Goal: Book appointment/travel/reservation

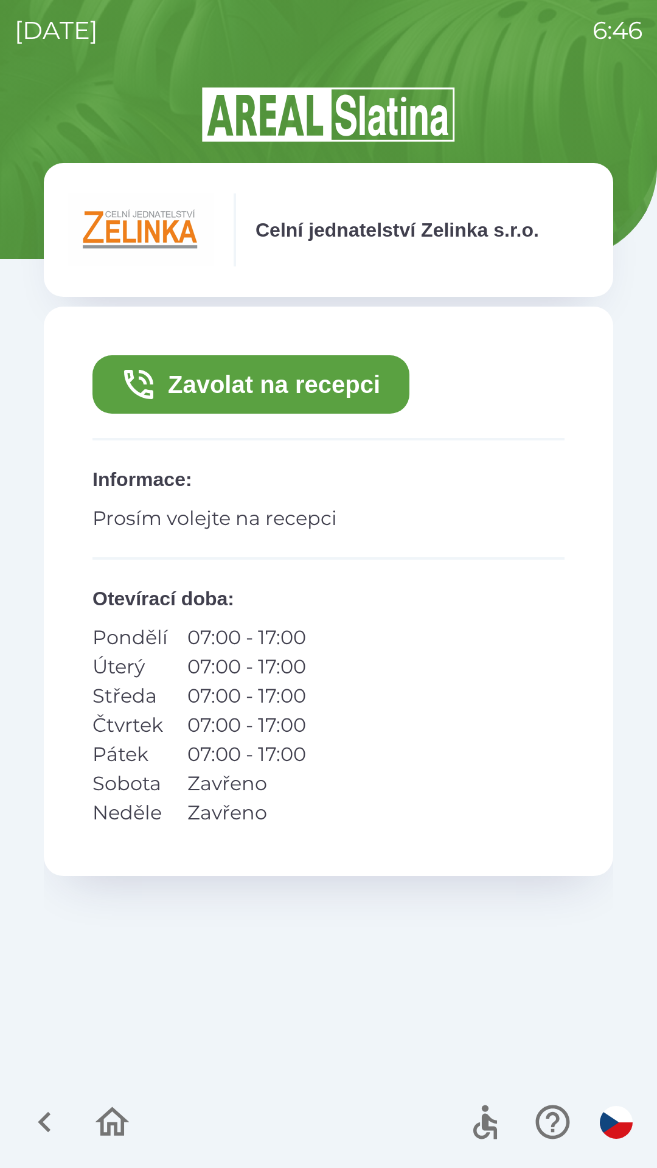
click at [306, 375] on button "Zavolat na recepci" at bounding box center [250, 384] width 317 height 58
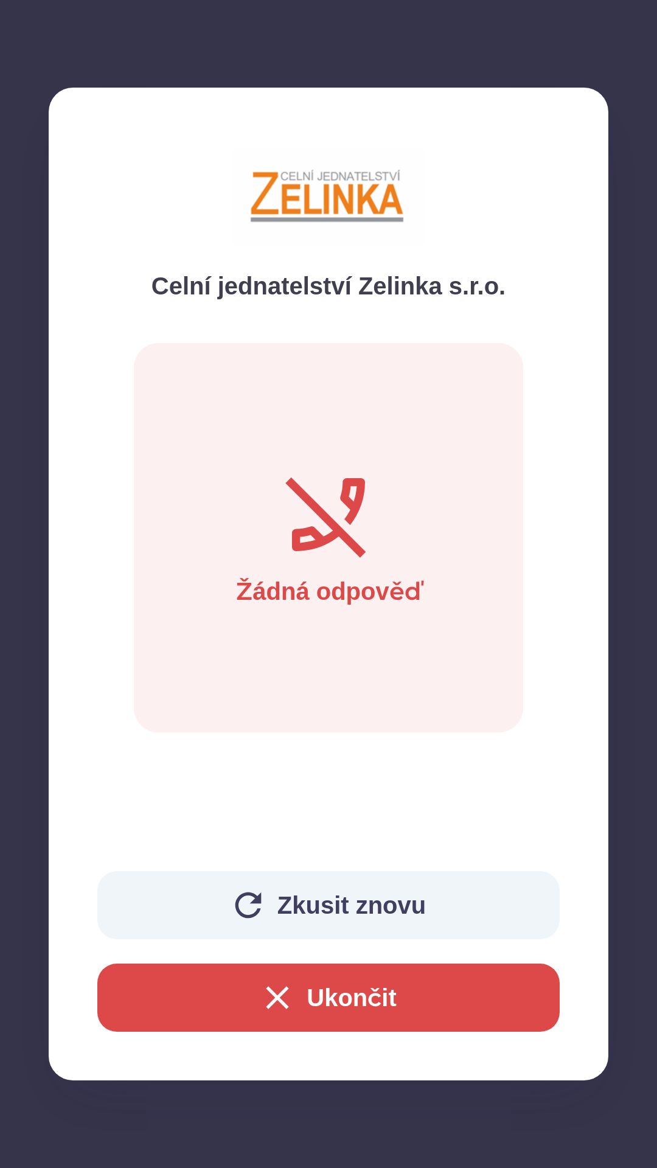
click at [332, 1006] on button "Ukončit" at bounding box center [328, 998] width 462 height 68
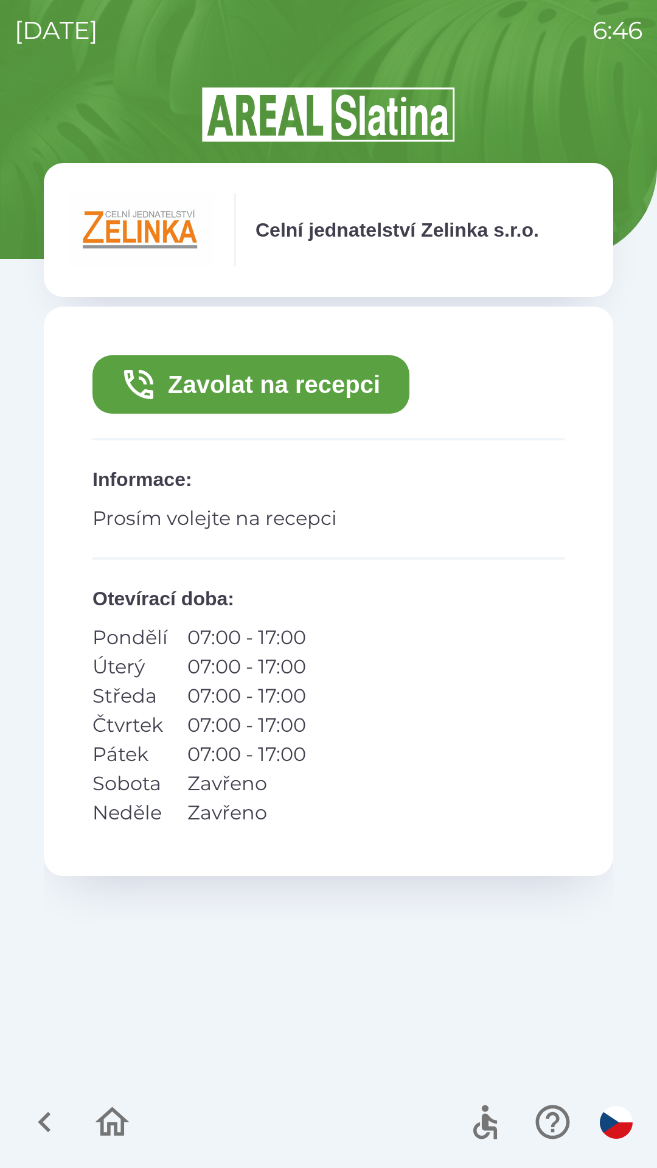
click at [318, 889] on div "Zavolat na recepci Informace : Prosím volejte na recepci Otevírací doba : Pondě…" at bounding box center [328, 688] width 569 height 763
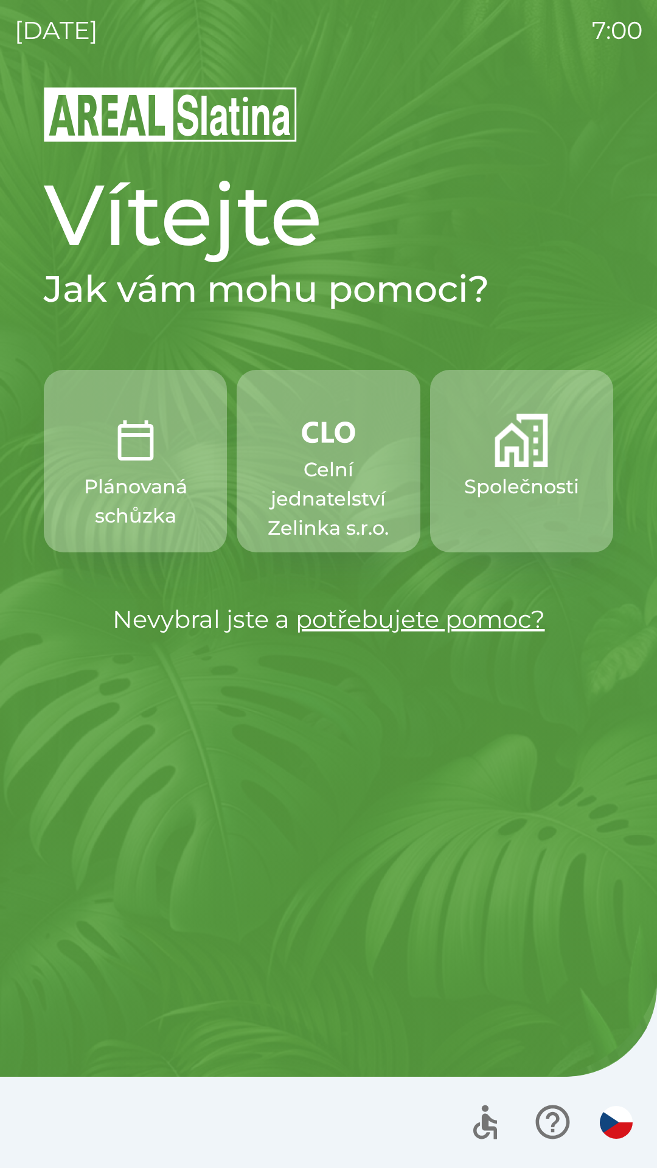
click at [328, 475] on p "Celní jednatelství Zelinka s.r.o." at bounding box center [328, 499] width 125 height 88
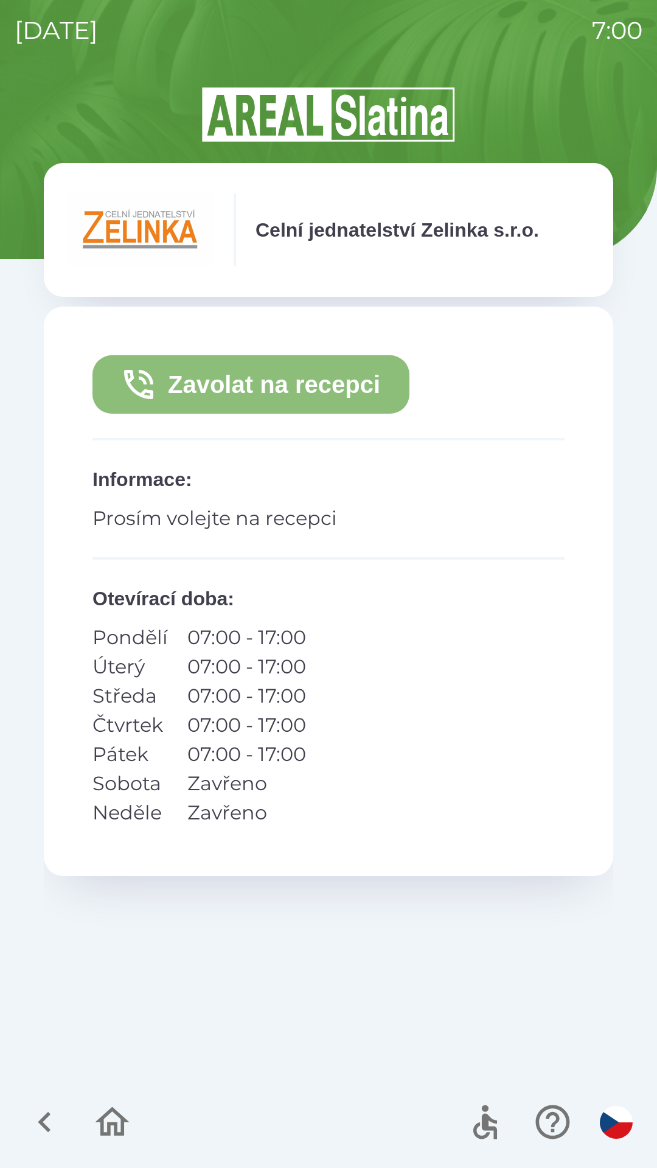
click at [317, 380] on button "Zavolat na recepci" at bounding box center [250, 384] width 317 height 58
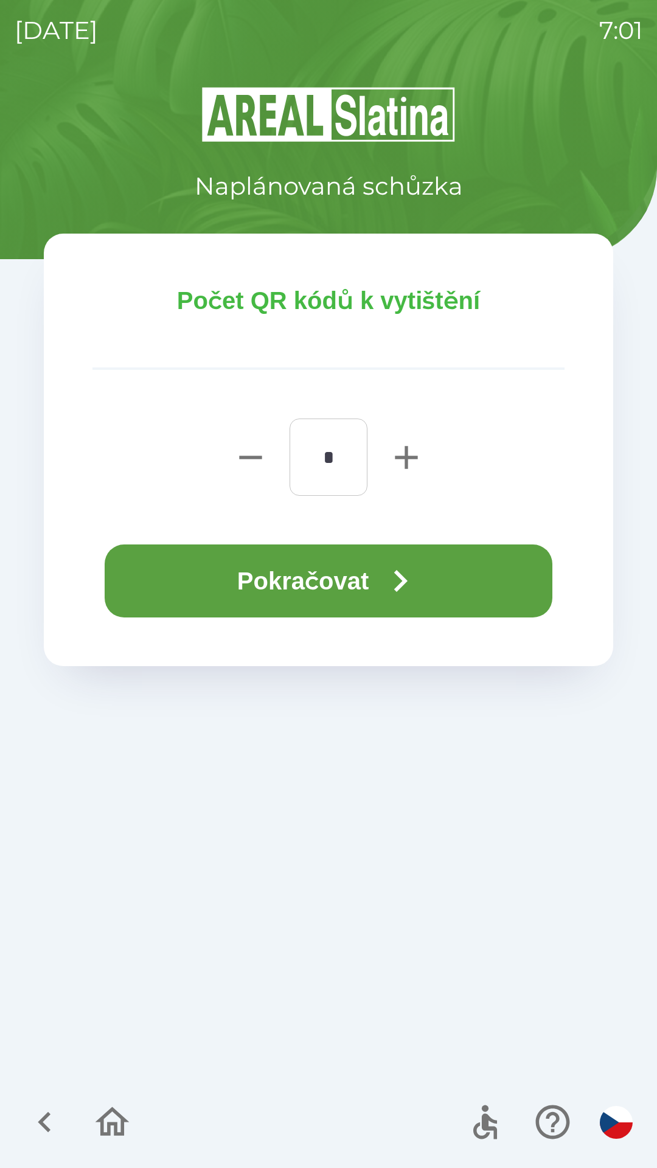
click at [398, 461] on icon "button" at bounding box center [406, 457] width 39 height 39
type input "*"
click at [383, 583] on icon "button" at bounding box center [400, 581] width 44 height 44
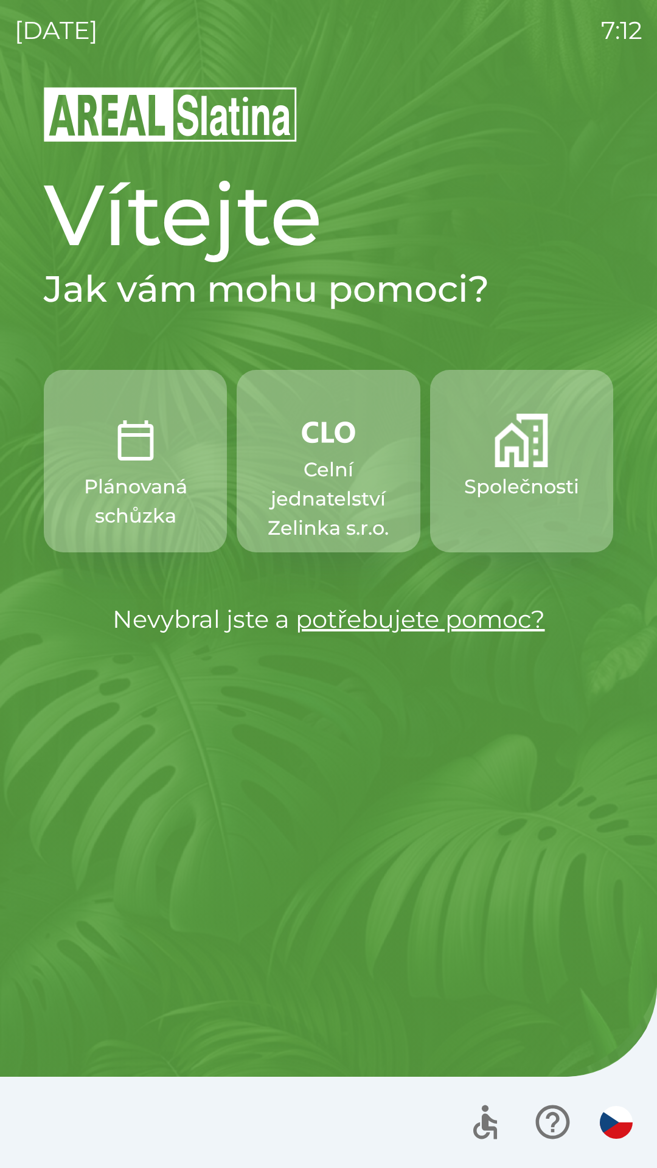
click at [321, 468] on p "Celní jednatelství Zelinka s.r.o." at bounding box center [328, 499] width 125 height 88
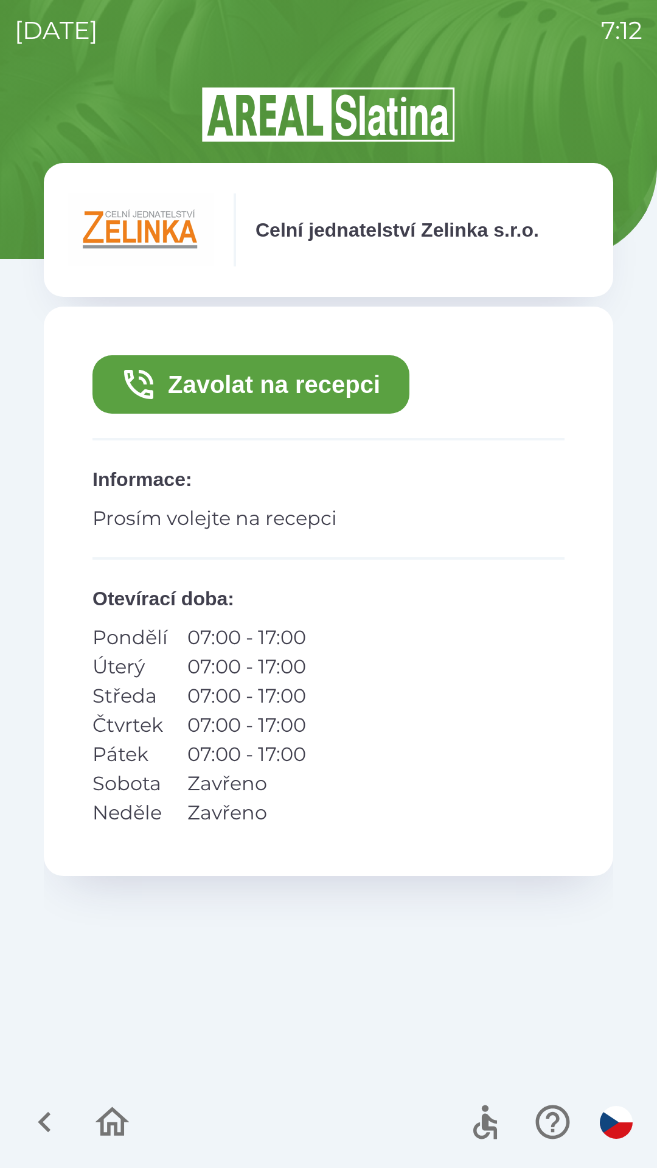
click at [245, 388] on button "Zavolat na recepci" at bounding box center [250, 384] width 317 height 58
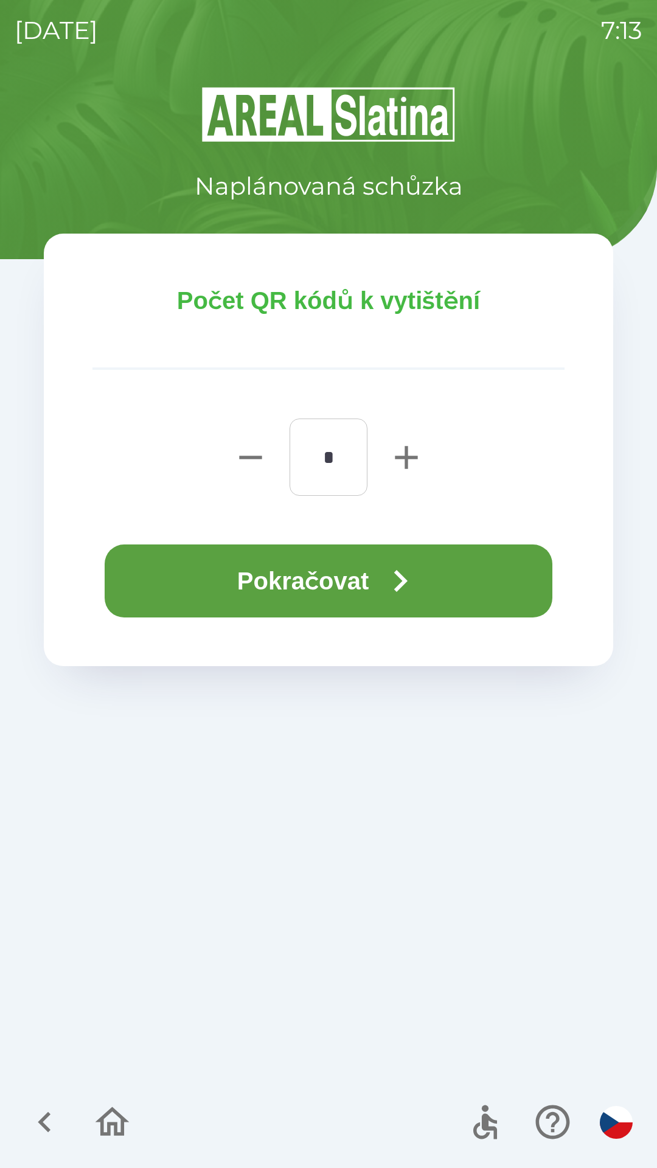
click at [293, 580] on button "Pokračovat" at bounding box center [329, 580] width 448 height 73
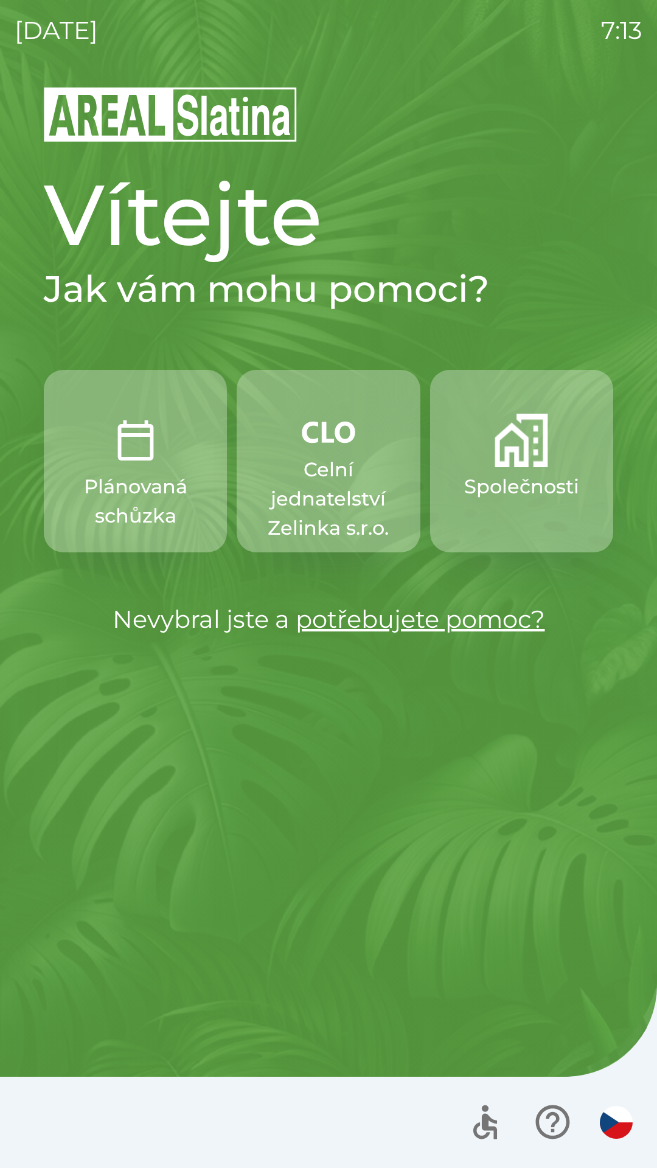
click at [290, 499] on p "Celní jednatelství Zelinka s.r.o." at bounding box center [328, 499] width 125 height 88
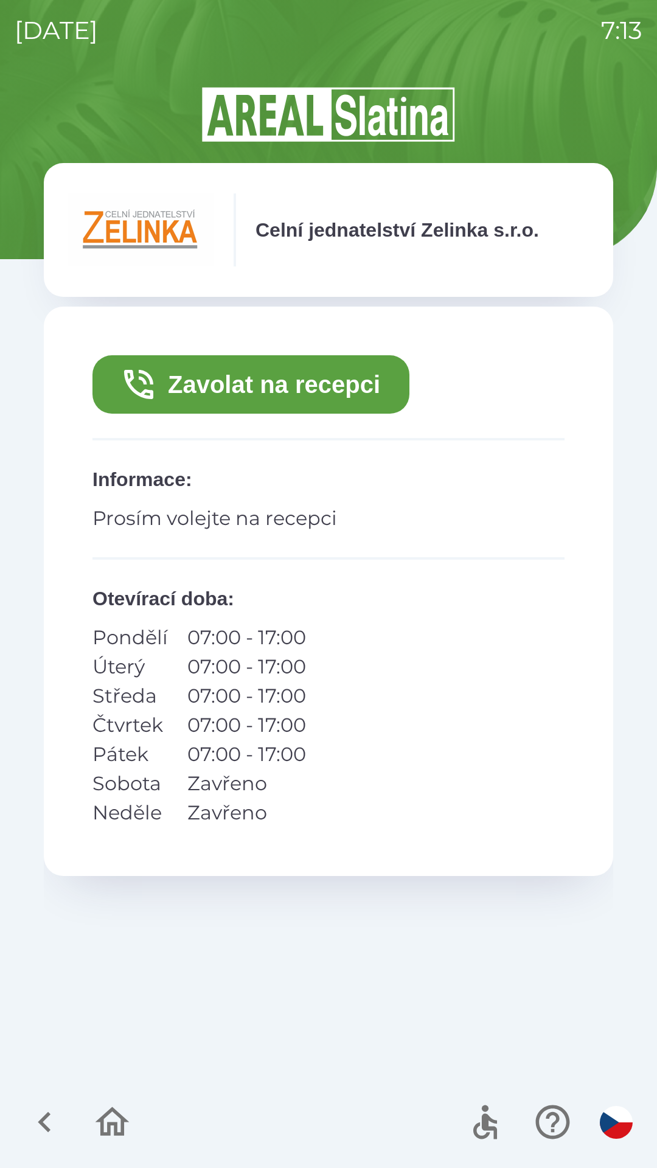
click at [190, 383] on button "Zavolat na recepci" at bounding box center [250, 384] width 317 height 58
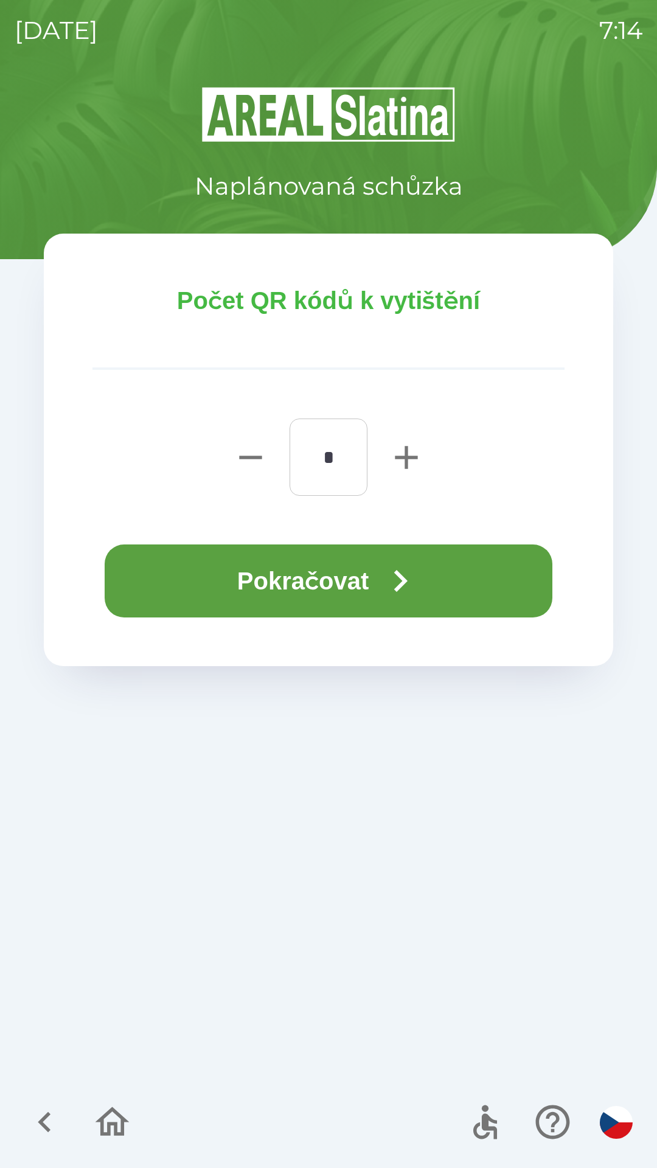
click at [218, 578] on button "Pokračovat" at bounding box center [329, 580] width 448 height 73
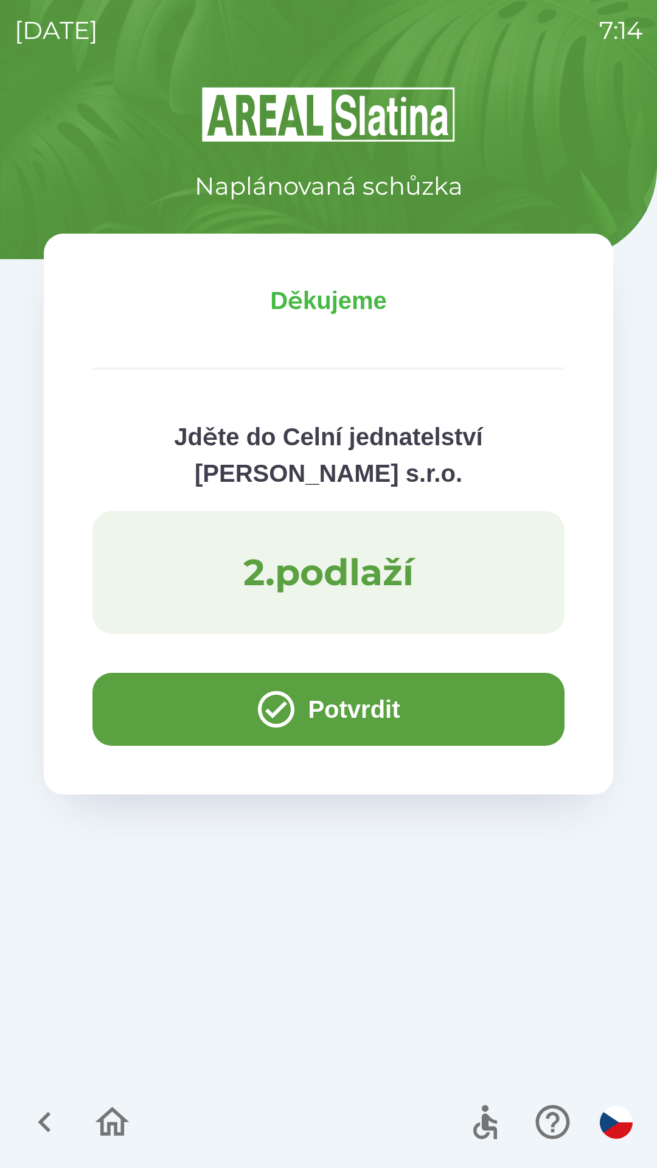
click at [156, 706] on button "Potvrdit" at bounding box center [328, 709] width 472 height 73
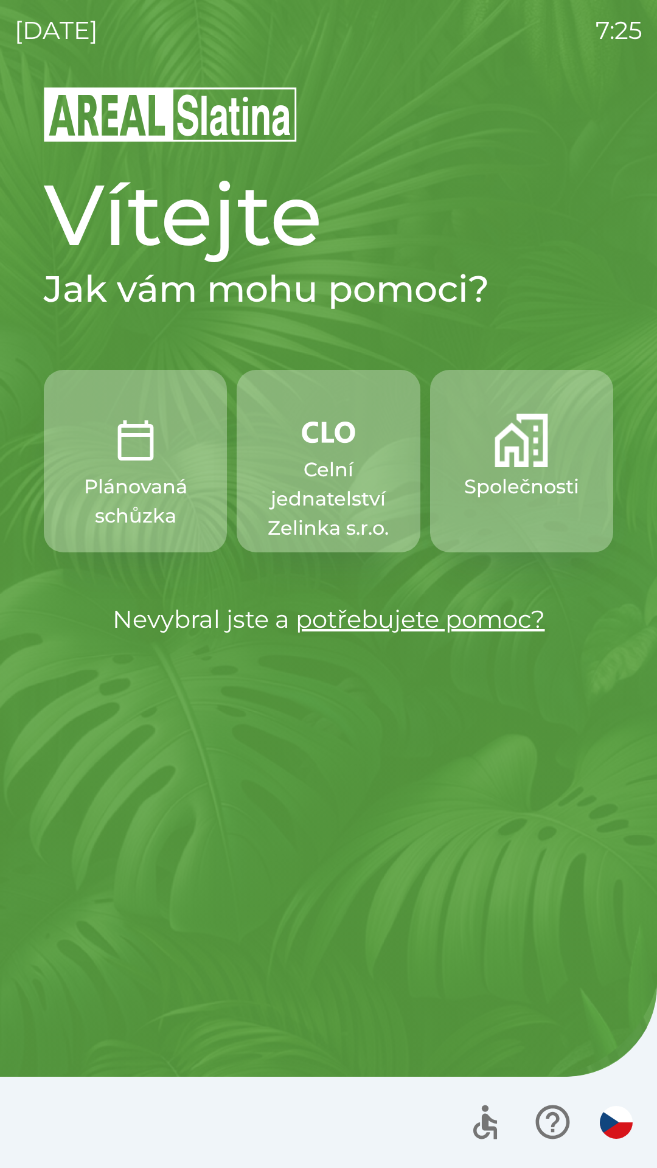
click at [301, 476] on p "Celní jednatelství Zelinka s.r.o." at bounding box center [328, 499] width 125 height 88
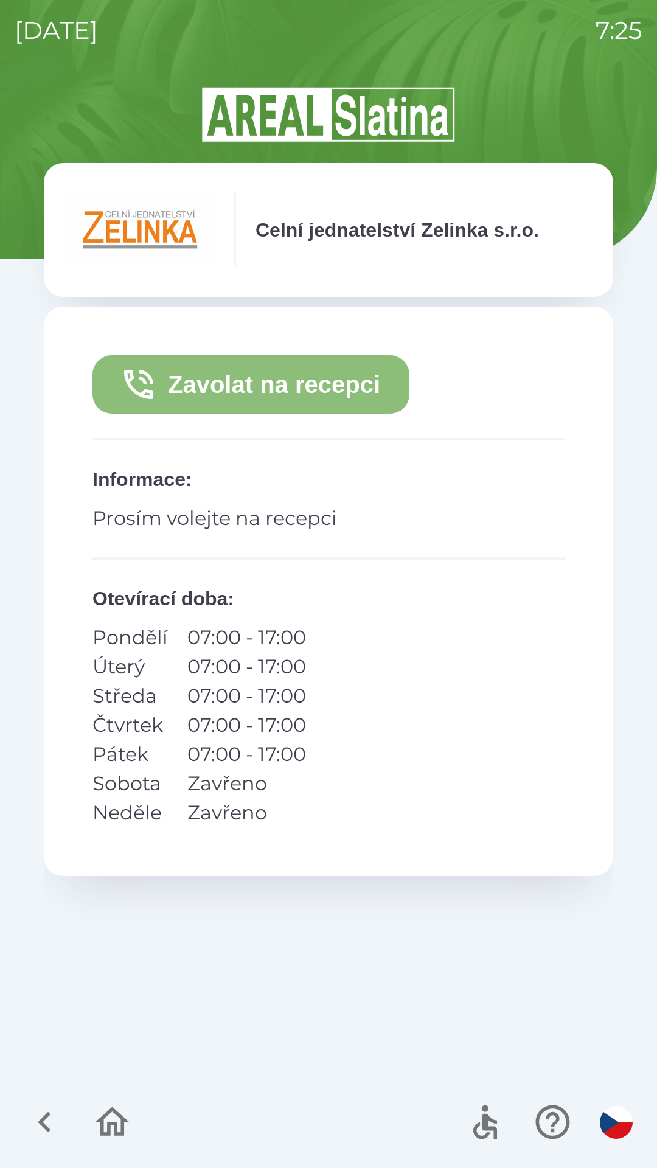
click at [186, 381] on button "Zavolat na recepci" at bounding box center [250, 384] width 317 height 58
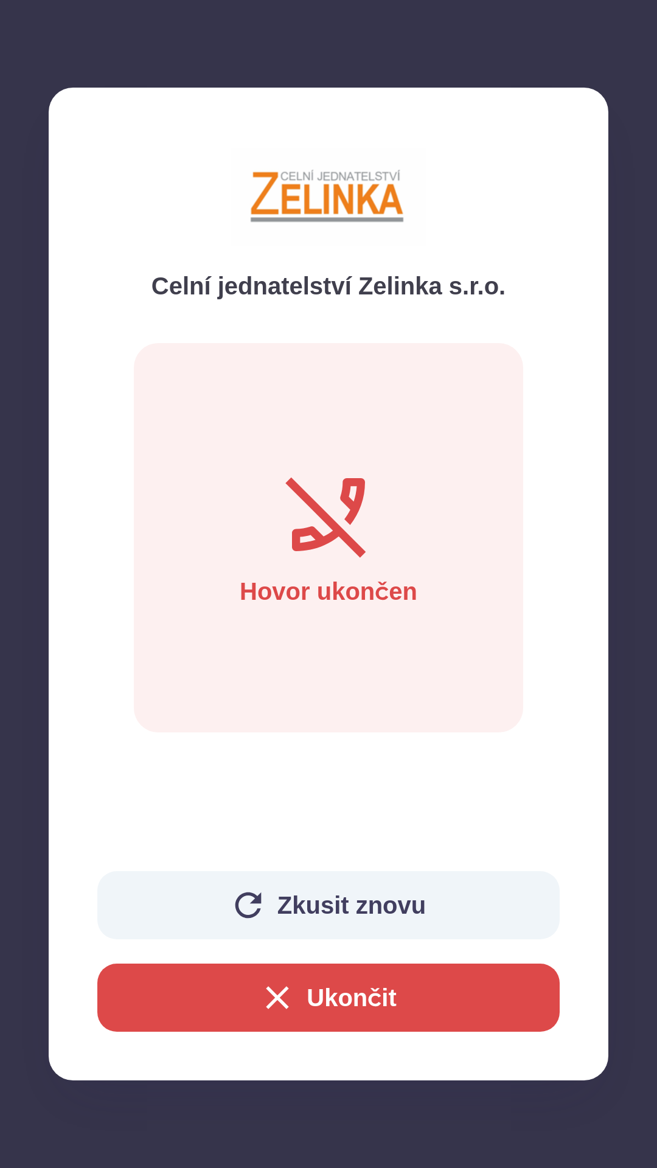
click at [320, 899] on button "Zkusit znovu" at bounding box center [328, 905] width 462 height 68
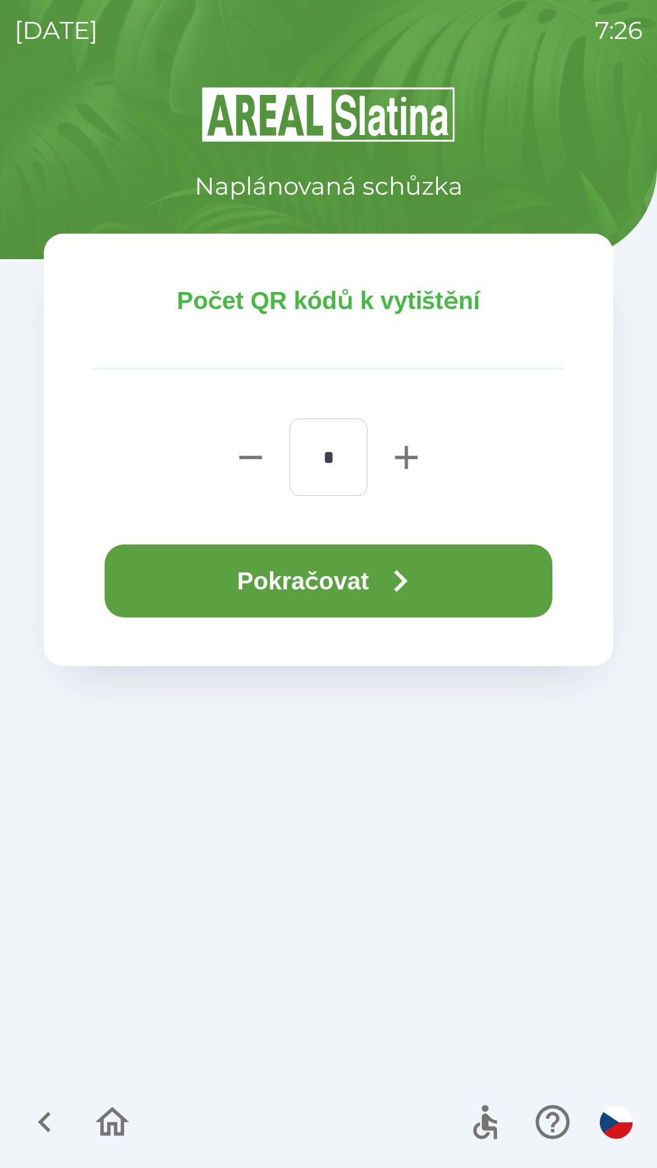
click at [217, 583] on button "Pokračovat" at bounding box center [329, 580] width 448 height 73
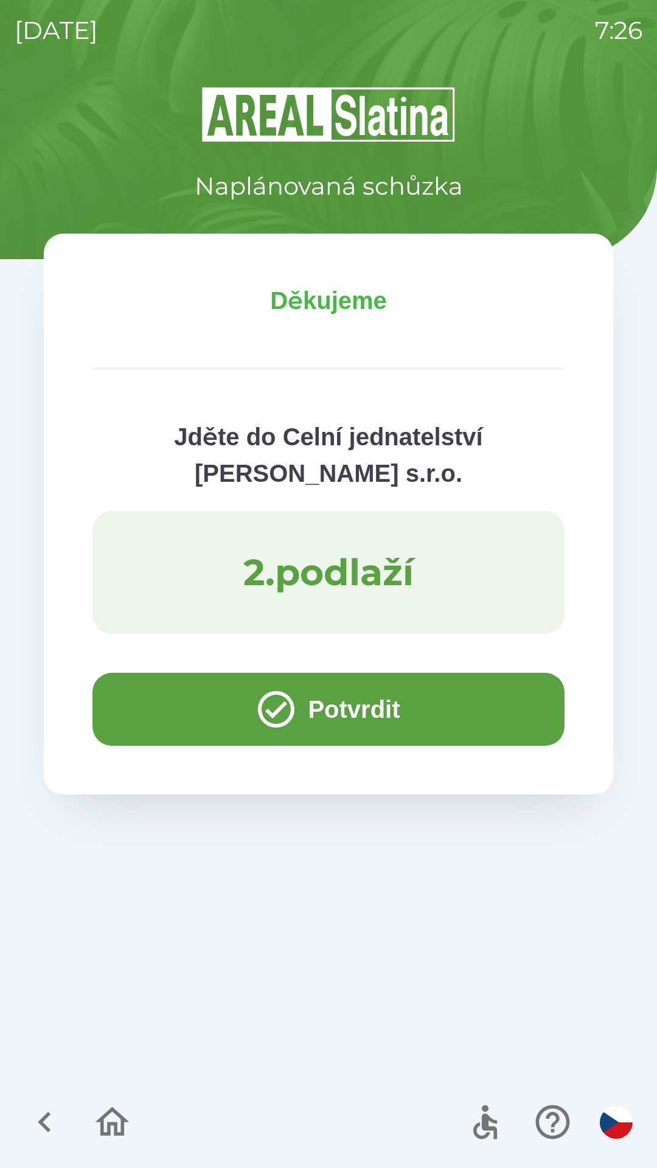
click at [156, 705] on button "Potvrdit" at bounding box center [328, 709] width 472 height 73
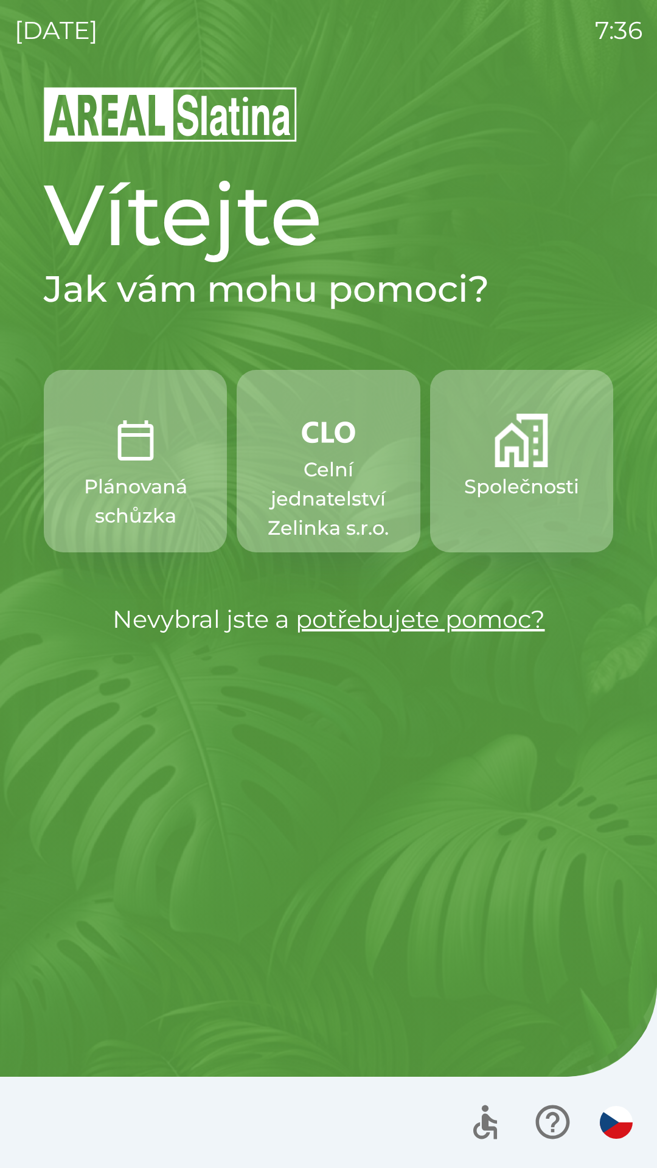
click at [515, 504] on button "Společnosti" at bounding box center [521, 461] width 183 height 183
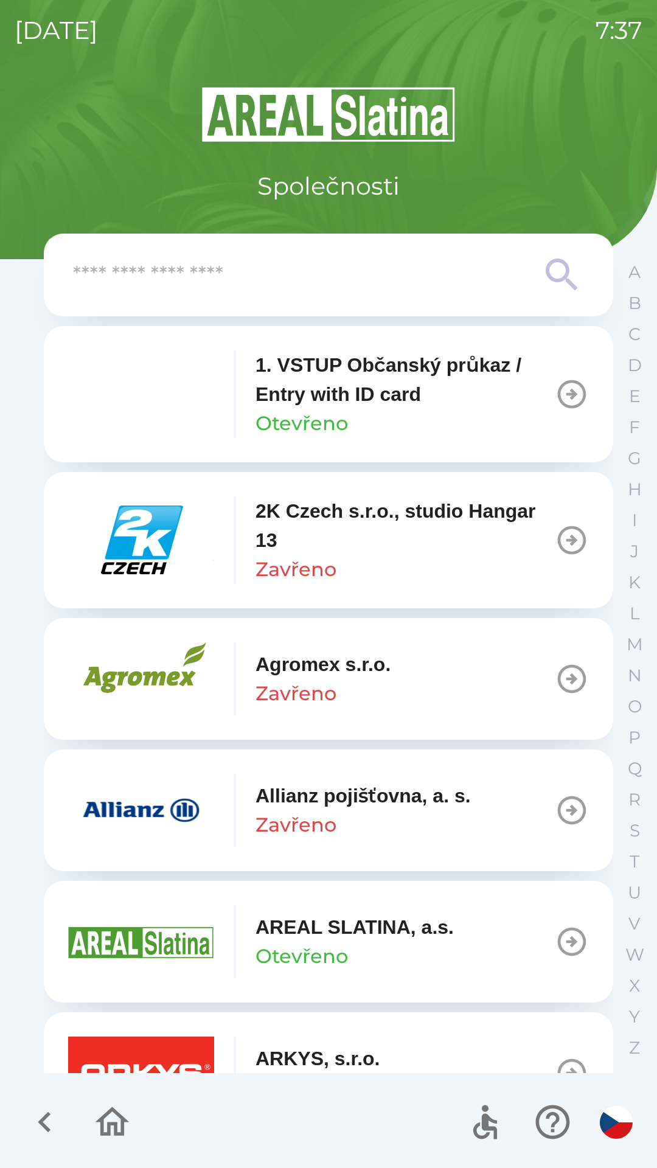
click at [305, 285] on input "text" at bounding box center [304, 275] width 462 height 33
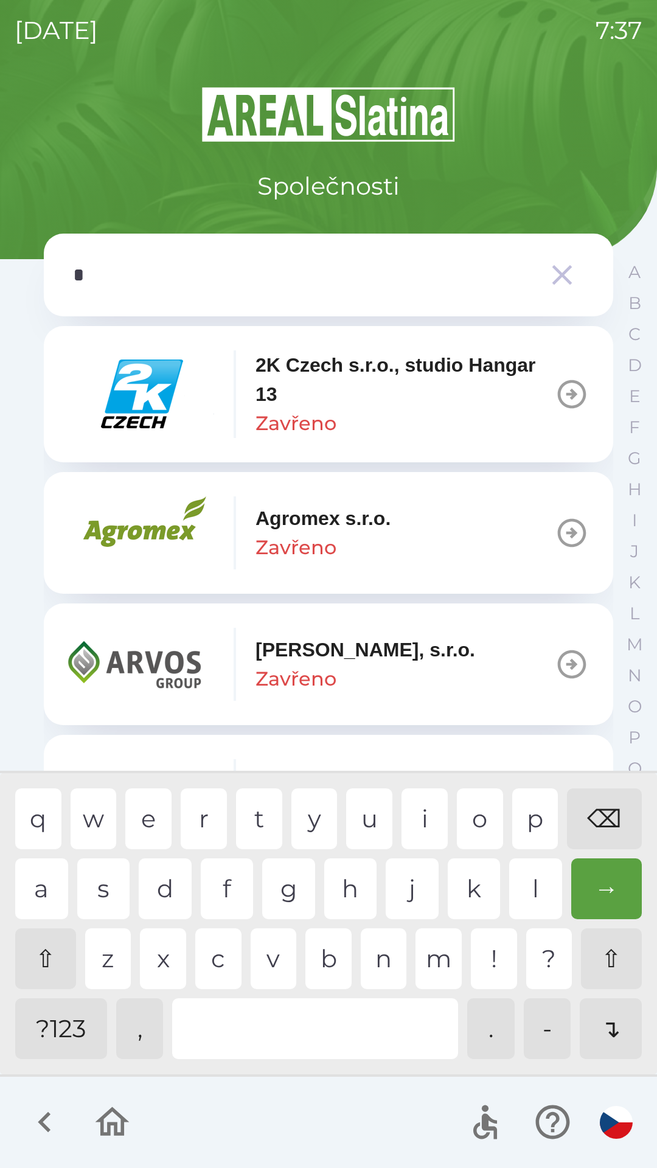
click at [285, 886] on div "g" at bounding box center [288, 888] width 53 height 61
type input "**"
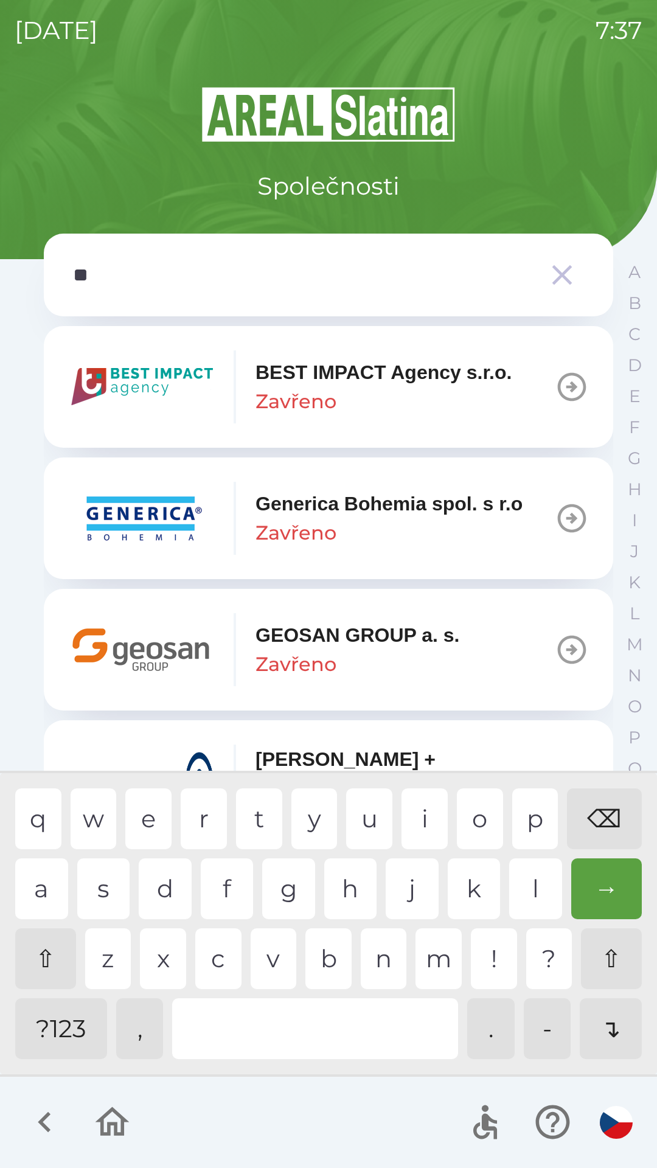
click at [144, 833] on div "e" at bounding box center [148, 818] width 46 height 61
click at [421, 648] on p "GEOSAN GROUP a. s." at bounding box center [358, 635] width 204 height 29
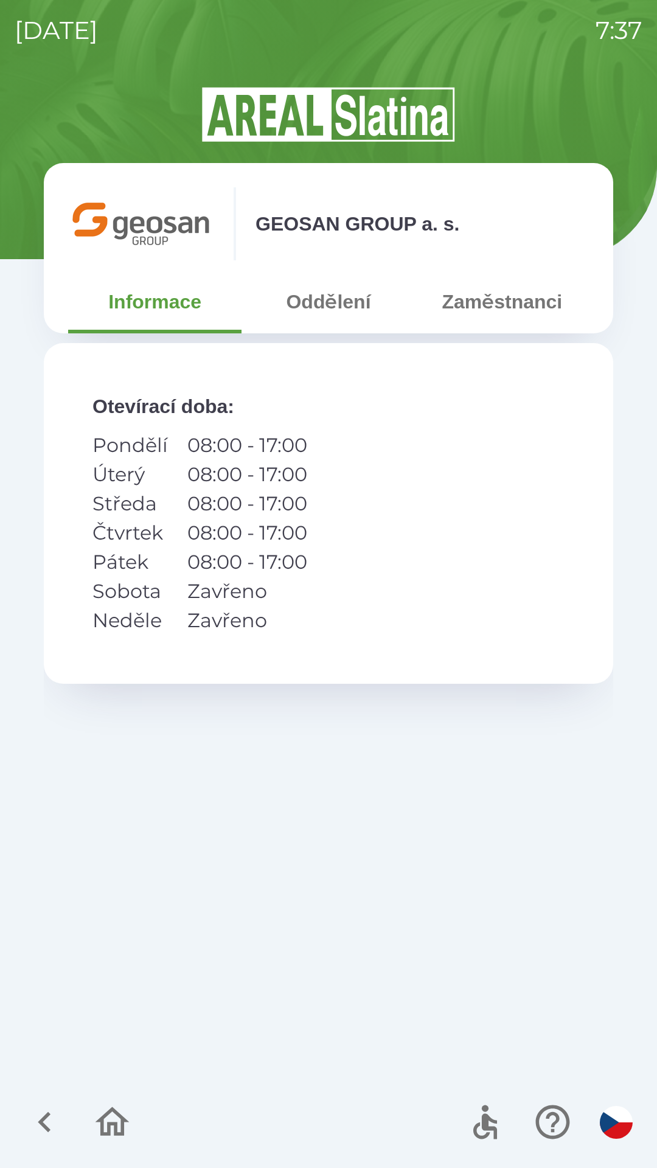
click at [504, 305] on button "Zaměstnanci" at bounding box center [502, 302] width 173 height 44
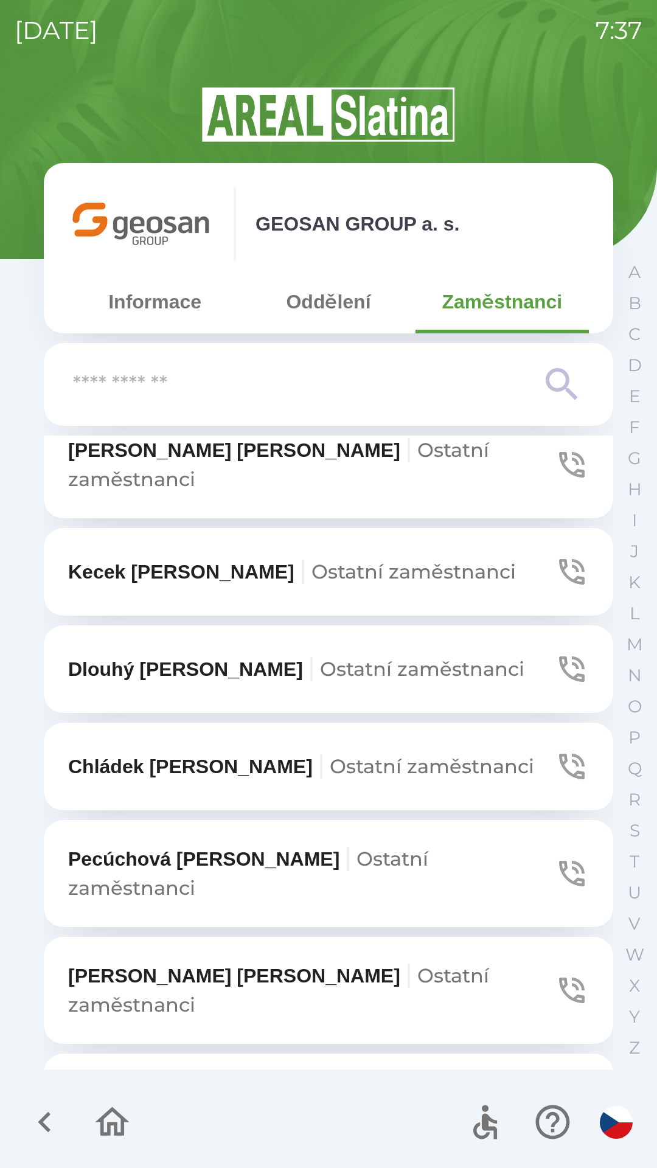
scroll to position [883, 0]
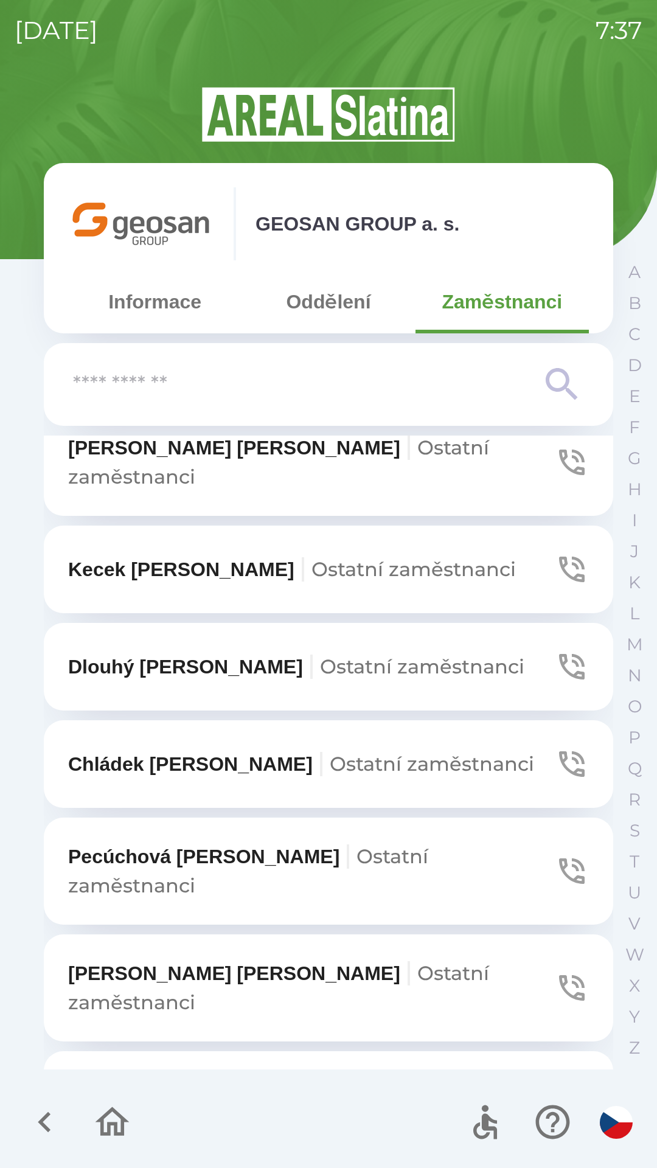
click at [428, 844] on span "Ostatní zaměstnanci" at bounding box center [248, 870] width 360 height 53
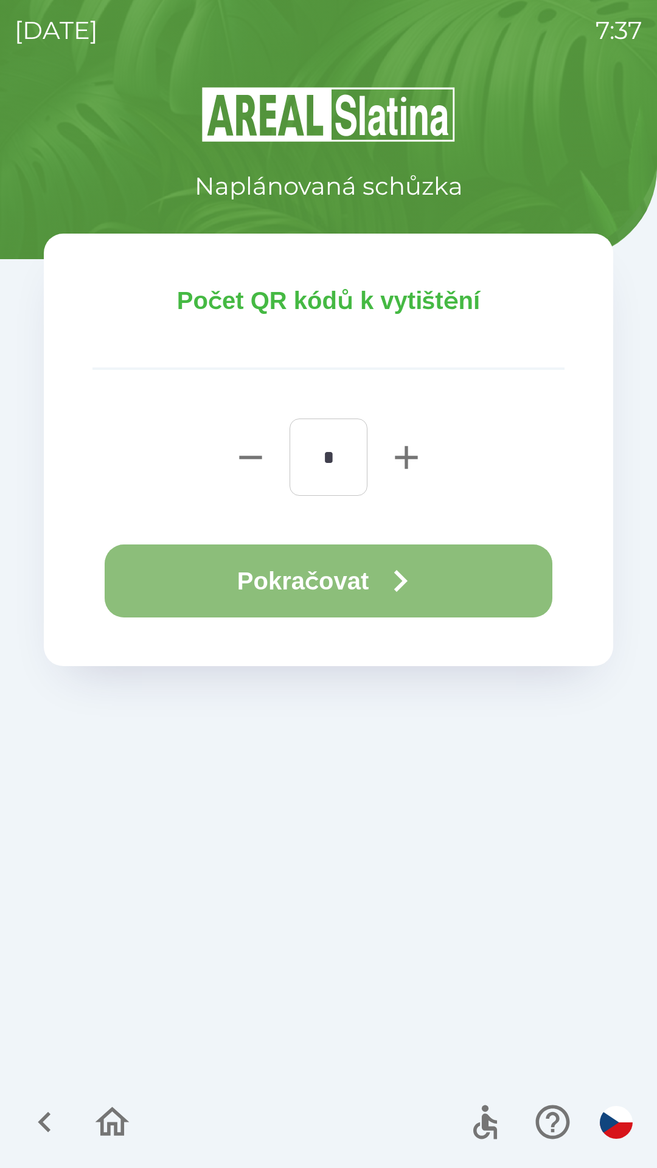
click at [294, 586] on button "Pokračovat" at bounding box center [329, 580] width 448 height 73
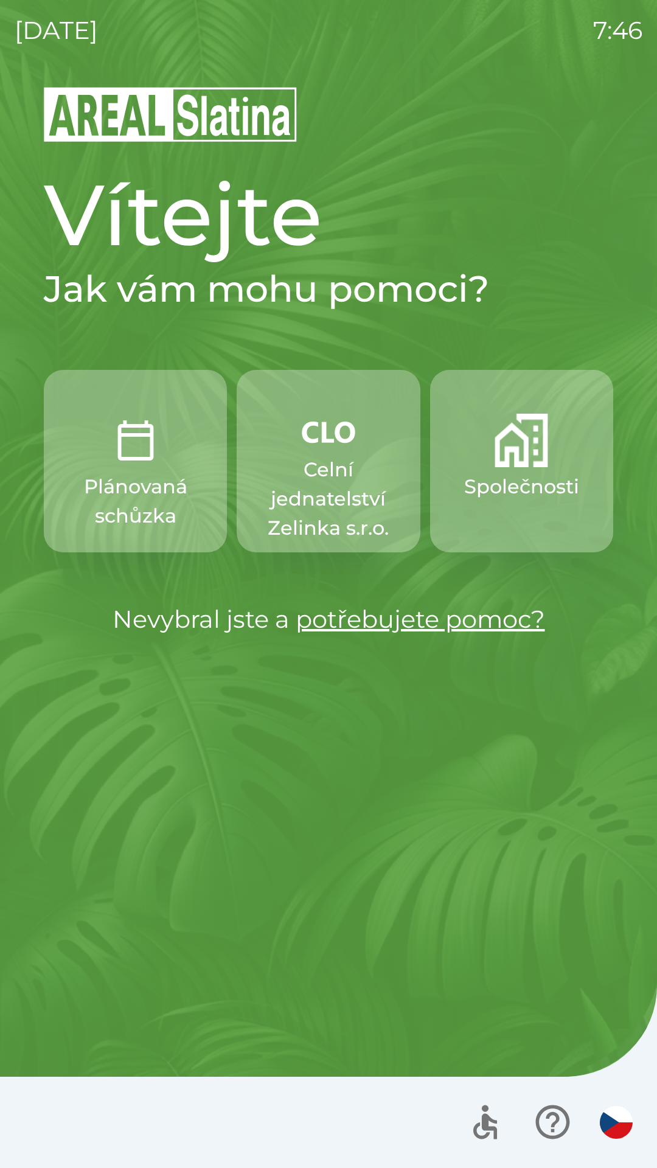
click at [319, 487] on p "Celní jednatelství Zelinka s.r.o." at bounding box center [328, 499] width 125 height 88
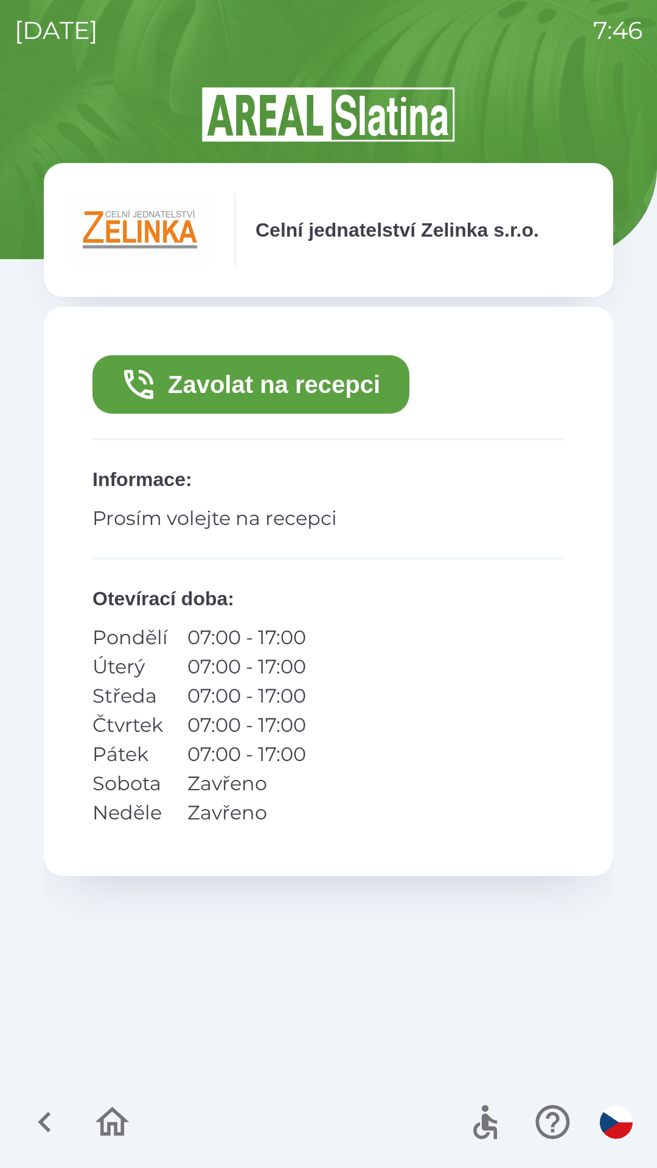
click at [245, 383] on button "Zavolat na recepci" at bounding box center [250, 384] width 317 height 58
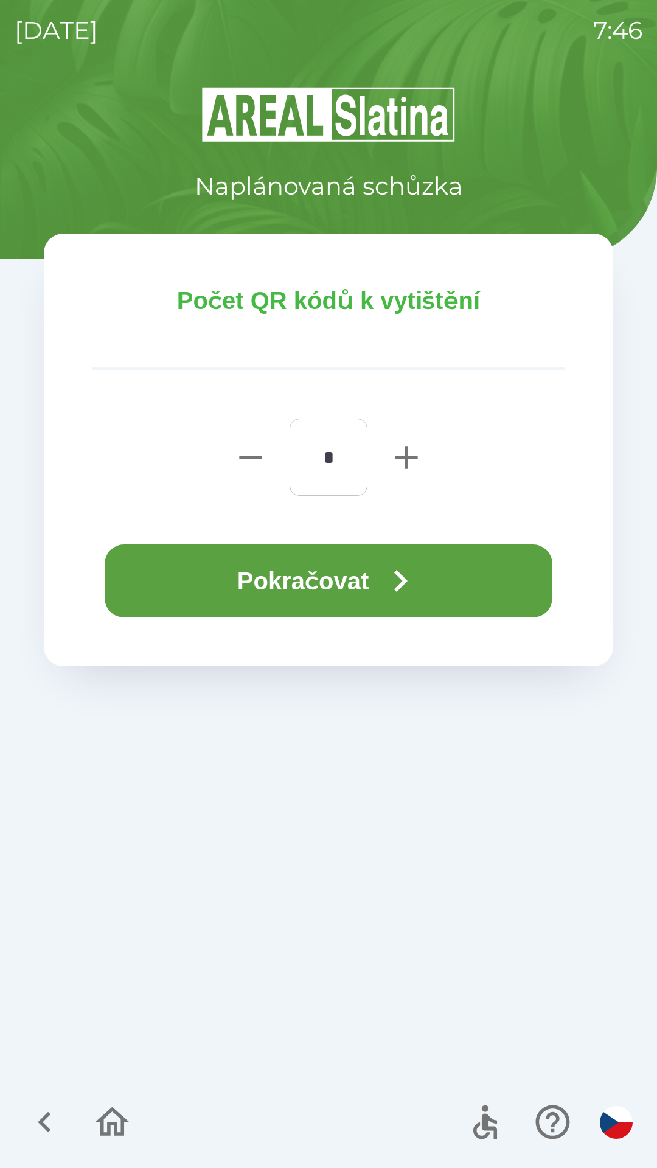
click at [318, 580] on button "Pokračovat" at bounding box center [329, 580] width 448 height 73
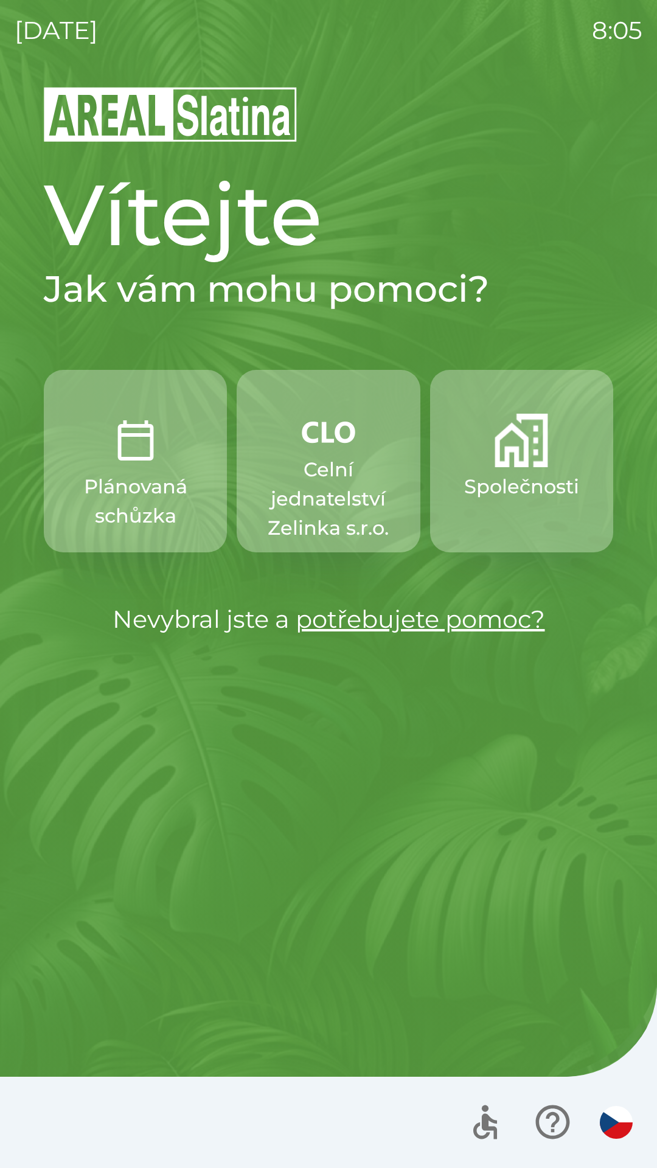
click at [509, 456] on img "button" at bounding box center [522, 441] width 54 height 54
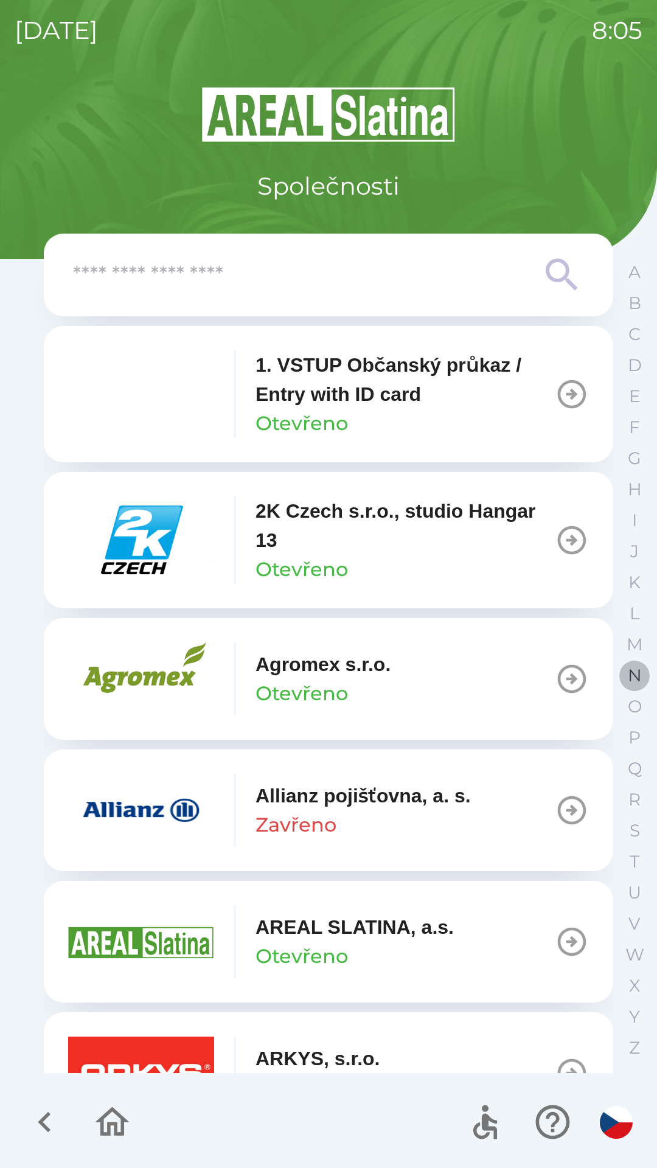
click at [630, 671] on p "N" at bounding box center [635, 675] width 14 height 21
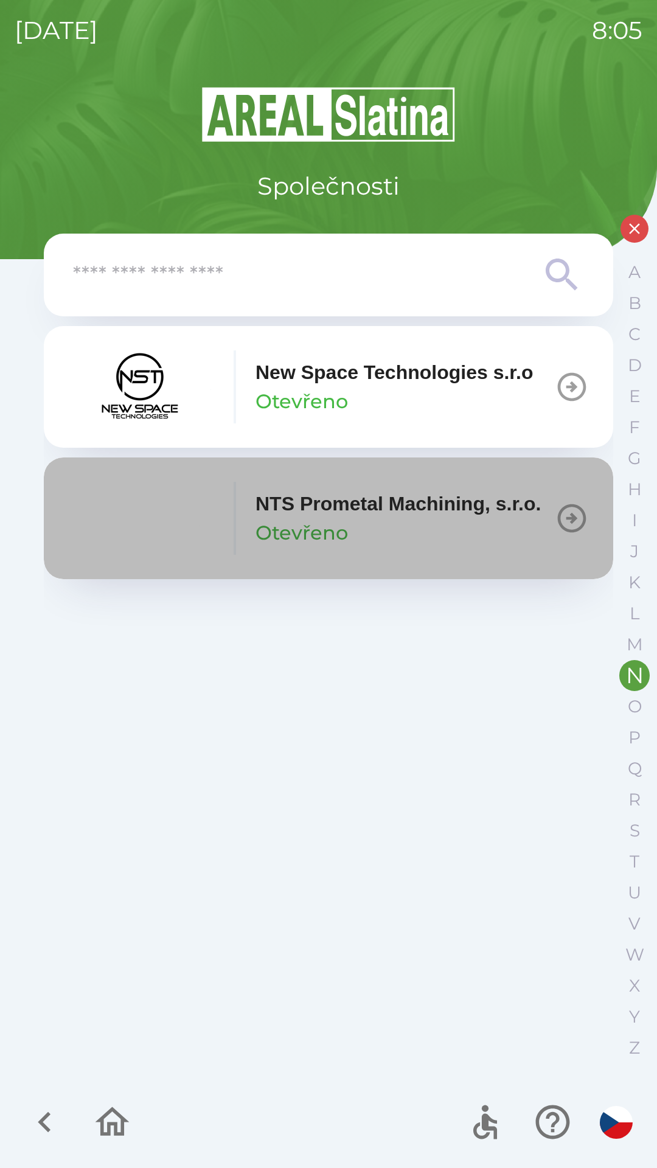
click at [331, 518] on p "NTS Prometal Machining, s.r.o." at bounding box center [398, 503] width 285 height 29
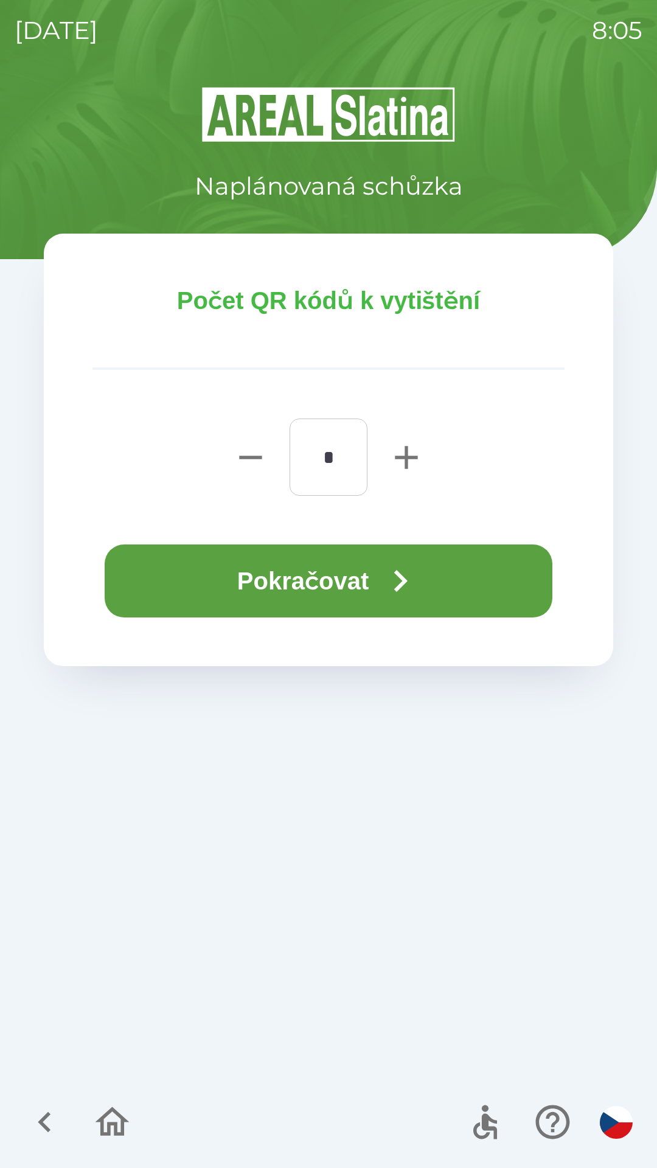
click at [380, 580] on button "Pokračovat" at bounding box center [329, 580] width 448 height 73
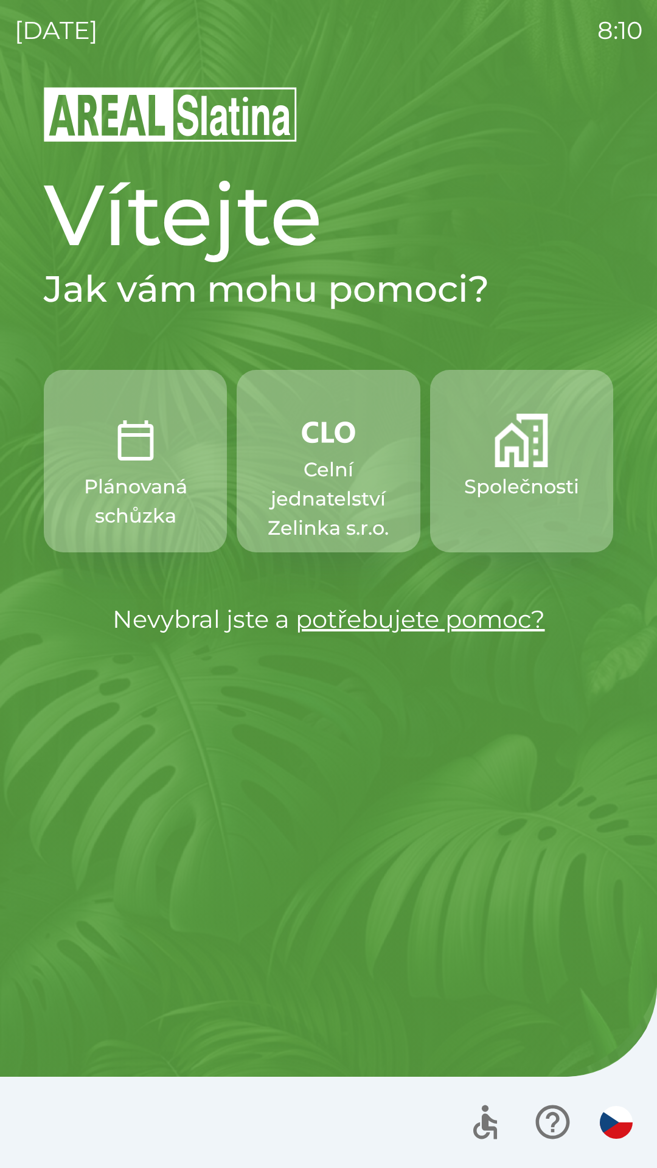
click at [505, 449] on img "button" at bounding box center [522, 441] width 54 height 54
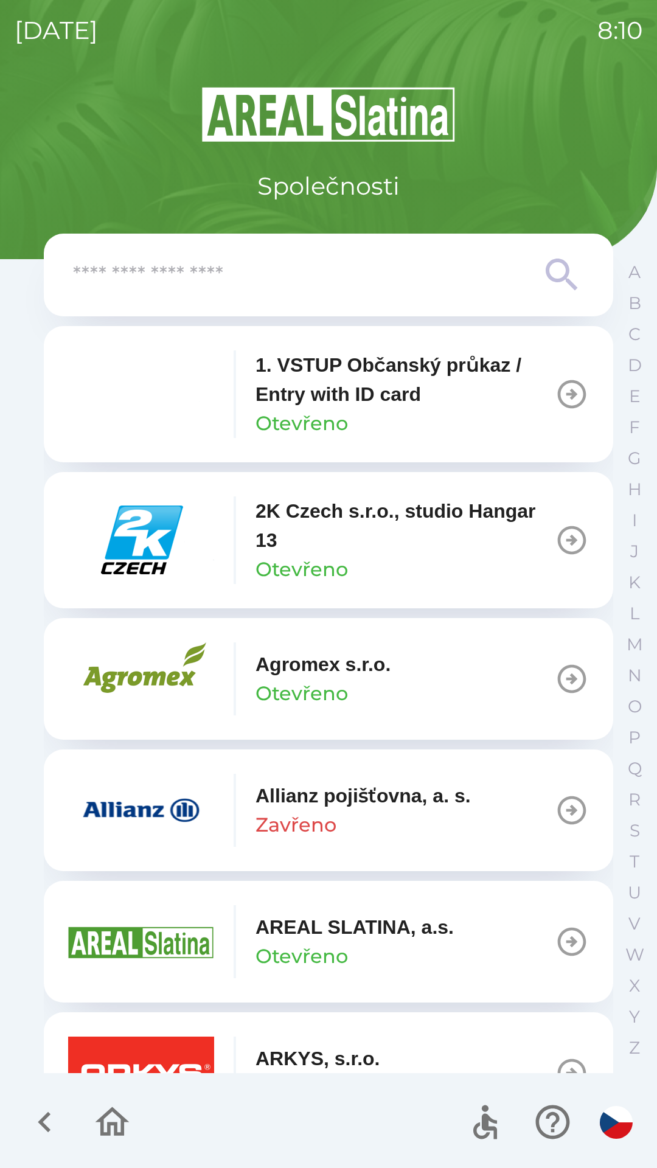
click at [620, 263] on div "A B C D E F G H I J K L M N O P Q R S T U V W X Y Z" at bounding box center [634, 660] width 30 height 807
click at [619, 274] on button "A" at bounding box center [634, 272] width 30 height 31
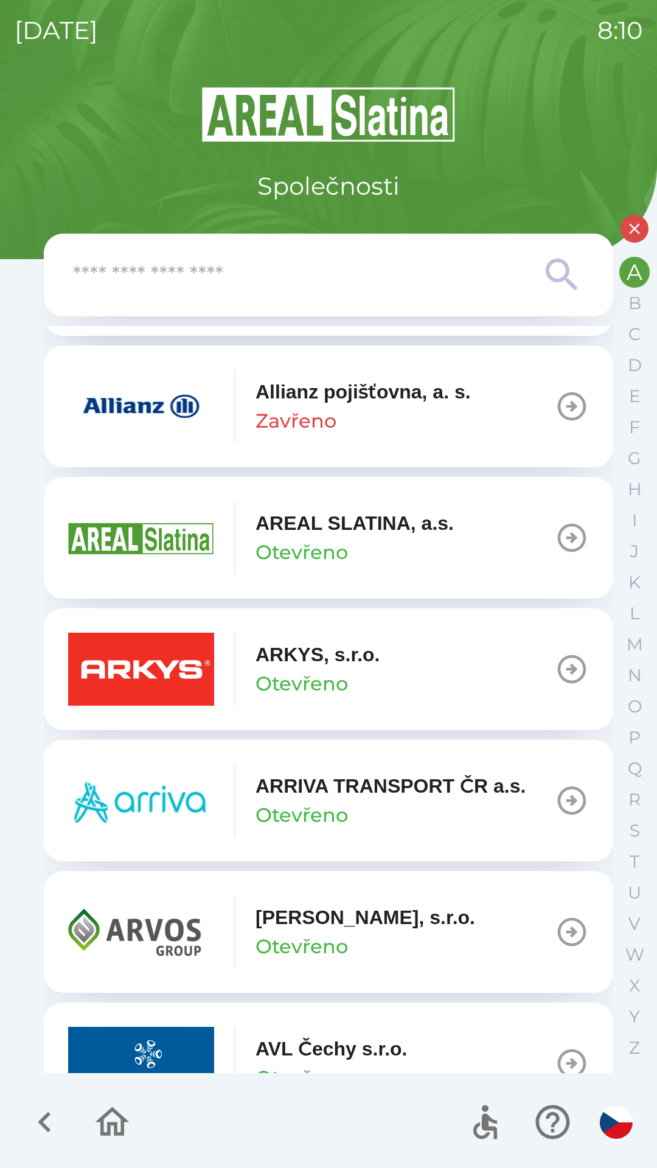
scroll to position [294, 0]
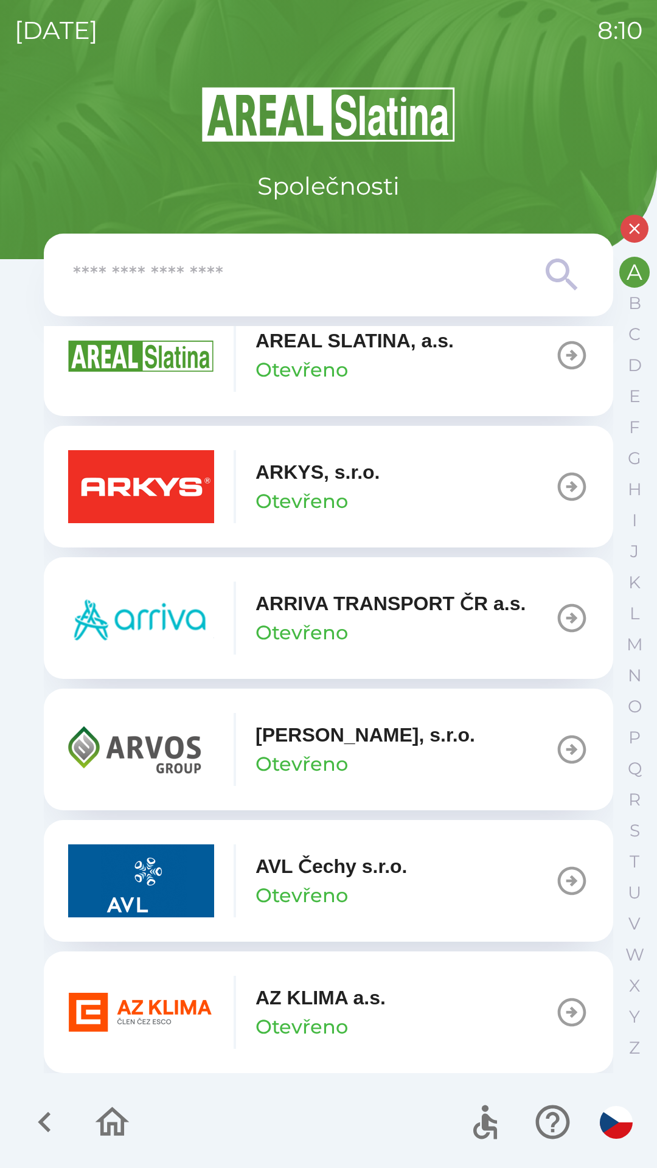
click at [295, 1012] on p "AZ KLIMA a.s." at bounding box center [321, 997] width 130 height 29
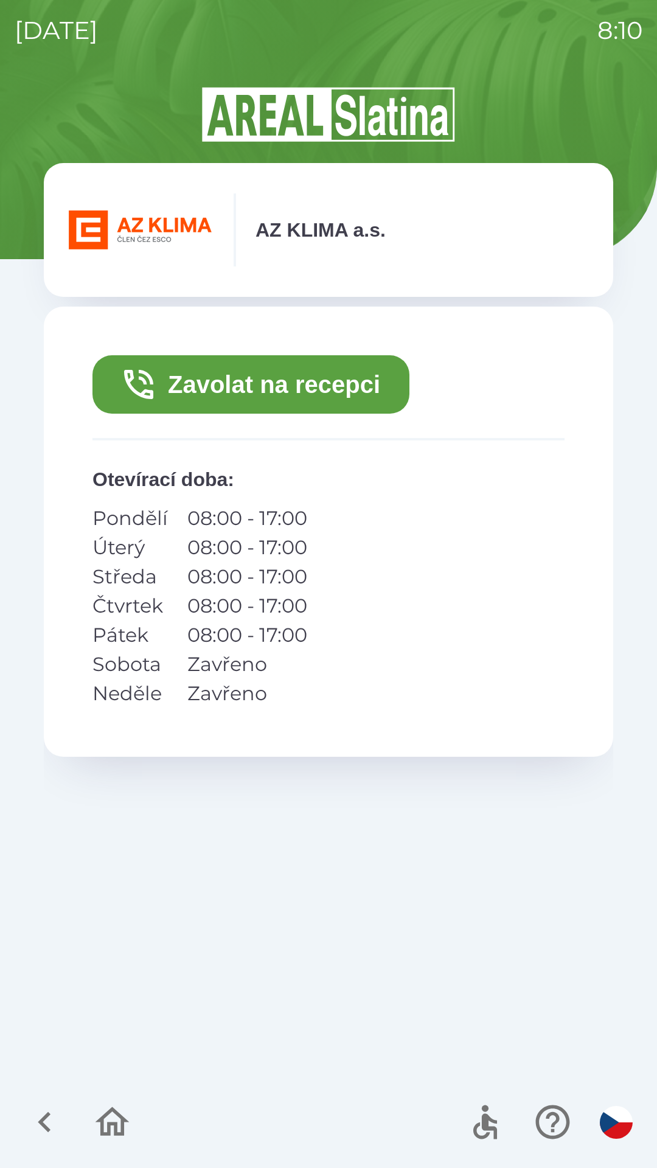
click at [235, 383] on button "Zavolat na recepci" at bounding box center [250, 384] width 317 height 58
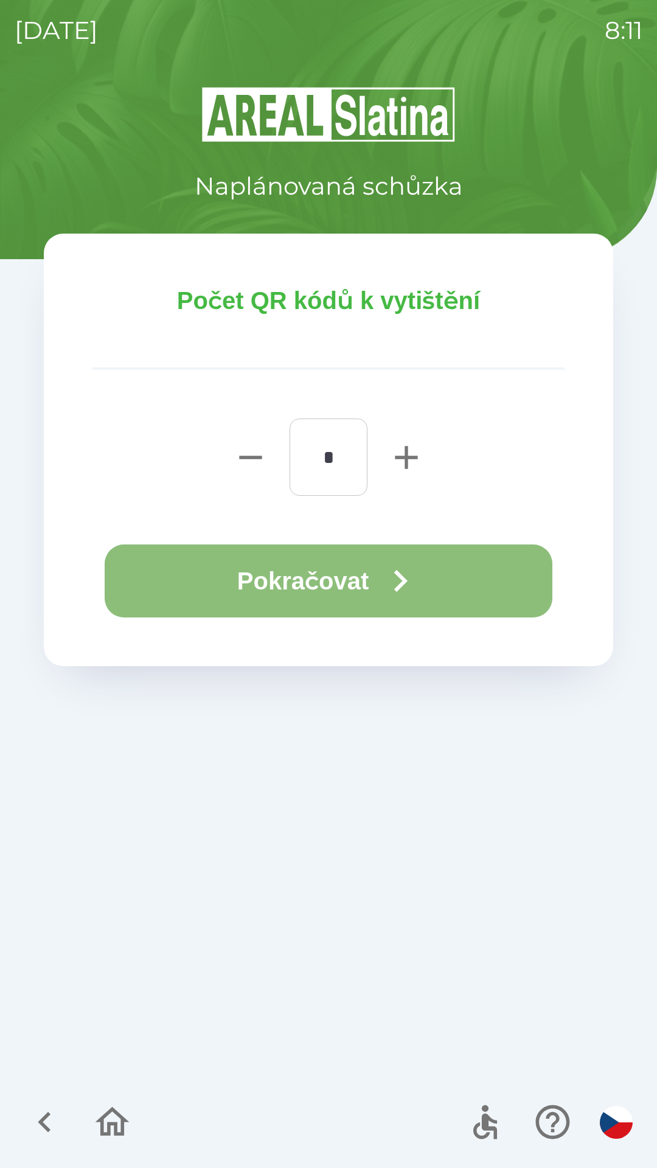
click at [196, 591] on button "Pokračovat" at bounding box center [329, 580] width 448 height 73
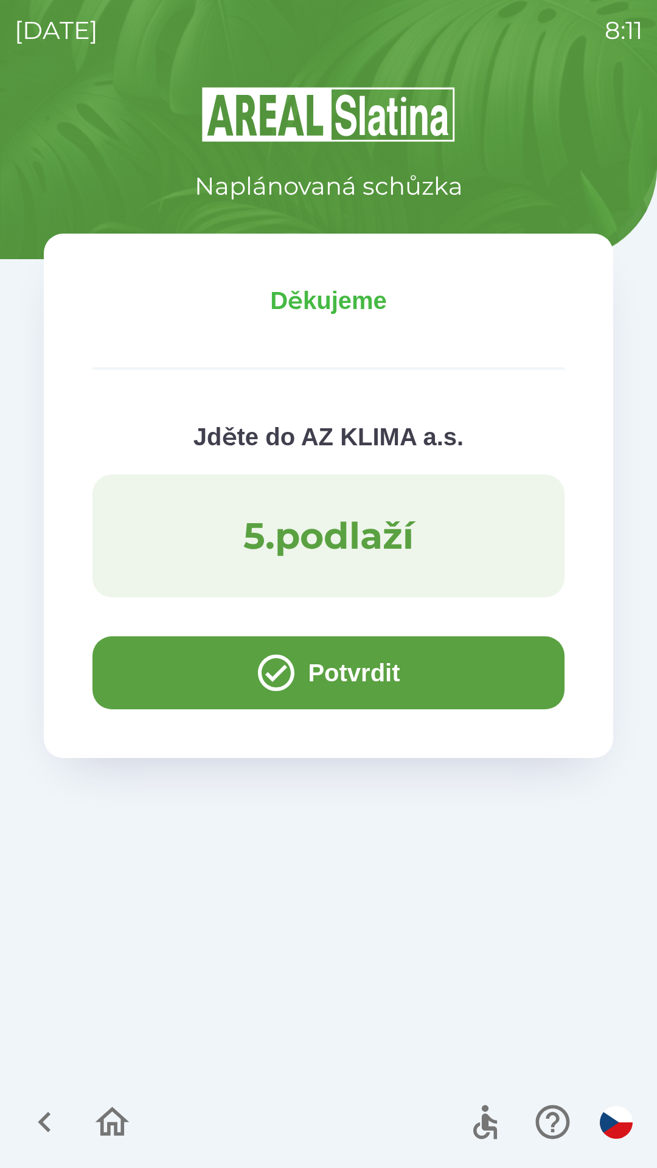
click at [134, 661] on button "Potvrdit" at bounding box center [328, 672] width 472 height 73
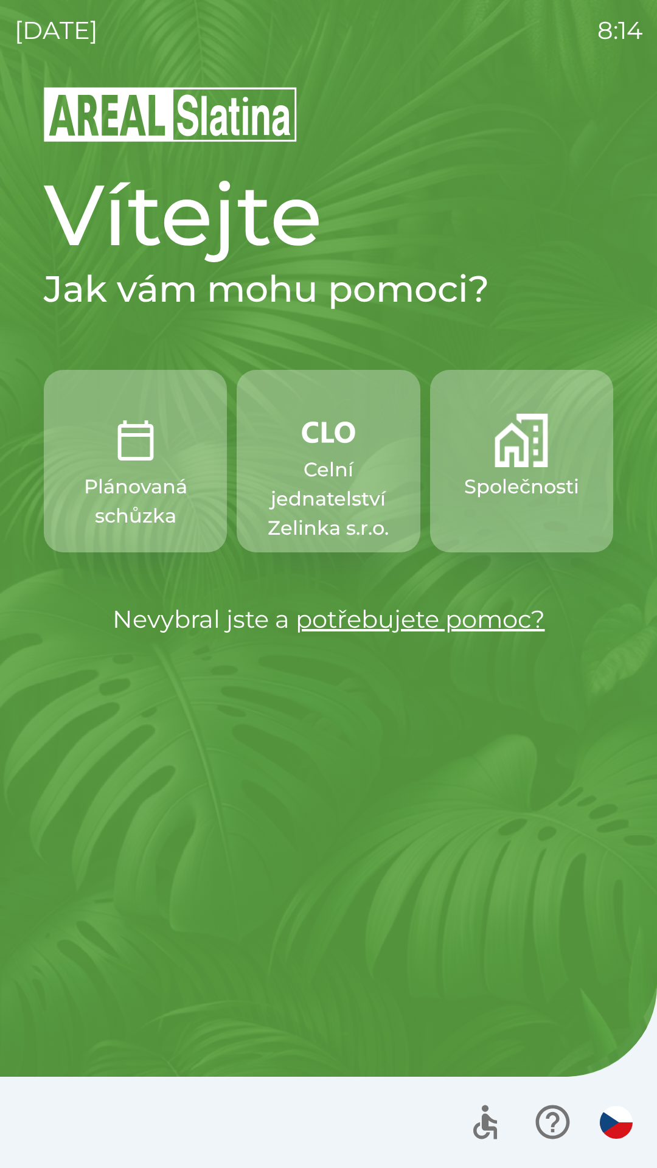
click at [336, 489] on p "Celní jednatelství Zelinka s.r.o." at bounding box center [328, 499] width 125 height 88
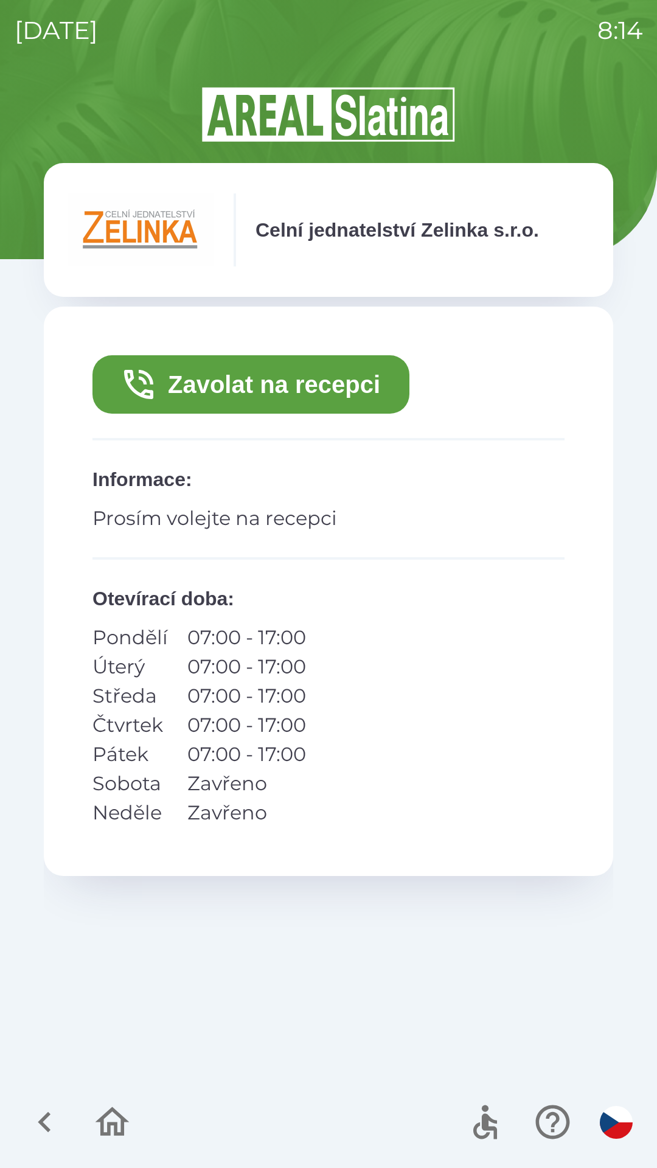
click at [367, 381] on button "Zavolat na recepci" at bounding box center [250, 384] width 317 height 58
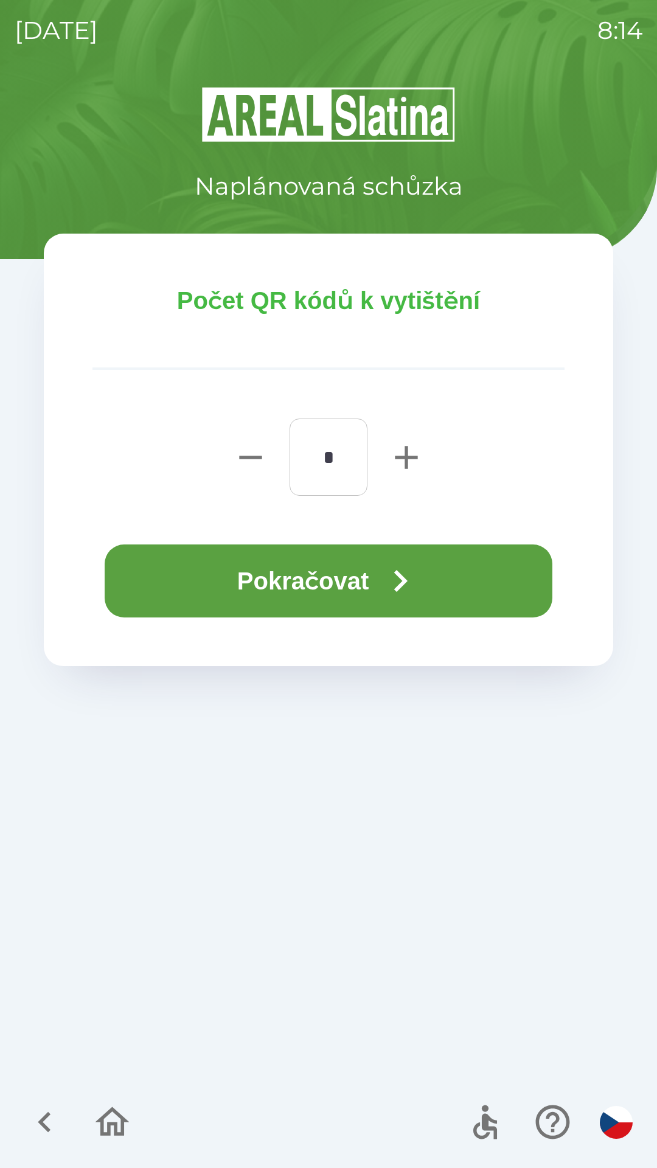
click at [216, 568] on button "Pokračovat" at bounding box center [329, 580] width 448 height 73
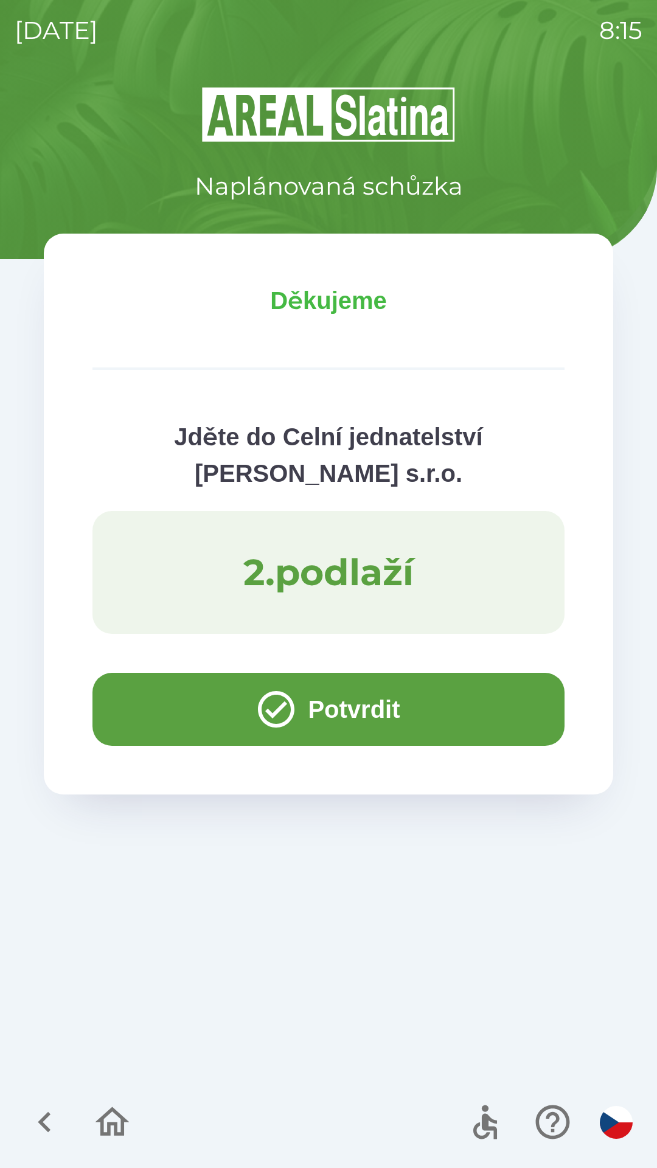
click at [141, 705] on button "Potvrdit" at bounding box center [328, 709] width 472 height 73
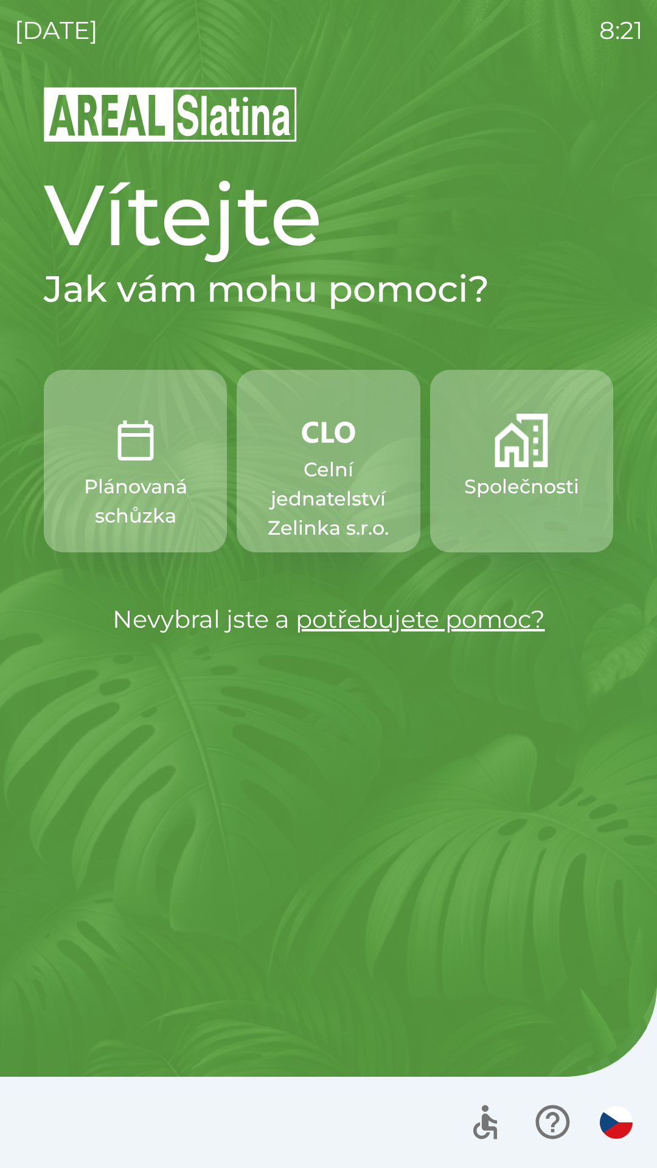
click at [541, 462] on img "button" at bounding box center [522, 441] width 54 height 54
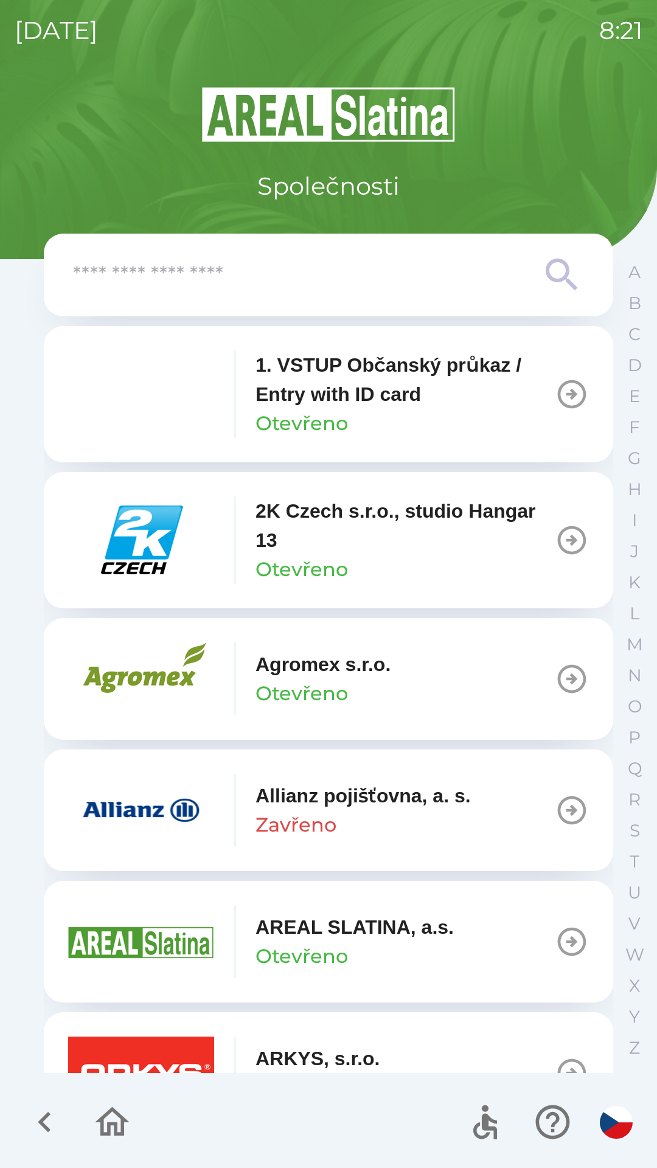
click at [347, 288] on input "text" at bounding box center [304, 275] width 462 height 33
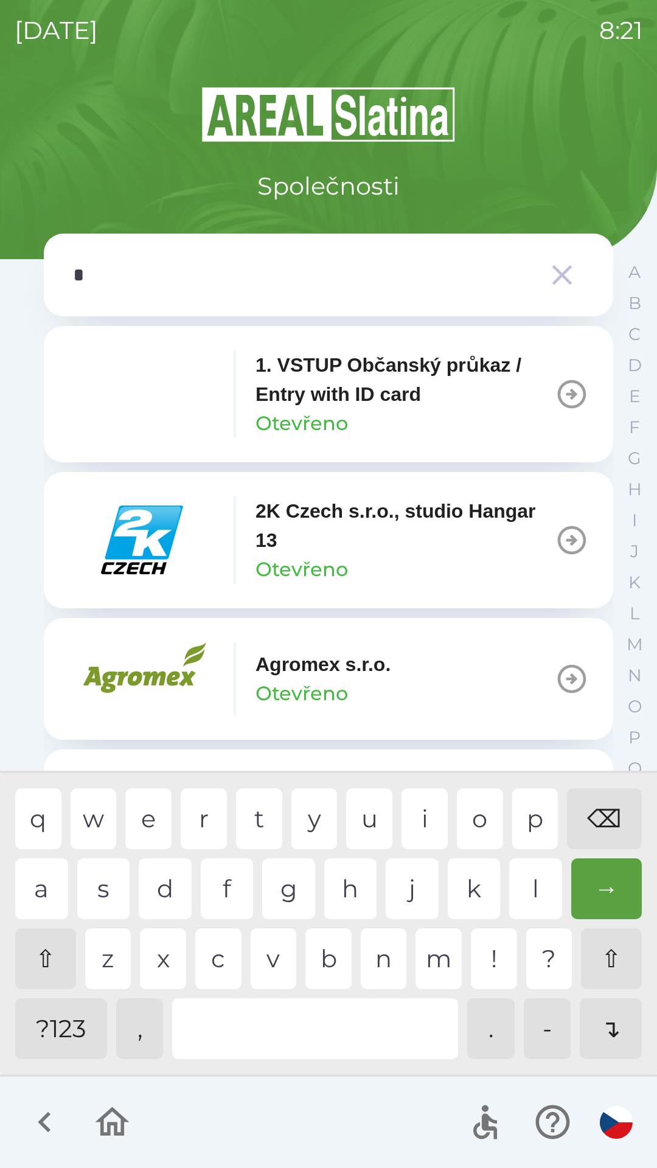
click at [478, 822] on div "o" at bounding box center [480, 818] width 46 height 61
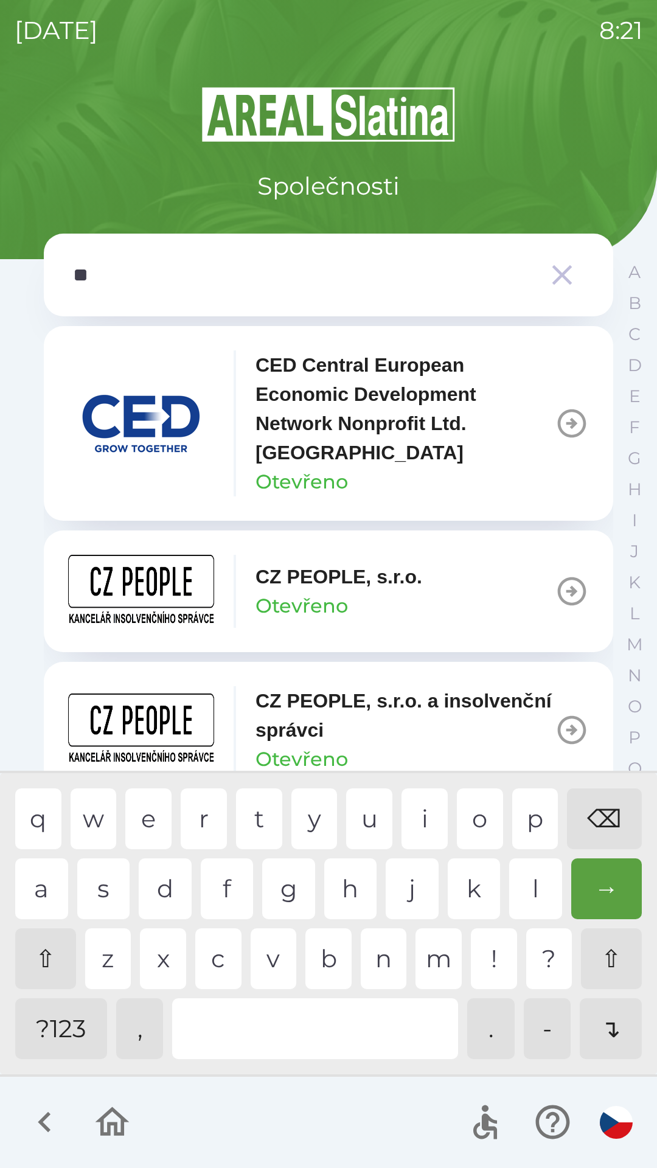
type input "***"
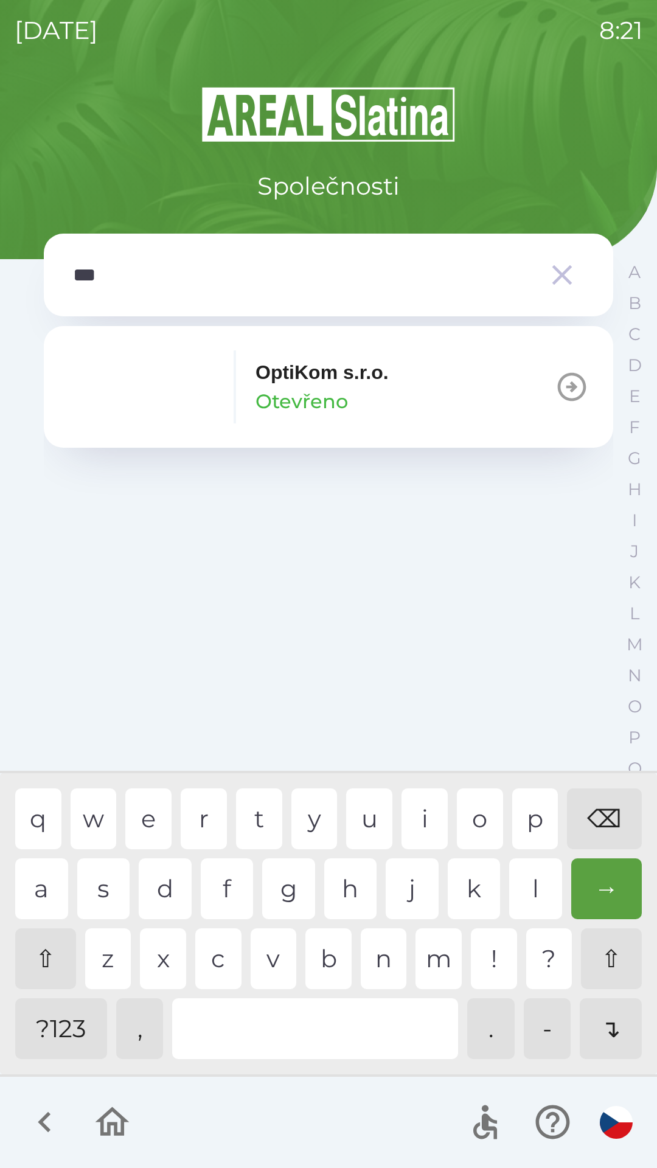
click at [329, 399] on p "Otevřeno" at bounding box center [302, 401] width 92 height 29
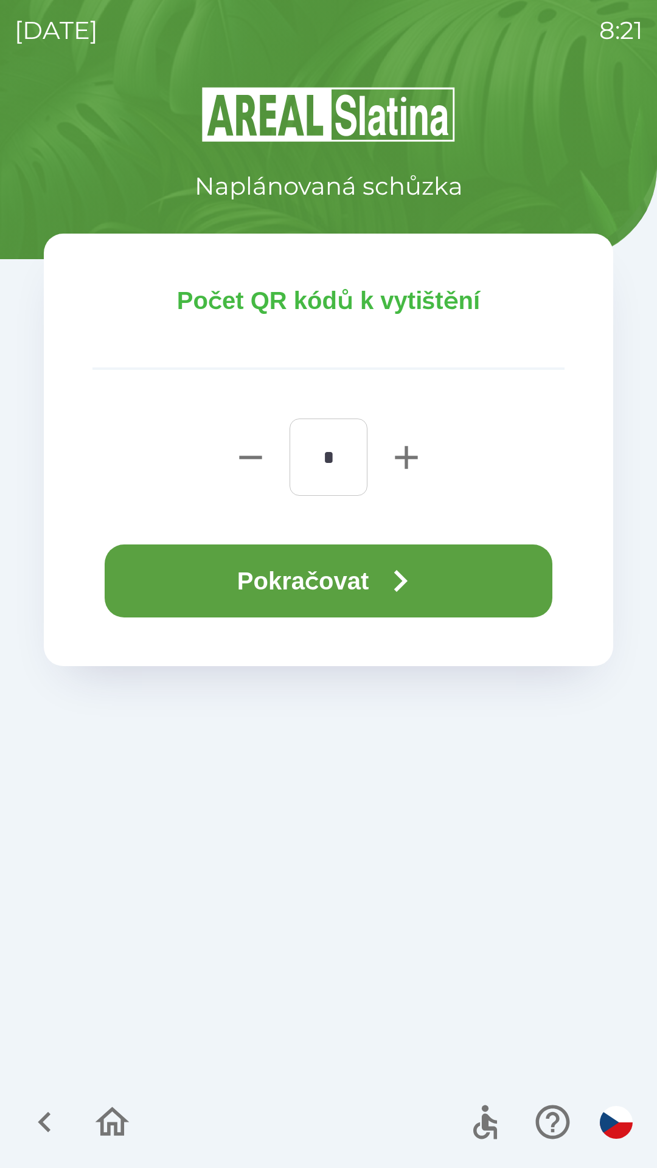
click at [359, 591] on button "Pokračovat" at bounding box center [329, 580] width 448 height 73
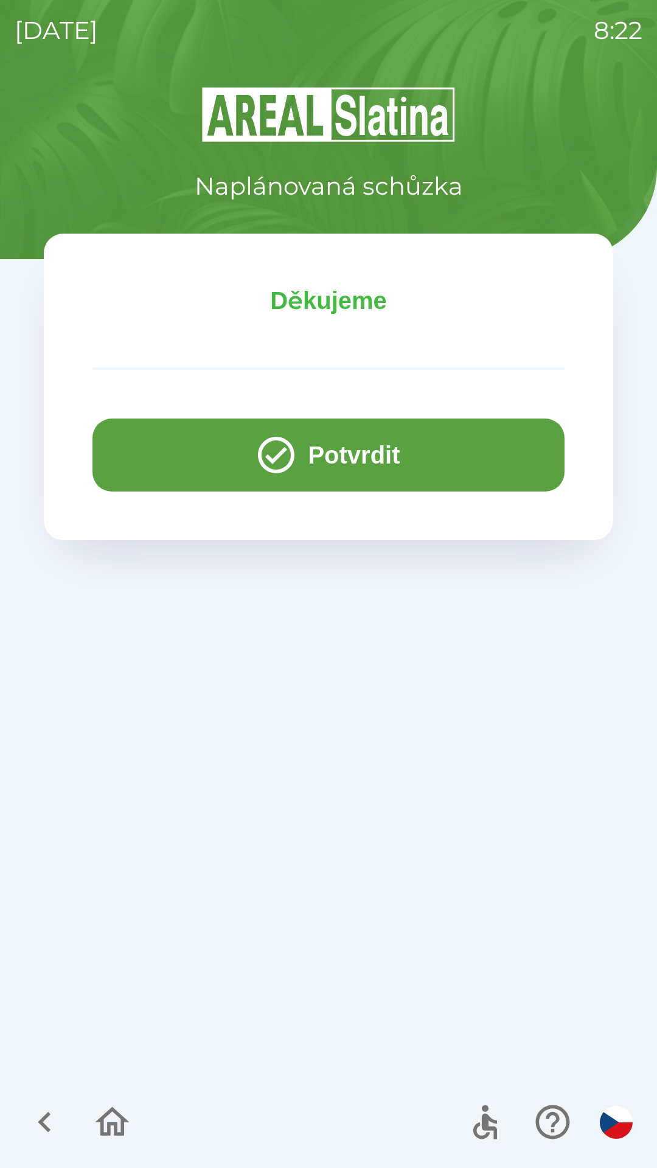
click at [198, 448] on button "Potvrdit" at bounding box center [328, 455] width 472 height 73
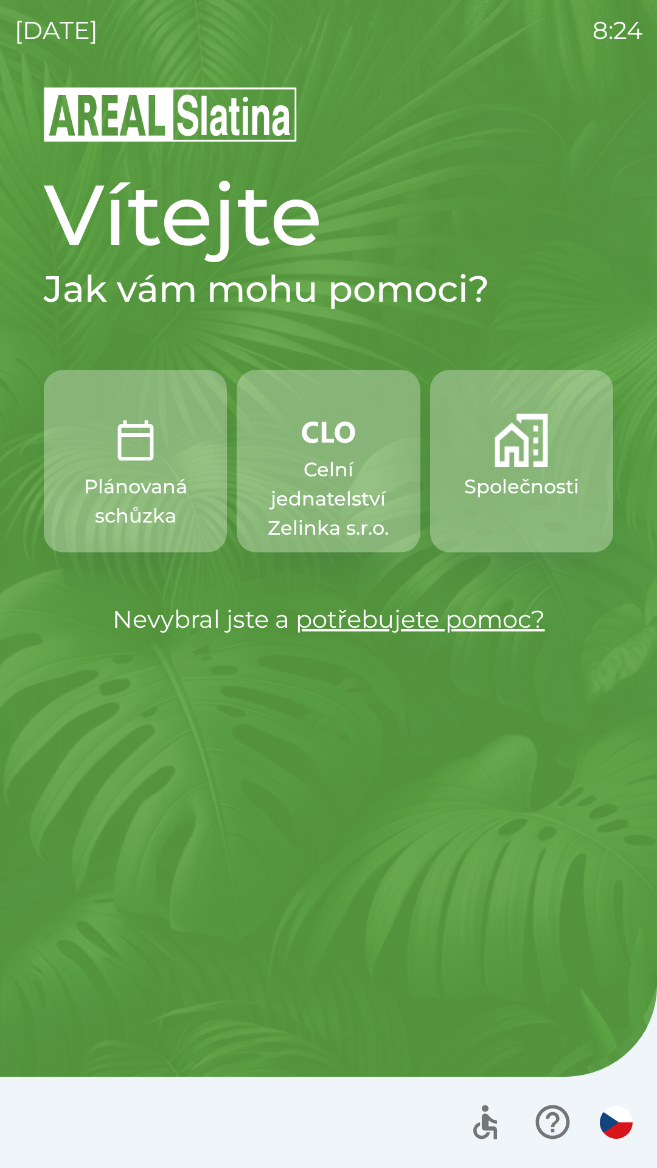
click at [318, 450] on img "button" at bounding box center [329, 432] width 54 height 37
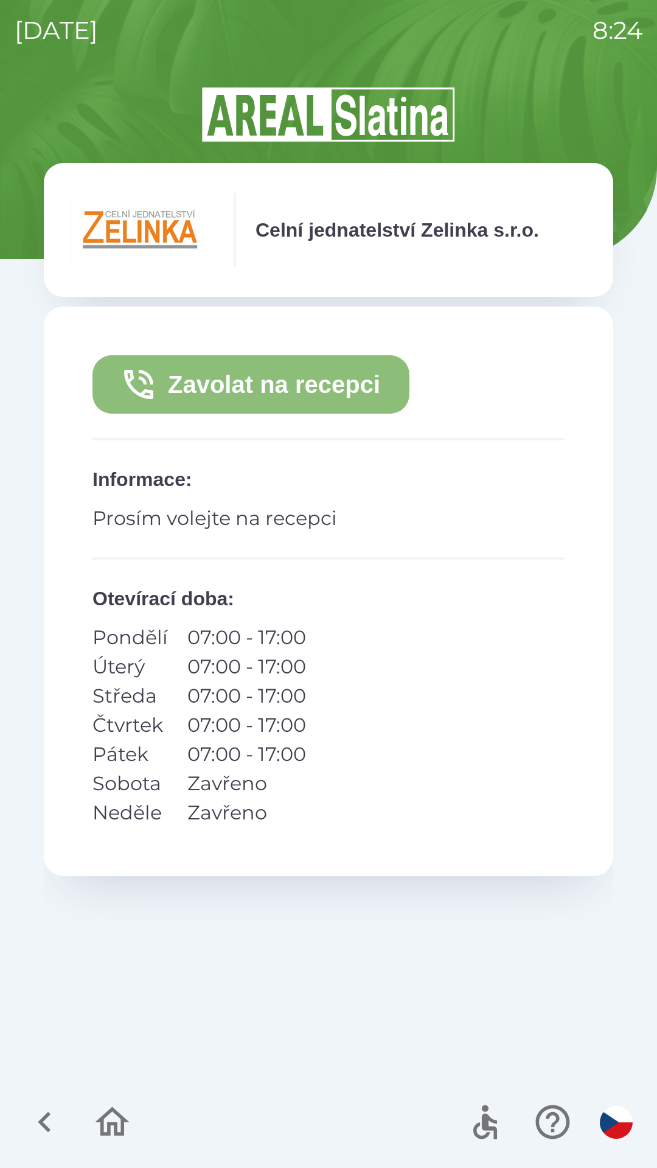
click at [272, 394] on button "Zavolat na recepci" at bounding box center [250, 384] width 317 height 58
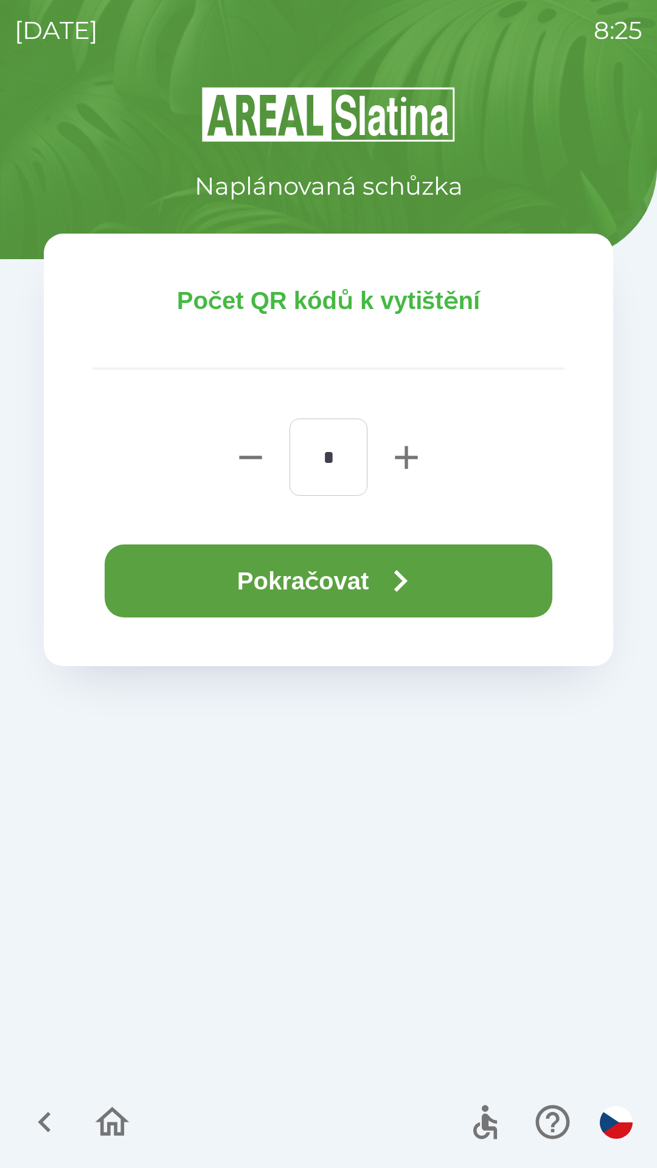
click at [329, 578] on button "Pokračovat" at bounding box center [329, 580] width 448 height 73
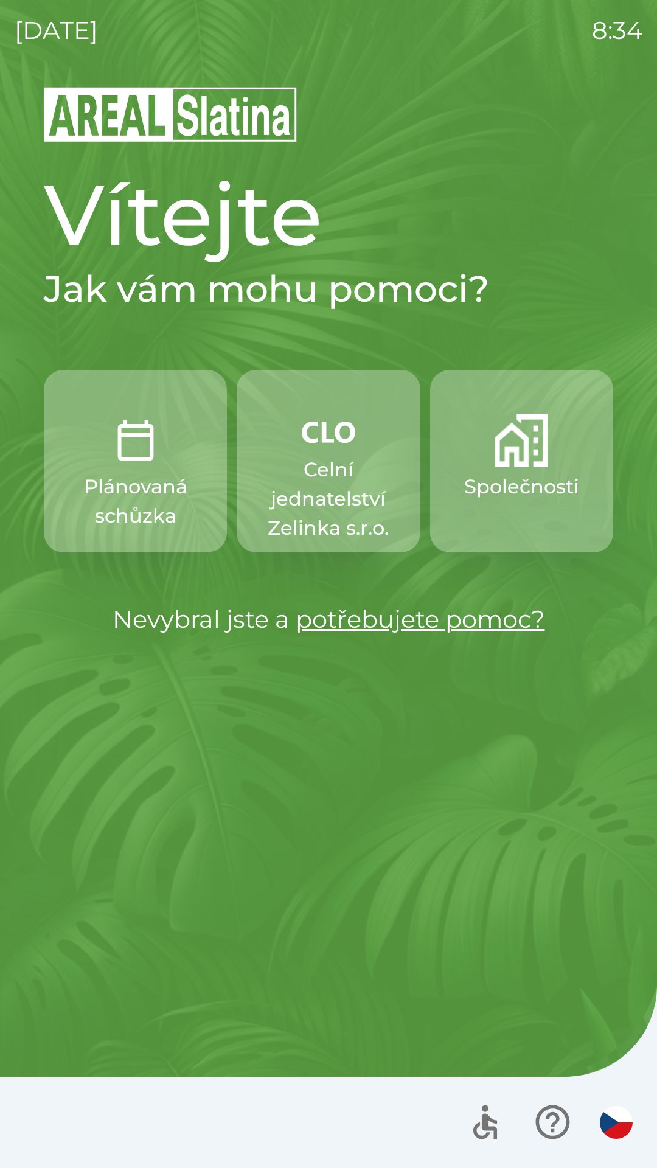
click at [319, 461] on p "Celní jednatelství Zelinka s.r.o." at bounding box center [328, 499] width 125 height 88
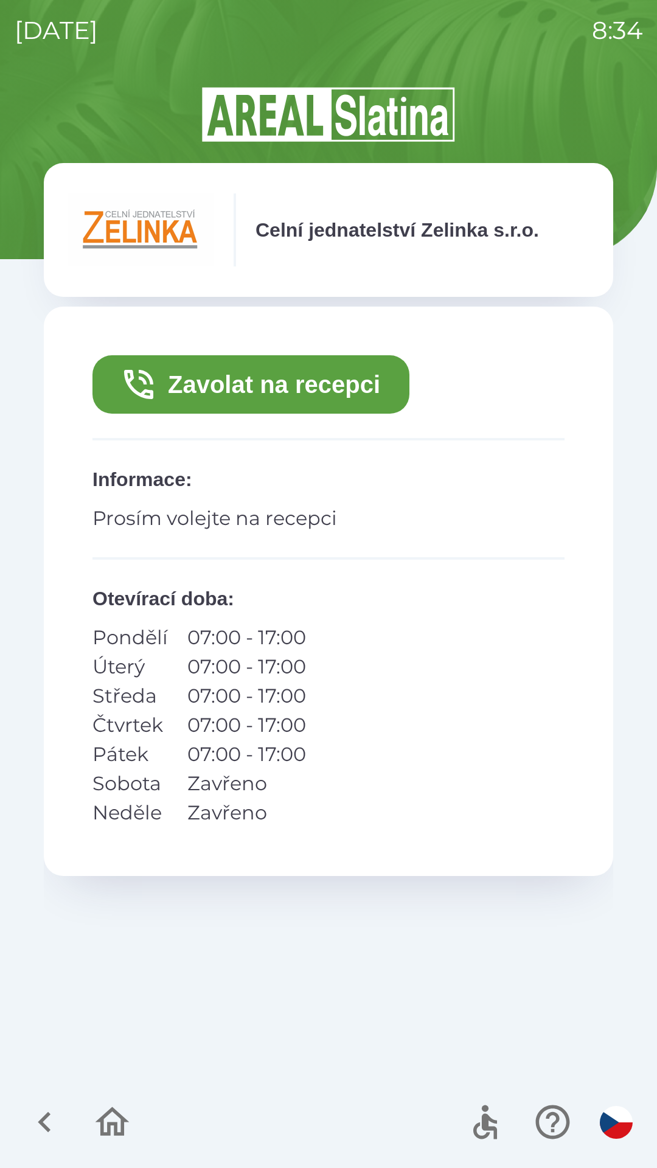
click at [280, 375] on button "Zavolat na recepci" at bounding box center [250, 384] width 317 height 58
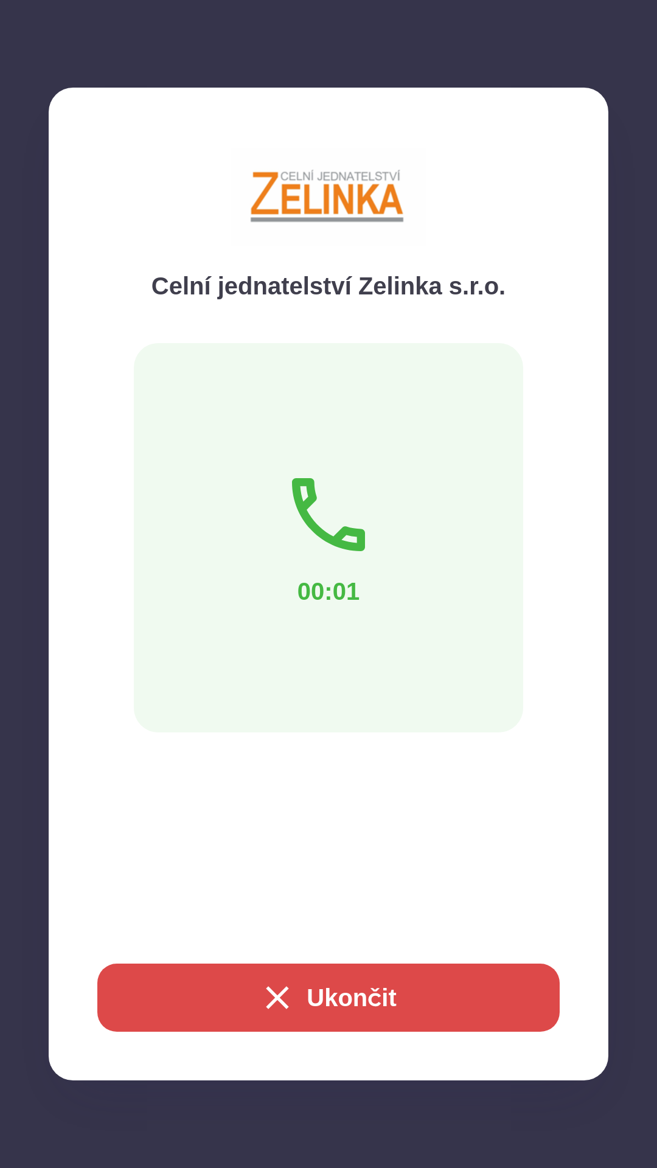
click at [321, 995] on button "Ukončit" at bounding box center [328, 998] width 462 height 68
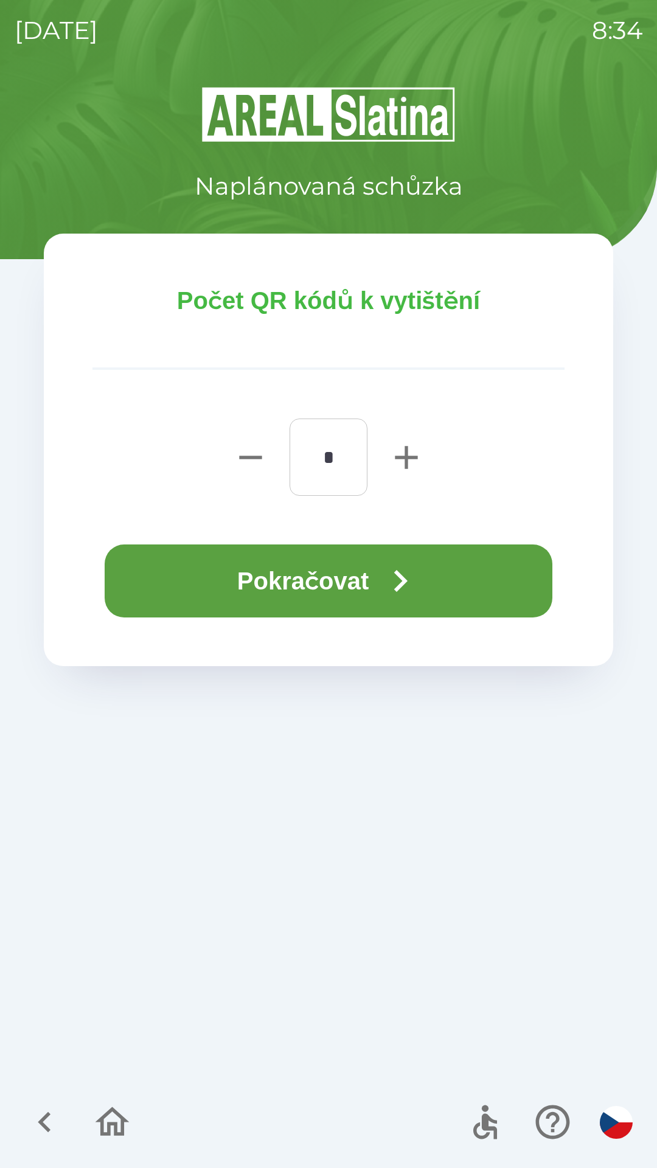
click at [370, 586] on button "Pokračovat" at bounding box center [329, 580] width 448 height 73
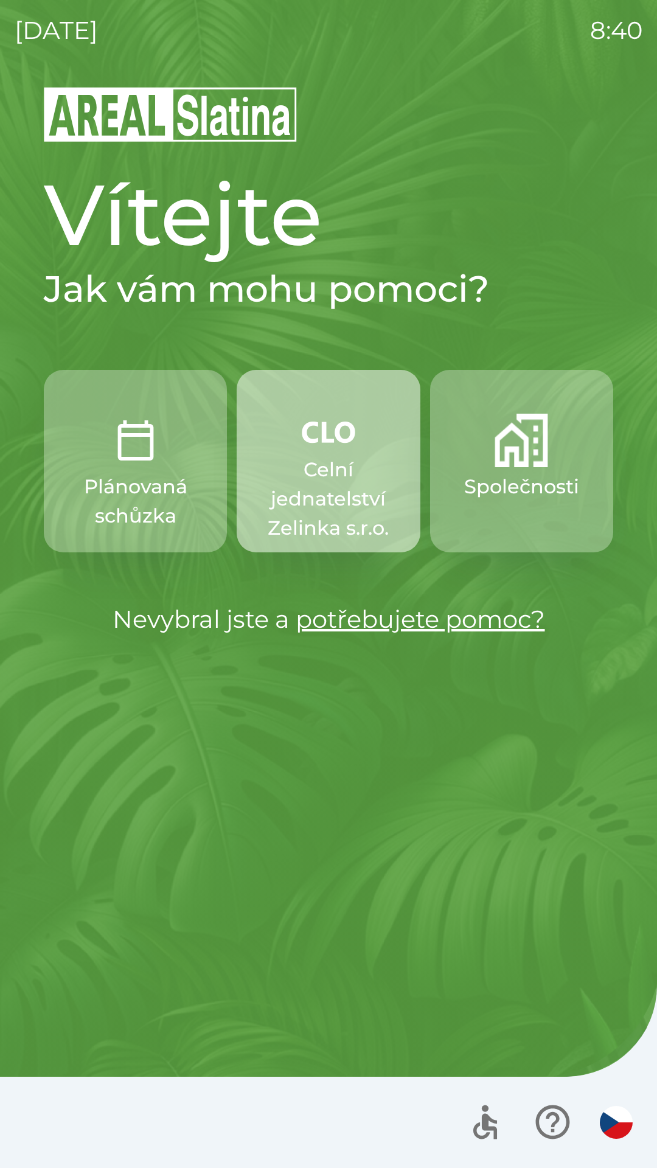
click at [310, 484] on p "Celní jednatelství Zelinka s.r.o." at bounding box center [328, 499] width 125 height 88
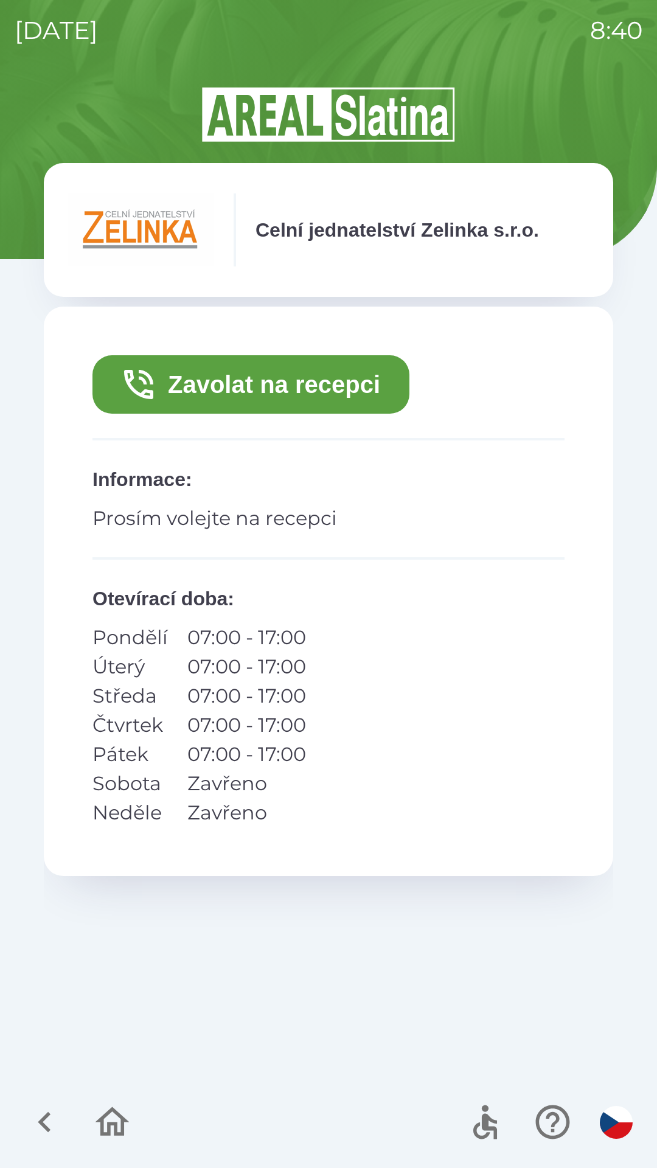
click at [236, 376] on button "Zavolat na recepci" at bounding box center [250, 384] width 317 height 58
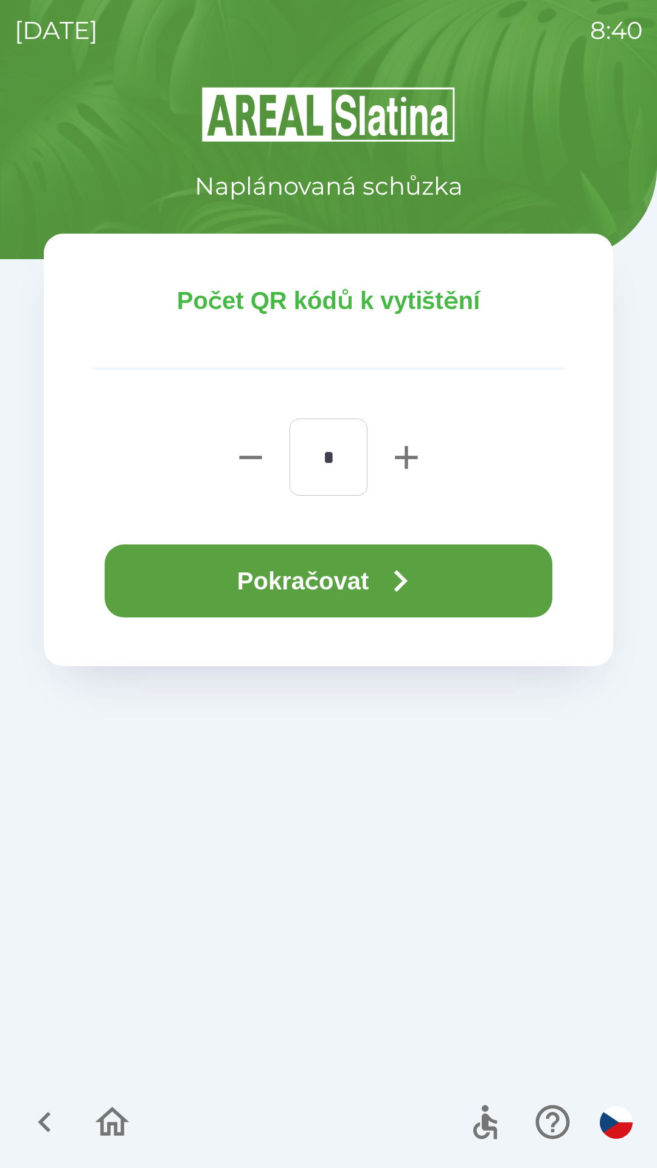
click at [232, 591] on button "Pokračovat" at bounding box center [329, 580] width 448 height 73
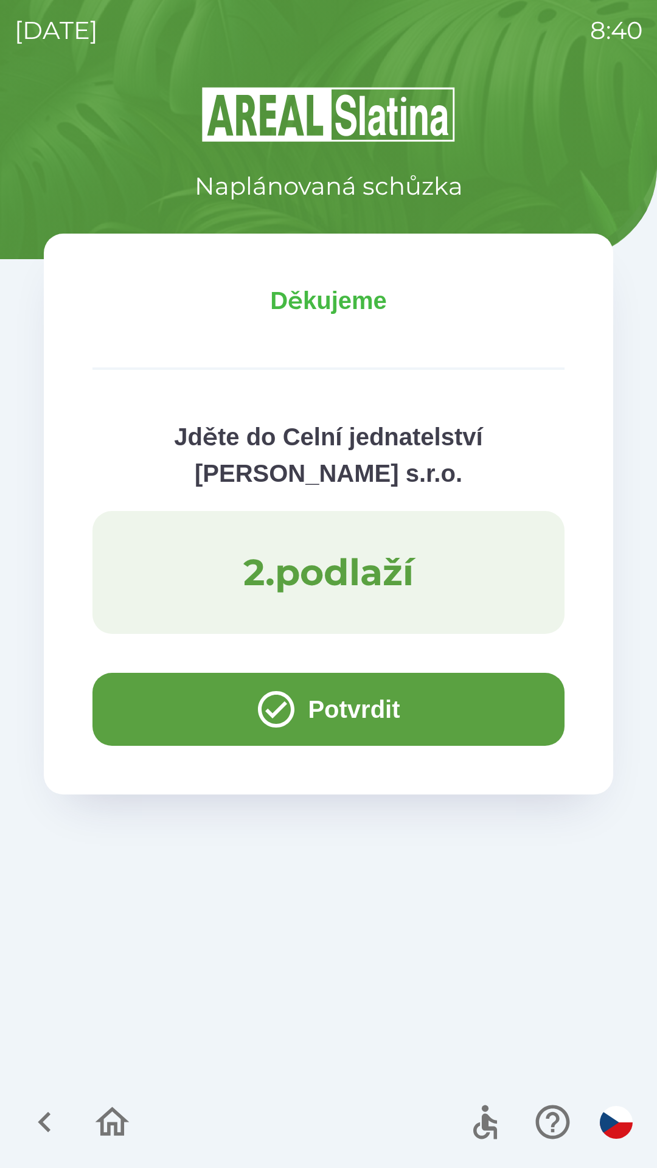
click at [150, 703] on button "Potvrdit" at bounding box center [328, 709] width 472 height 73
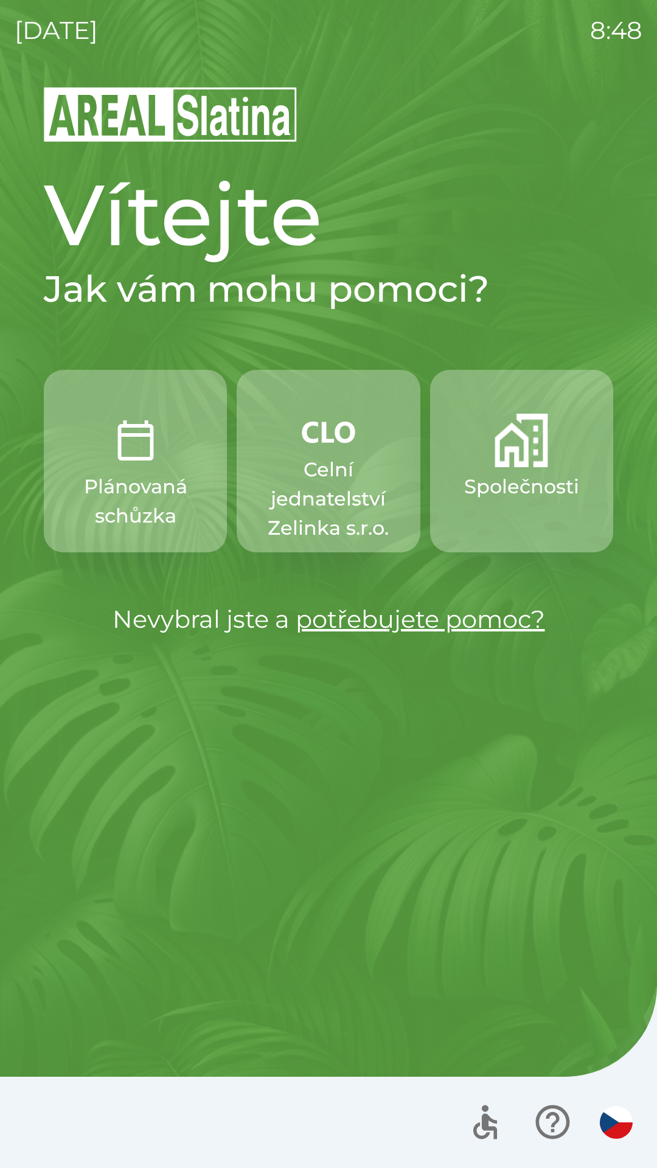
click at [332, 508] on p "Celní jednatelství Zelinka s.r.o." at bounding box center [328, 499] width 125 height 88
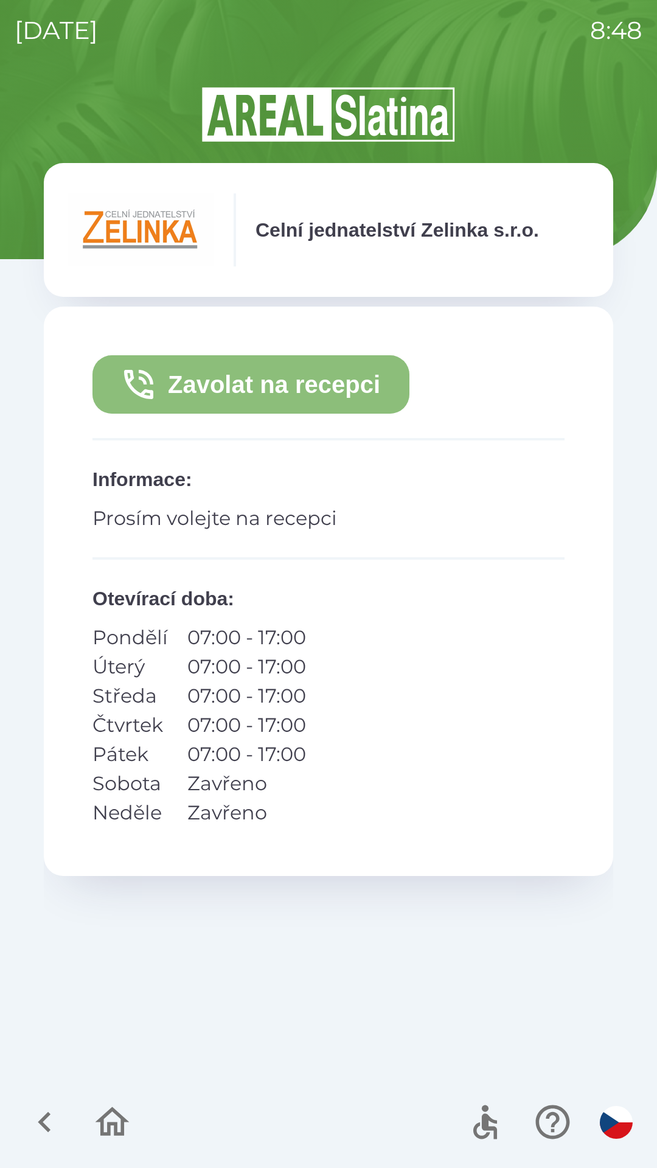
click at [348, 400] on button "Zavolat na recepci" at bounding box center [250, 384] width 317 height 58
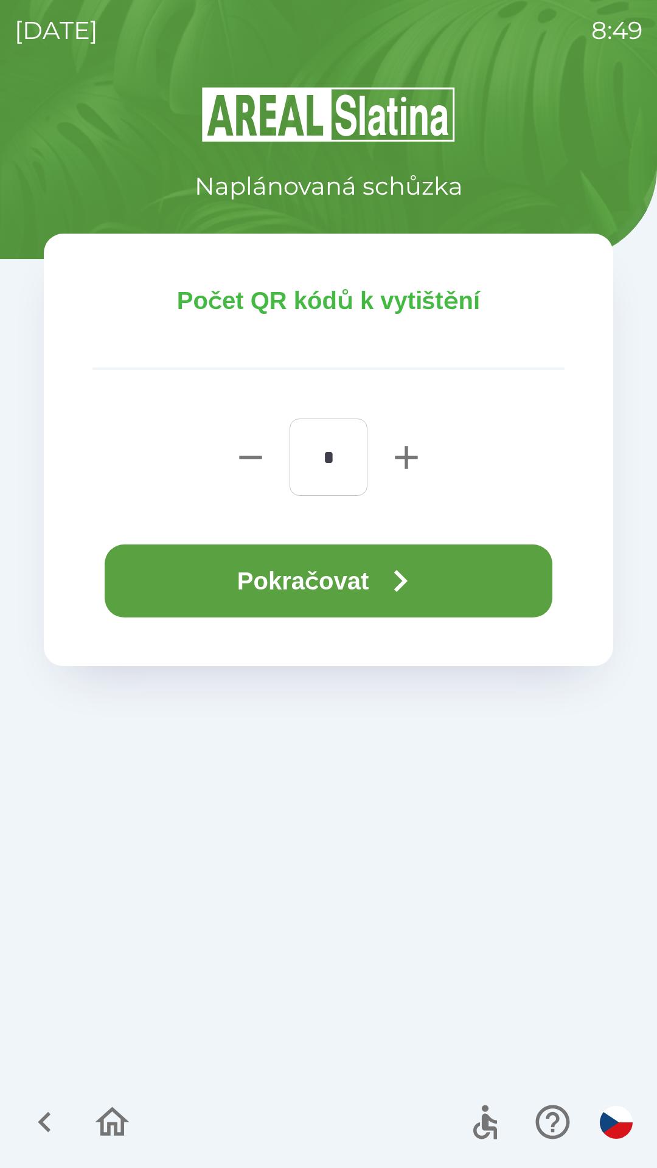
click at [368, 571] on button "Pokračovat" at bounding box center [329, 580] width 448 height 73
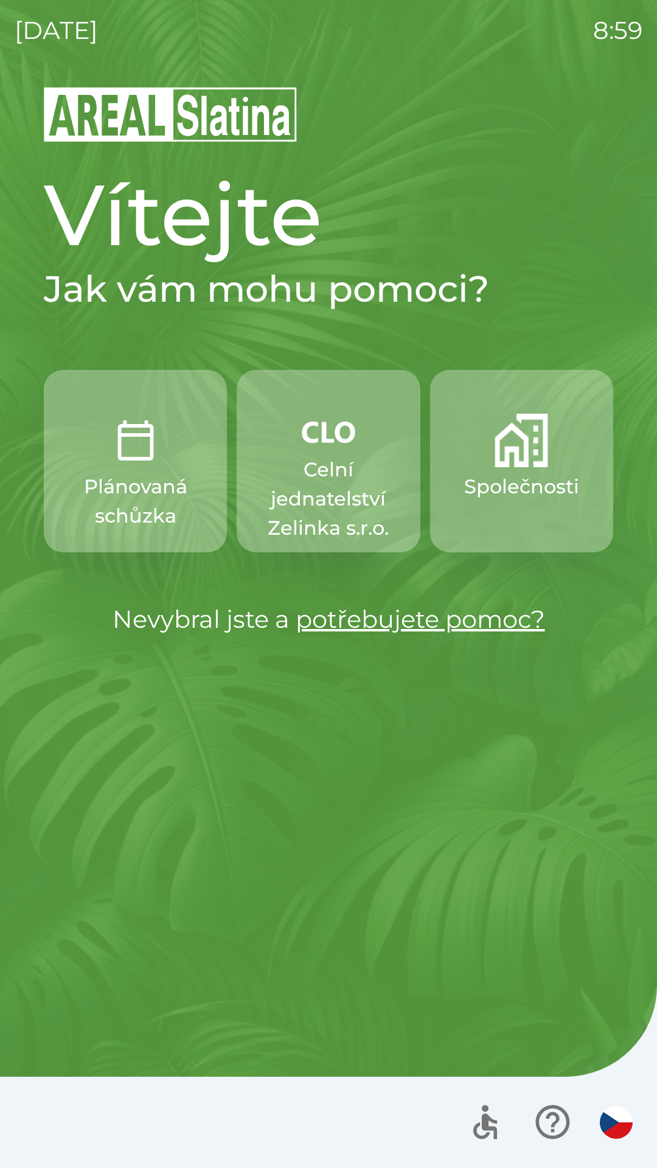
click at [343, 493] on p "Celní jednatelství Zelinka s.r.o." at bounding box center [328, 499] width 125 height 88
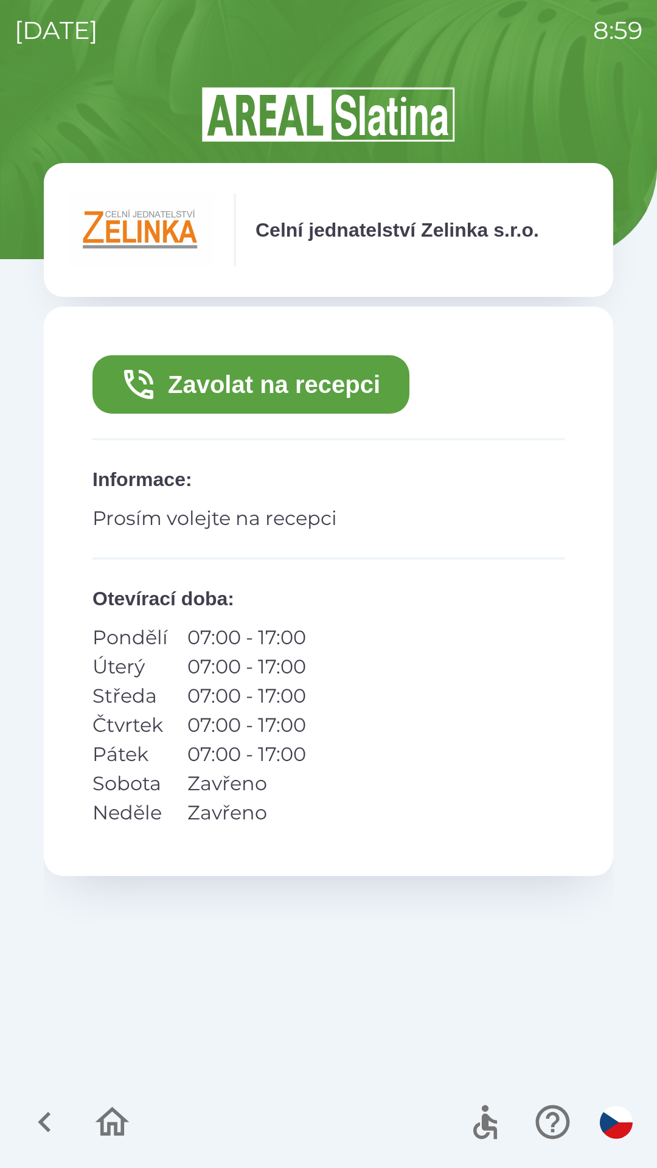
click at [186, 394] on button "Zavolat na recepci" at bounding box center [250, 384] width 317 height 58
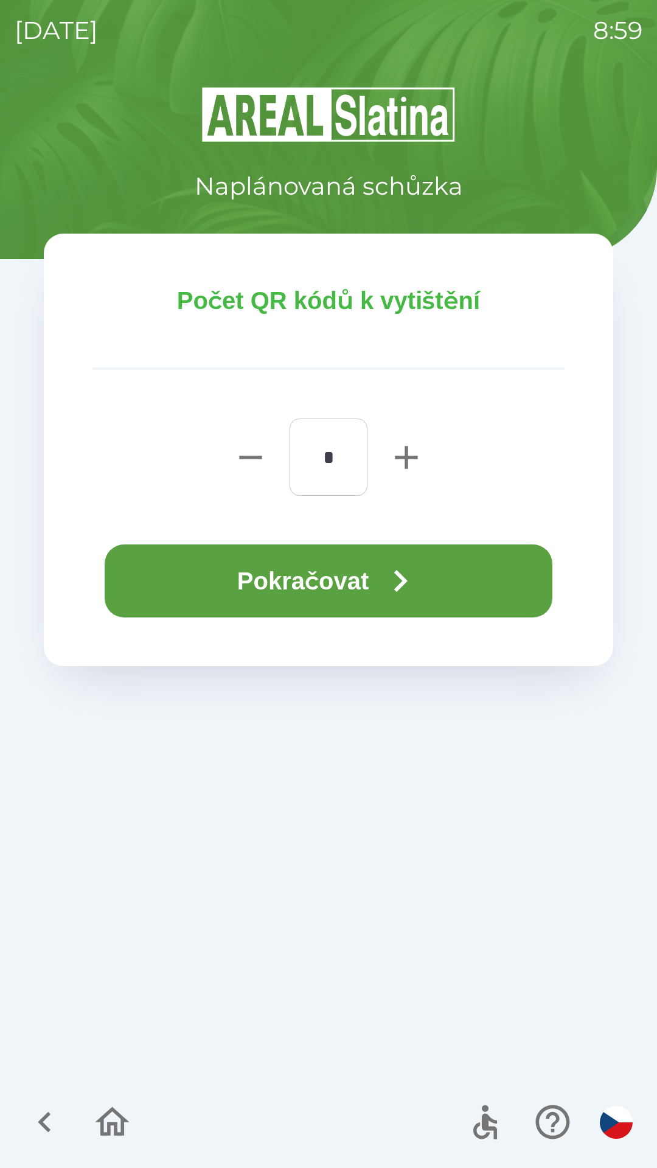
click at [137, 579] on button "Pokračovat" at bounding box center [329, 580] width 448 height 73
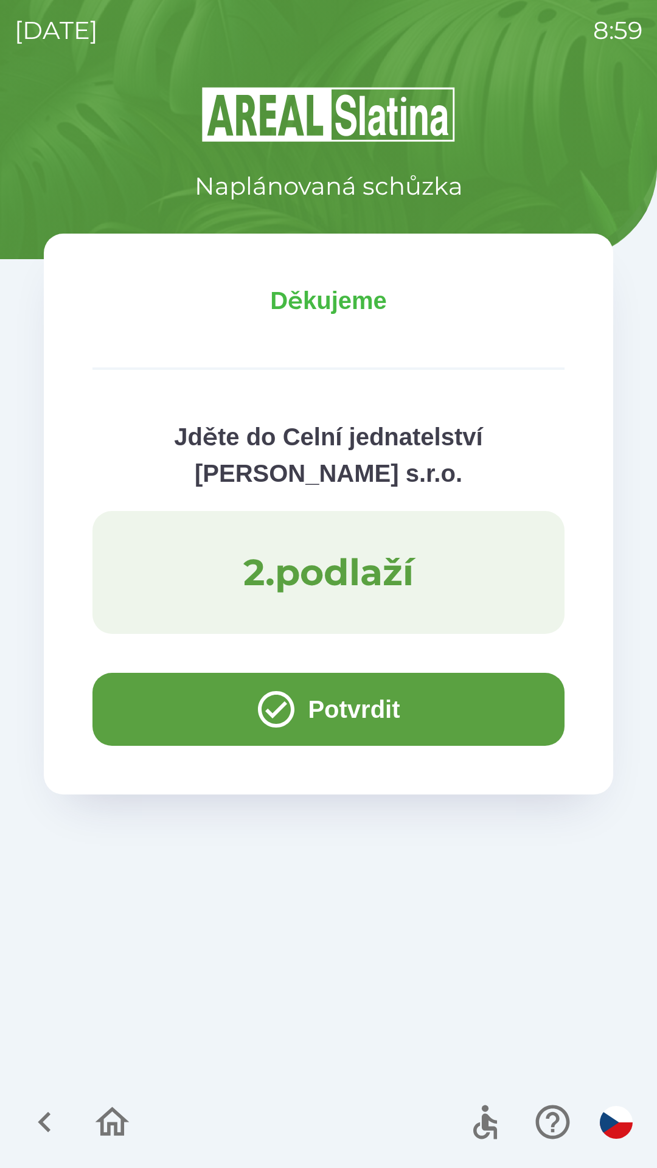
click at [140, 705] on button "Potvrdit" at bounding box center [328, 709] width 472 height 73
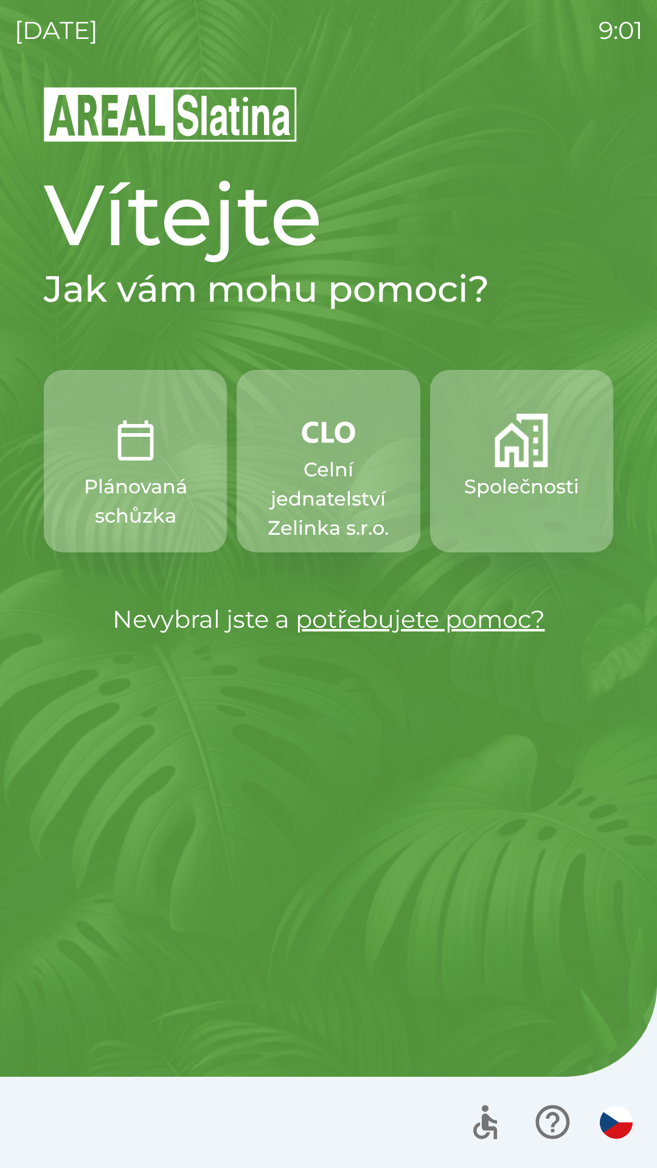
click at [343, 461] on p "Celní jednatelství Zelinka s.r.o." at bounding box center [328, 499] width 125 height 88
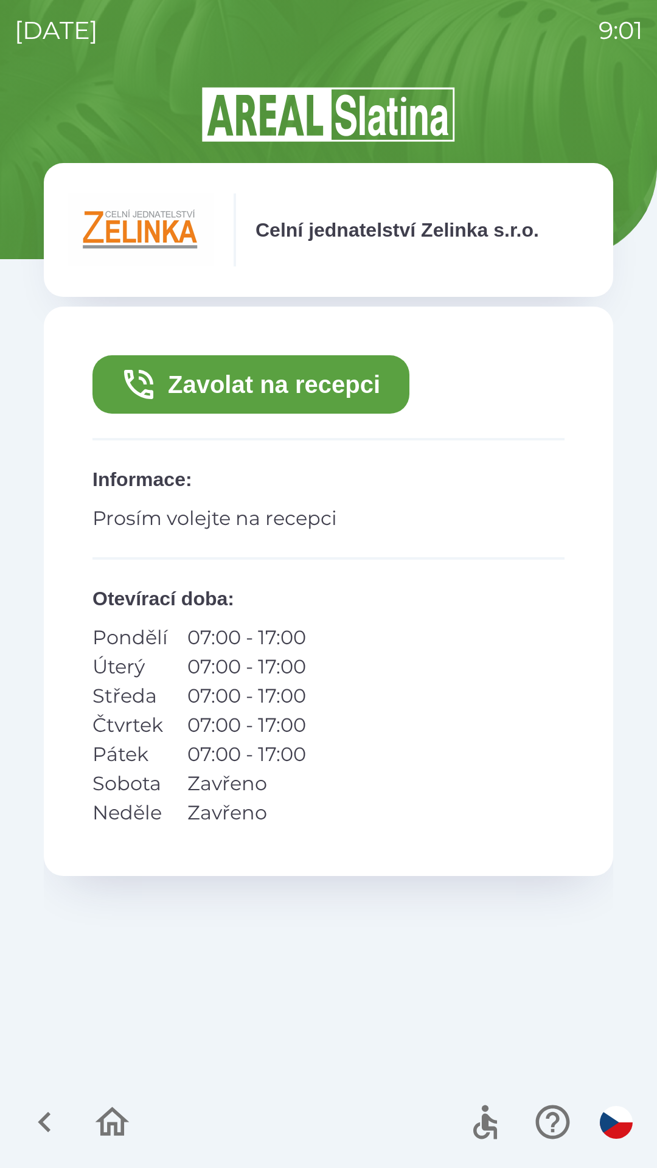
click at [223, 385] on button "Zavolat na recepci" at bounding box center [250, 384] width 317 height 58
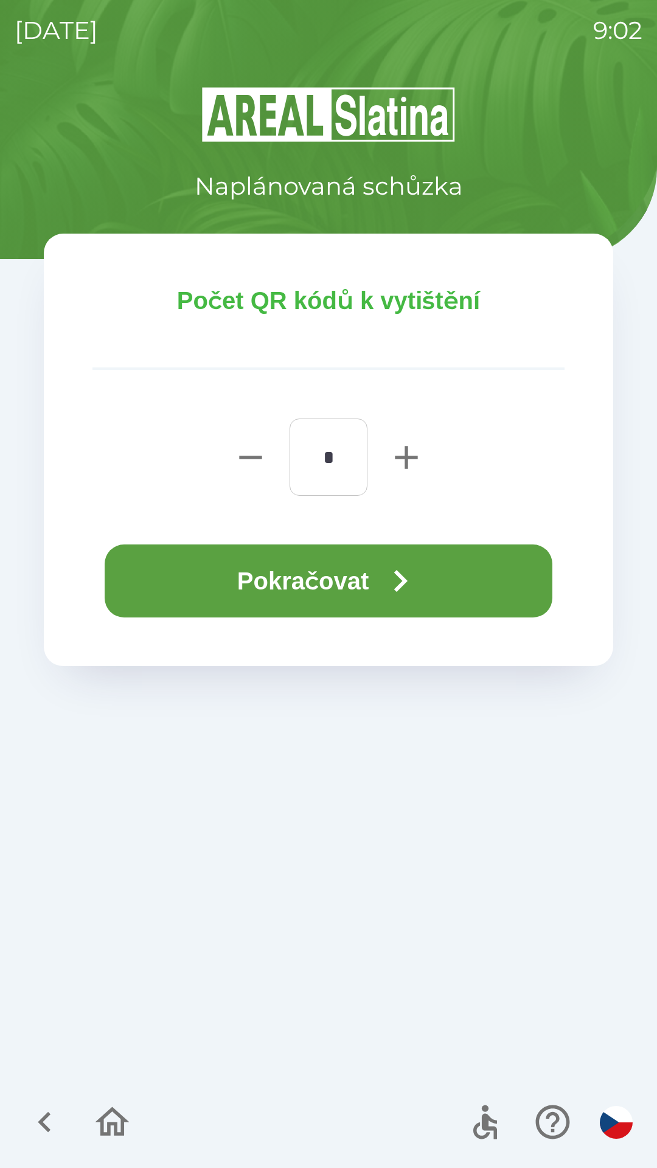
click at [183, 579] on button "Pokračovat" at bounding box center [329, 580] width 448 height 73
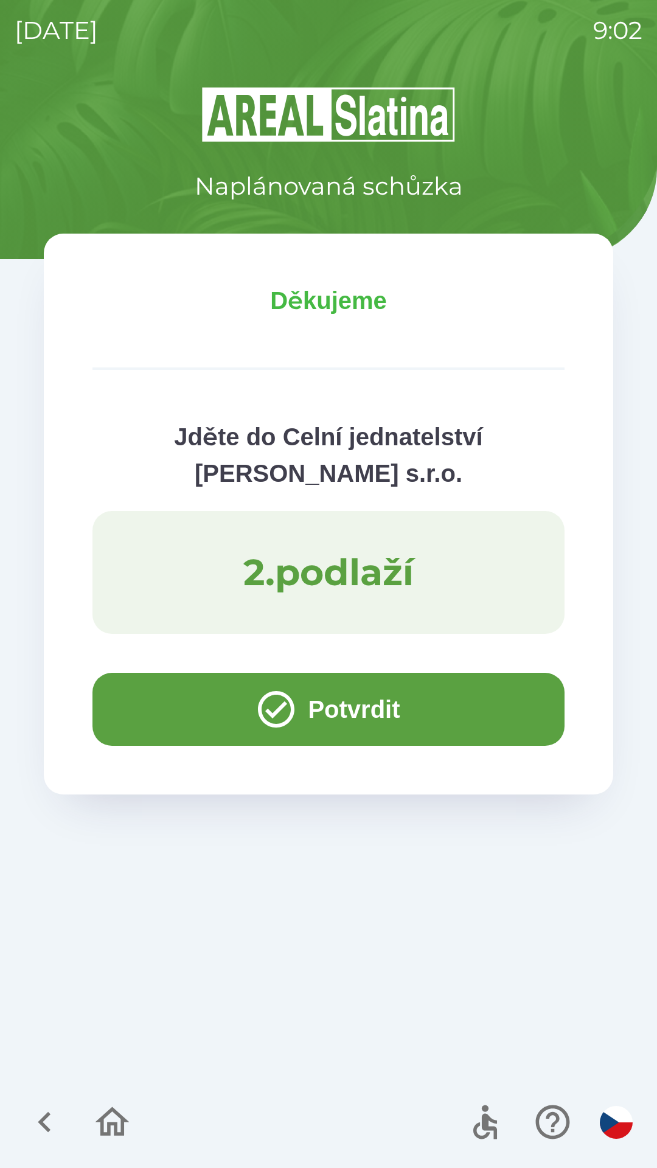
click at [176, 703] on button "Potvrdit" at bounding box center [328, 709] width 472 height 73
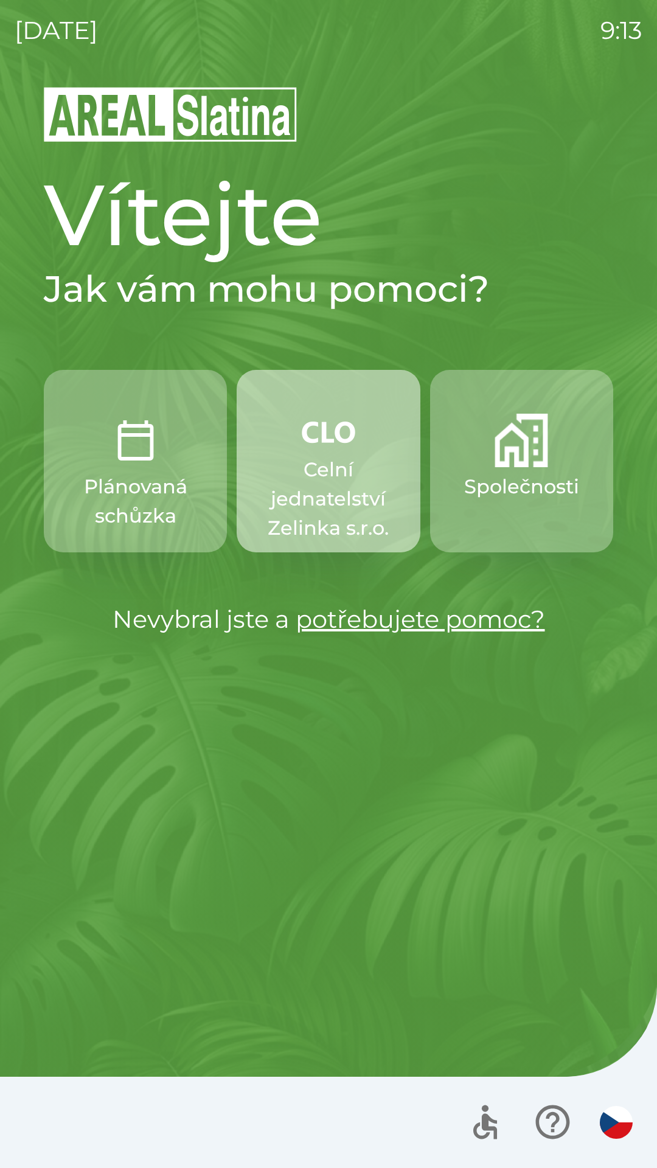
click at [324, 464] on p "Celní jednatelství Zelinka s.r.o." at bounding box center [328, 499] width 125 height 88
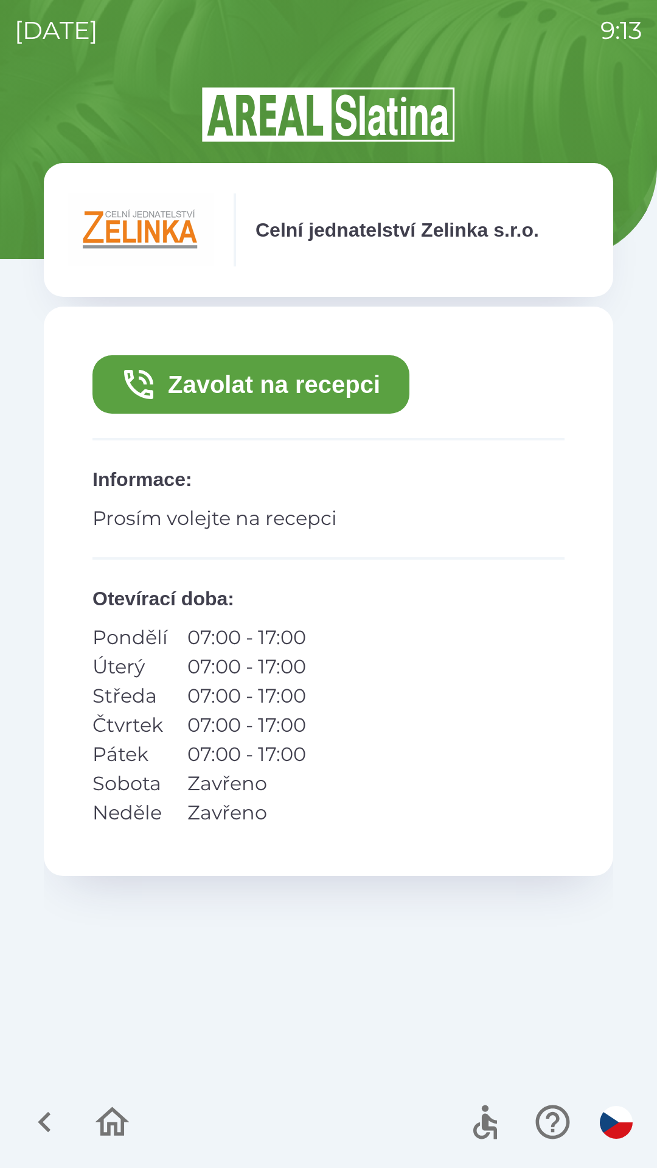
click at [165, 383] on button "Zavolat na recepci" at bounding box center [250, 384] width 317 height 58
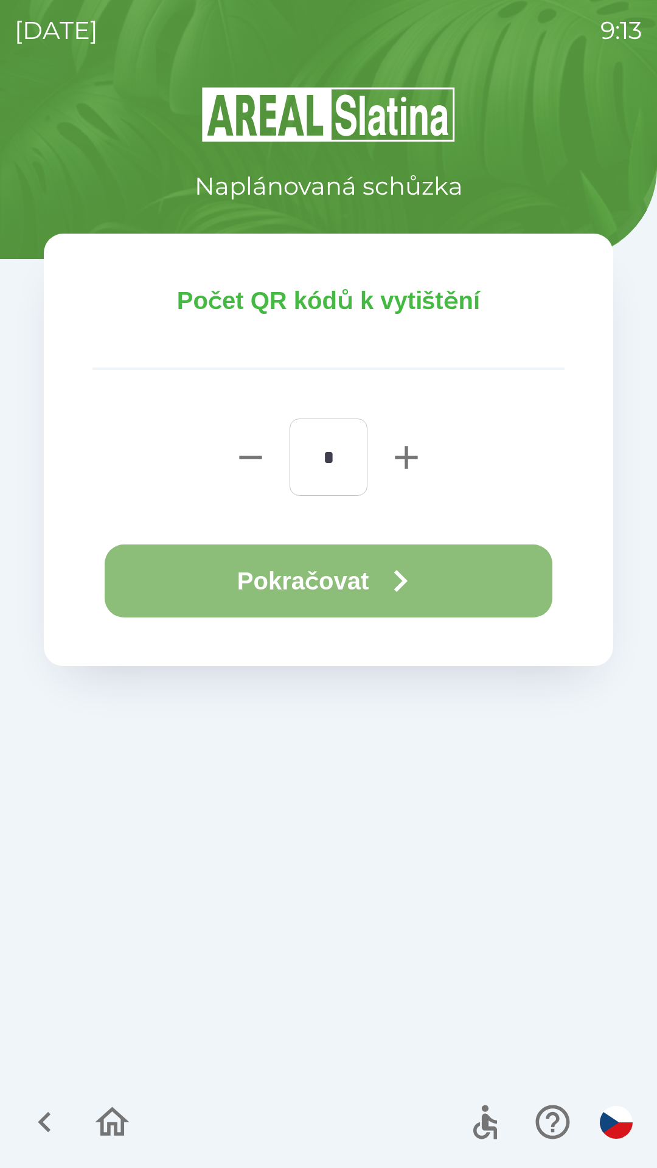
click at [175, 596] on button "Pokračovat" at bounding box center [329, 580] width 448 height 73
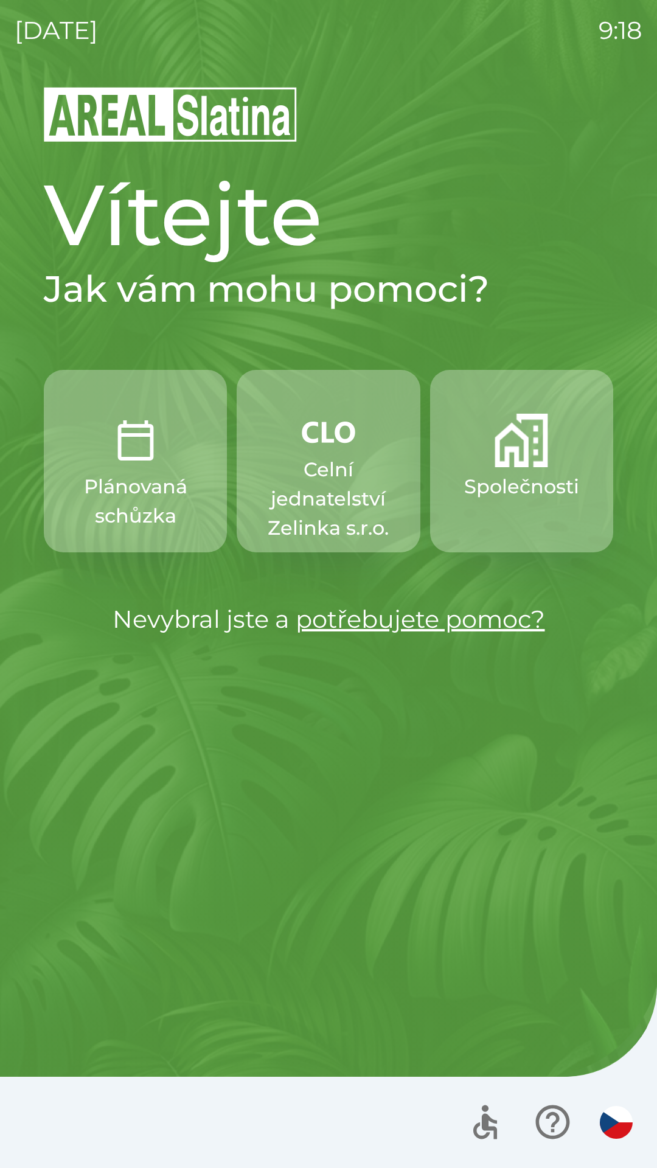
click at [506, 469] on button "Společnosti" at bounding box center [521, 461] width 183 height 183
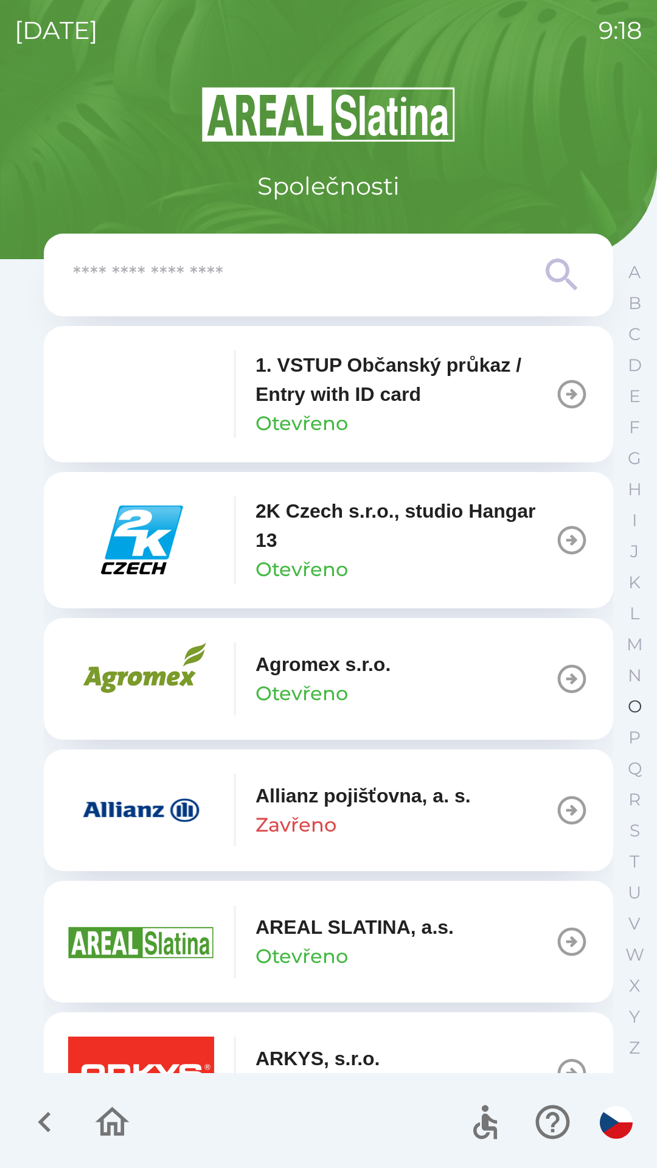
click at [623, 700] on button "O" at bounding box center [634, 706] width 30 height 31
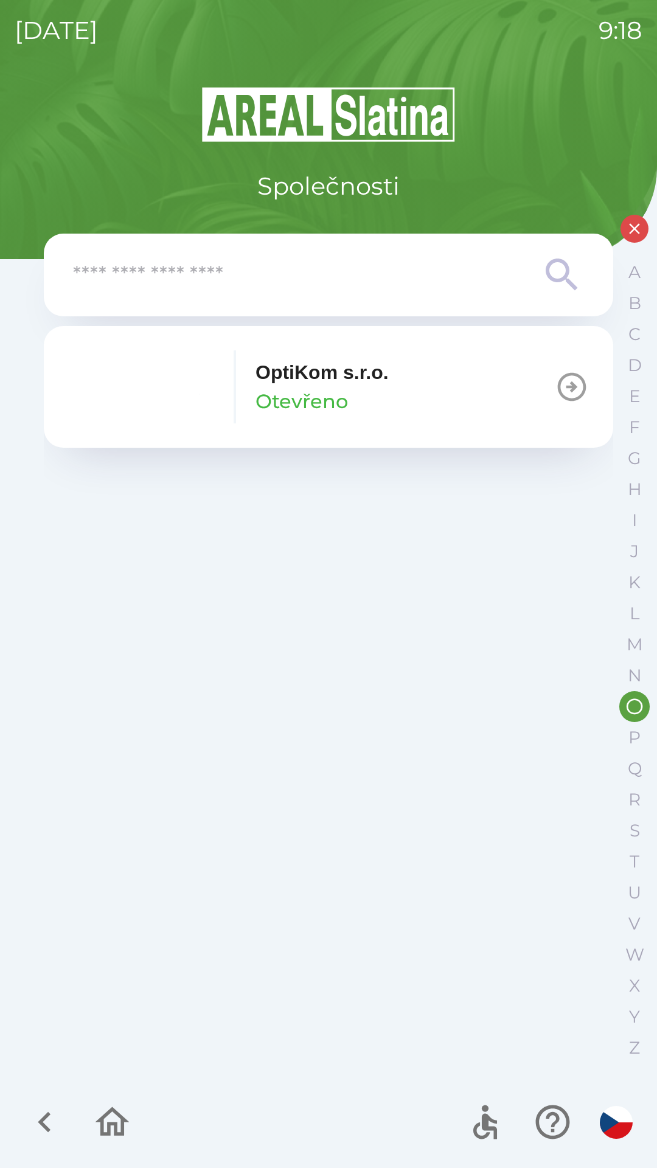
click at [371, 387] on div "OptiKom s.r.o. Otevřeno" at bounding box center [322, 387] width 133 height 58
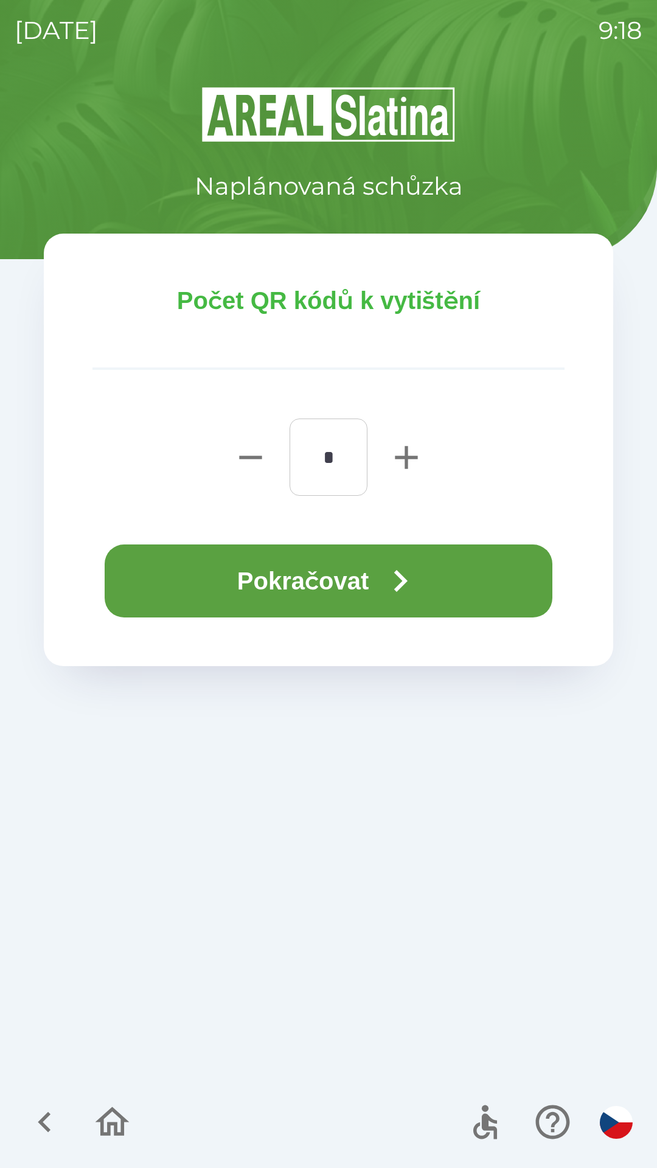
click at [361, 571] on button "Pokračovat" at bounding box center [329, 580] width 448 height 73
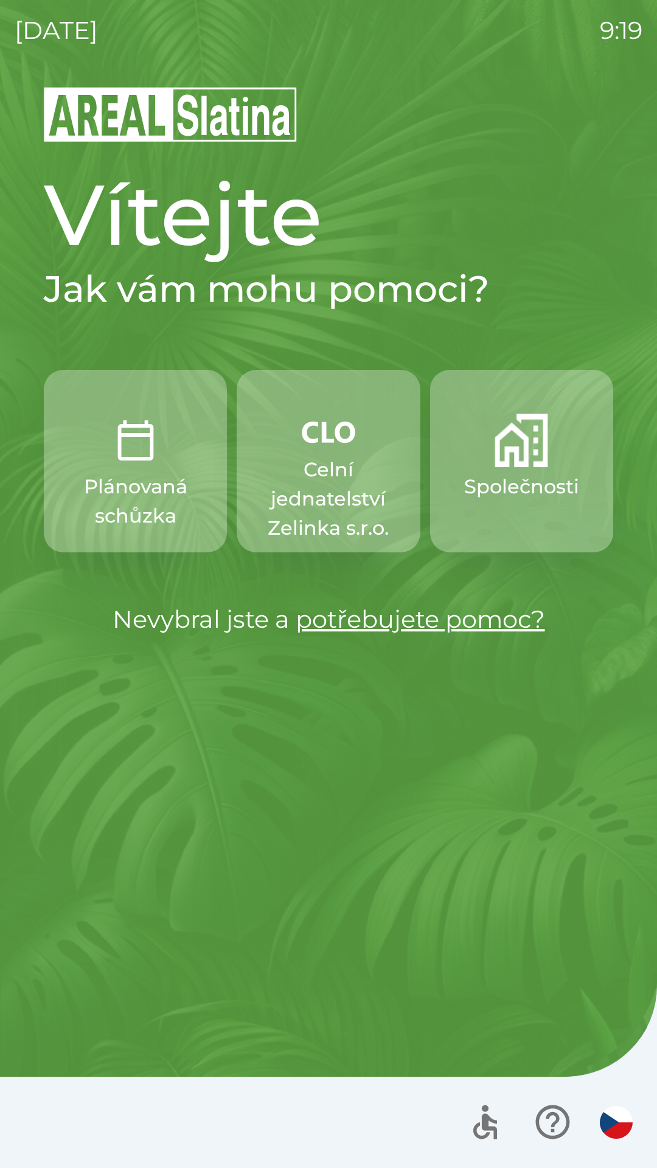
click at [539, 483] on p "Společnosti" at bounding box center [521, 486] width 115 height 29
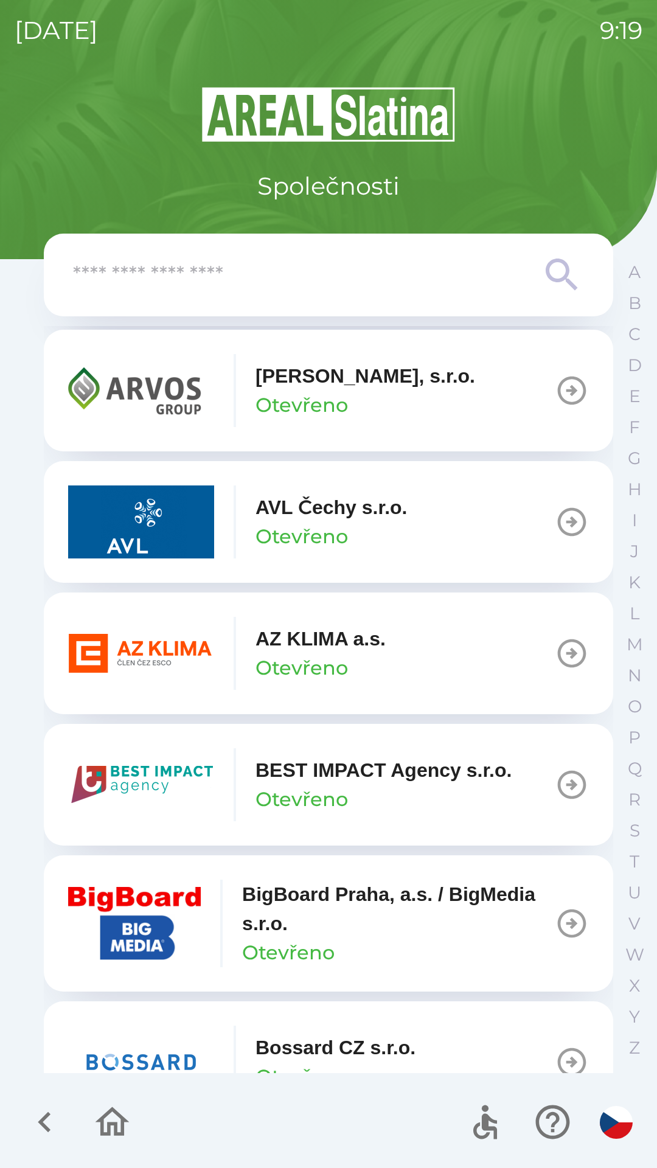
scroll to position [953, 0]
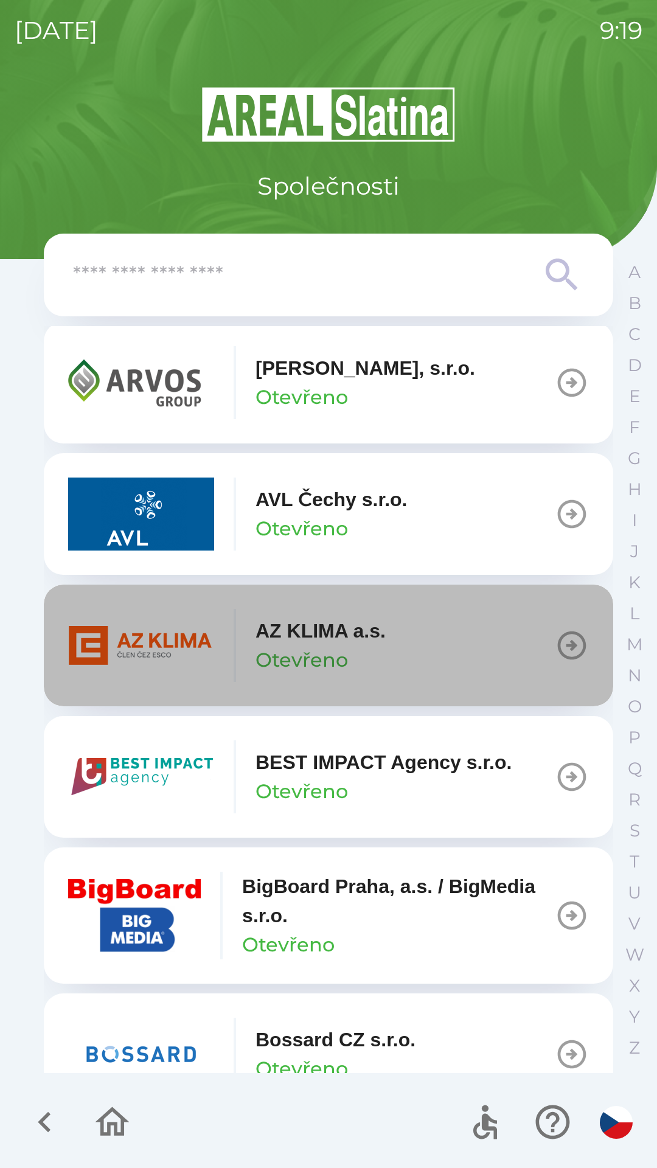
click at [555, 643] on icon "button" at bounding box center [572, 645] width 34 height 34
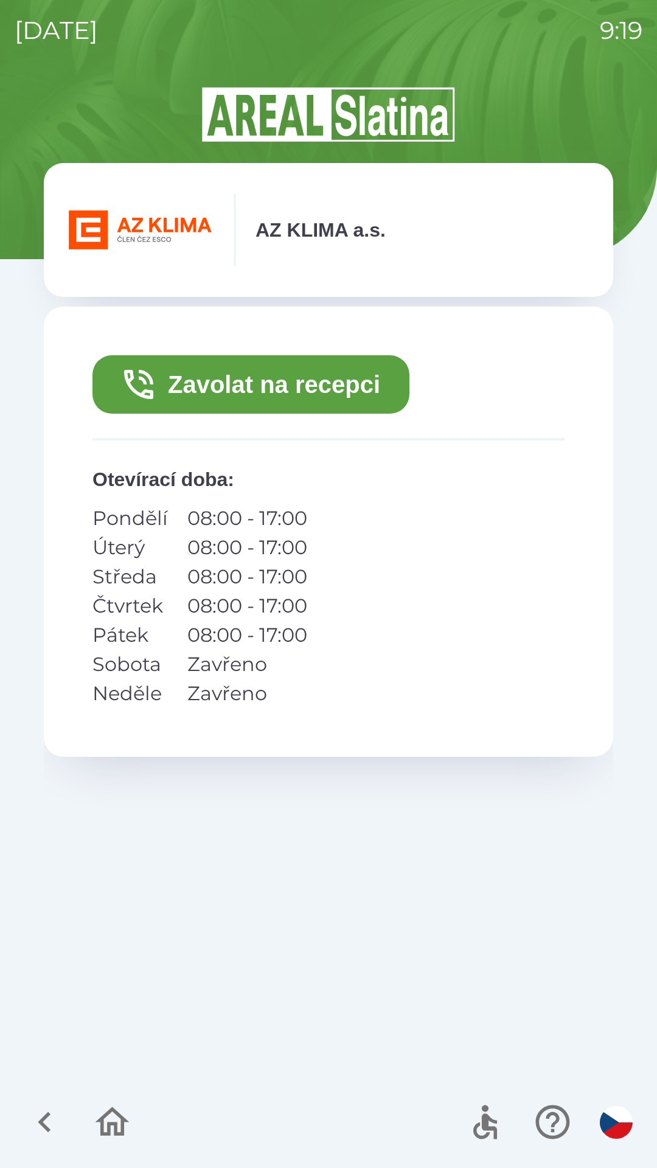
click at [308, 386] on button "Zavolat na recepci" at bounding box center [250, 384] width 317 height 58
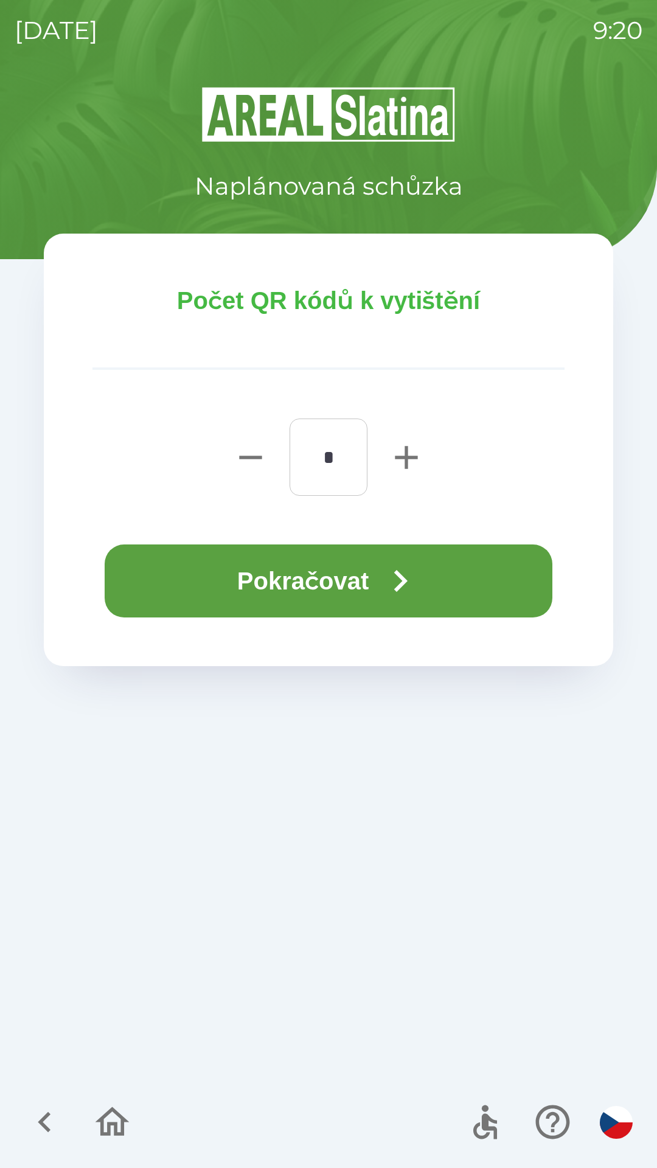
click at [358, 584] on button "Pokračovat" at bounding box center [329, 580] width 448 height 73
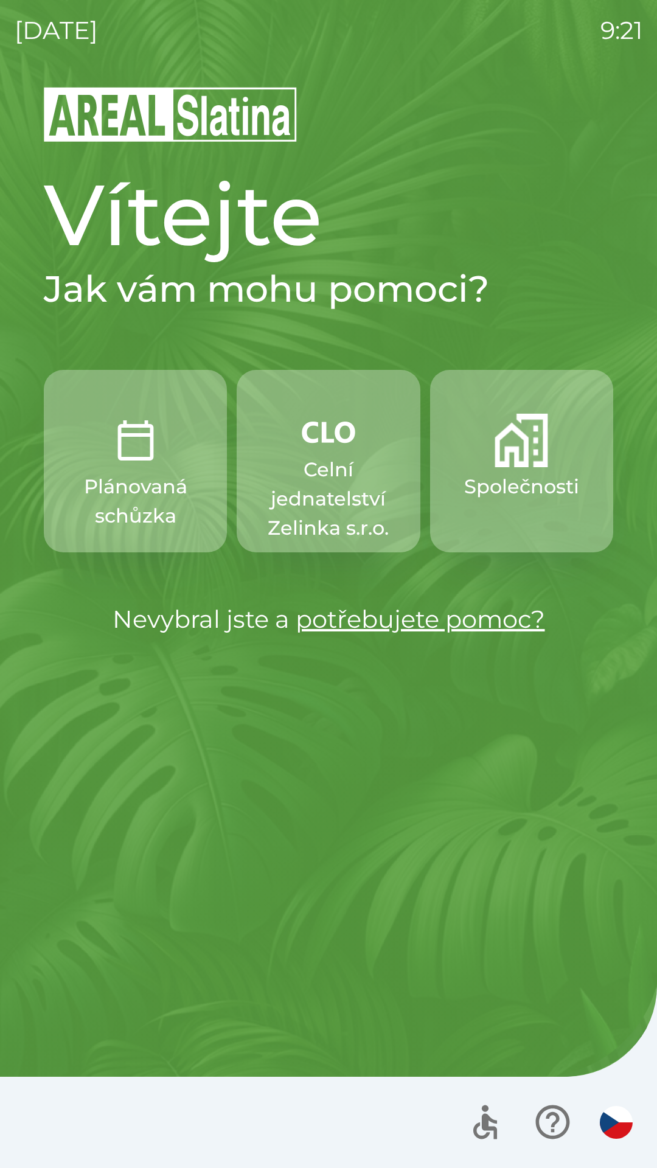
click at [320, 475] on p "Celní jednatelství Zelinka s.r.o." at bounding box center [328, 499] width 125 height 88
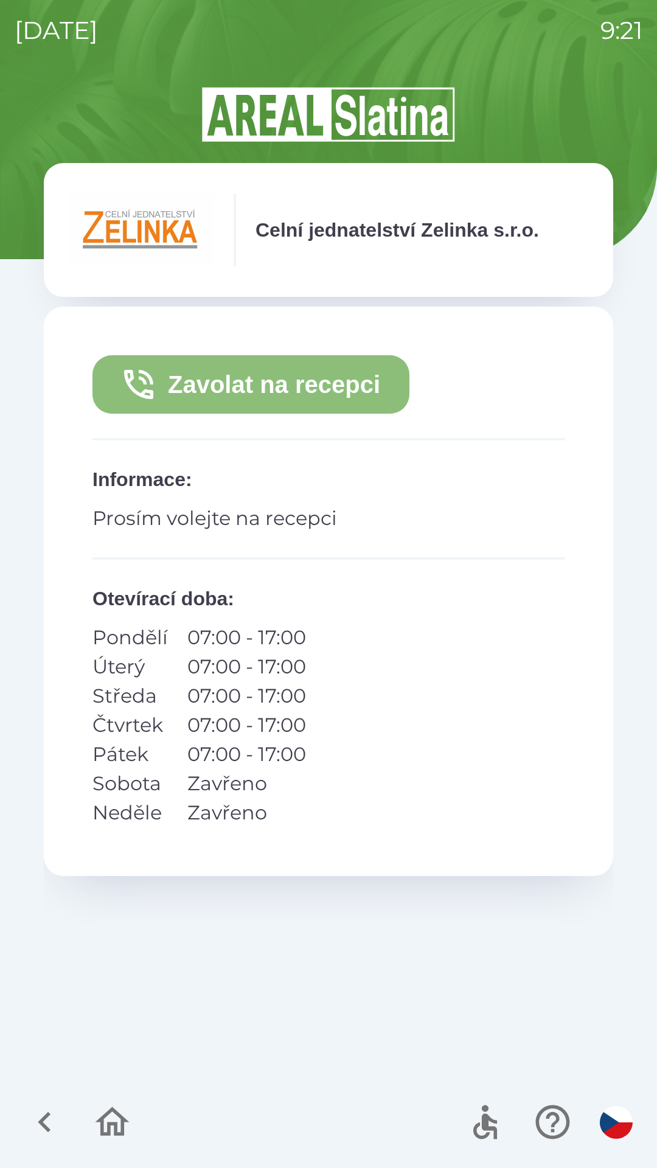
click at [282, 381] on button "Zavolat na recepci" at bounding box center [250, 384] width 317 height 58
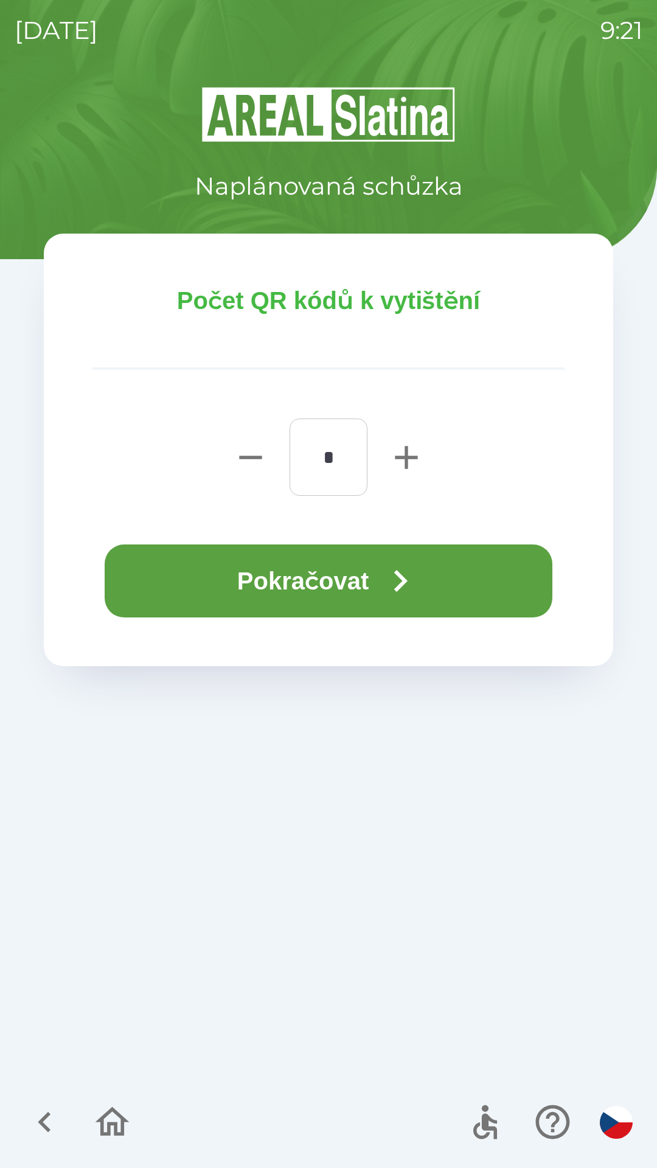
click at [298, 582] on button "Pokračovat" at bounding box center [329, 580] width 448 height 73
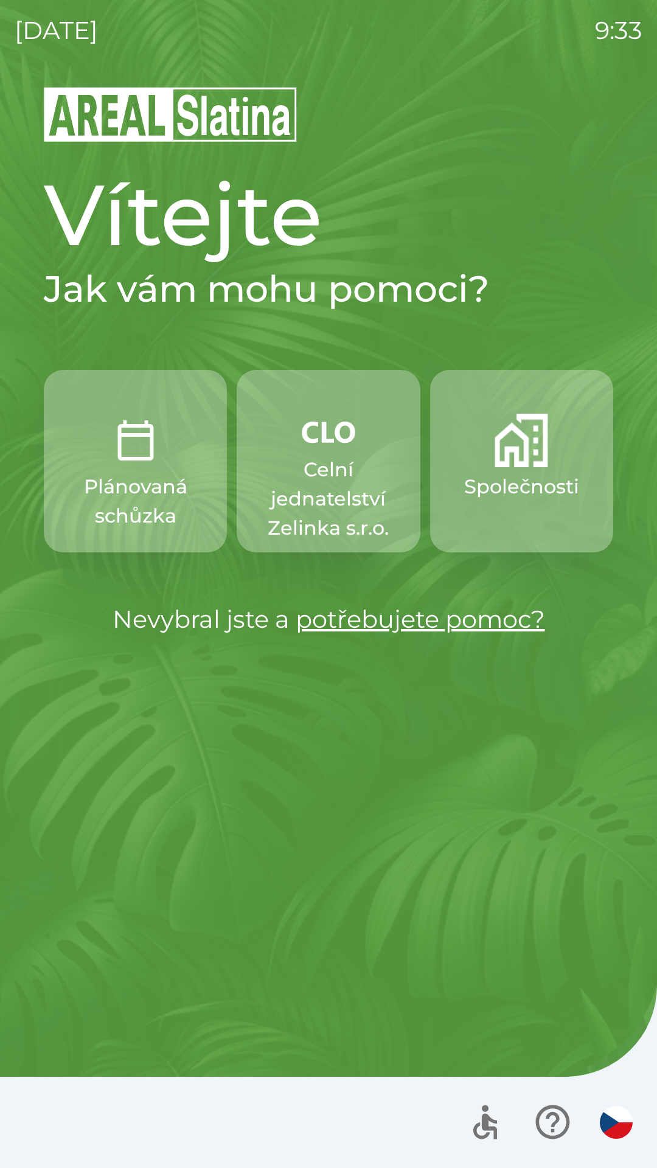
click at [484, 468] on button "Společnosti" at bounding box center [521, 461] width 183 height 183
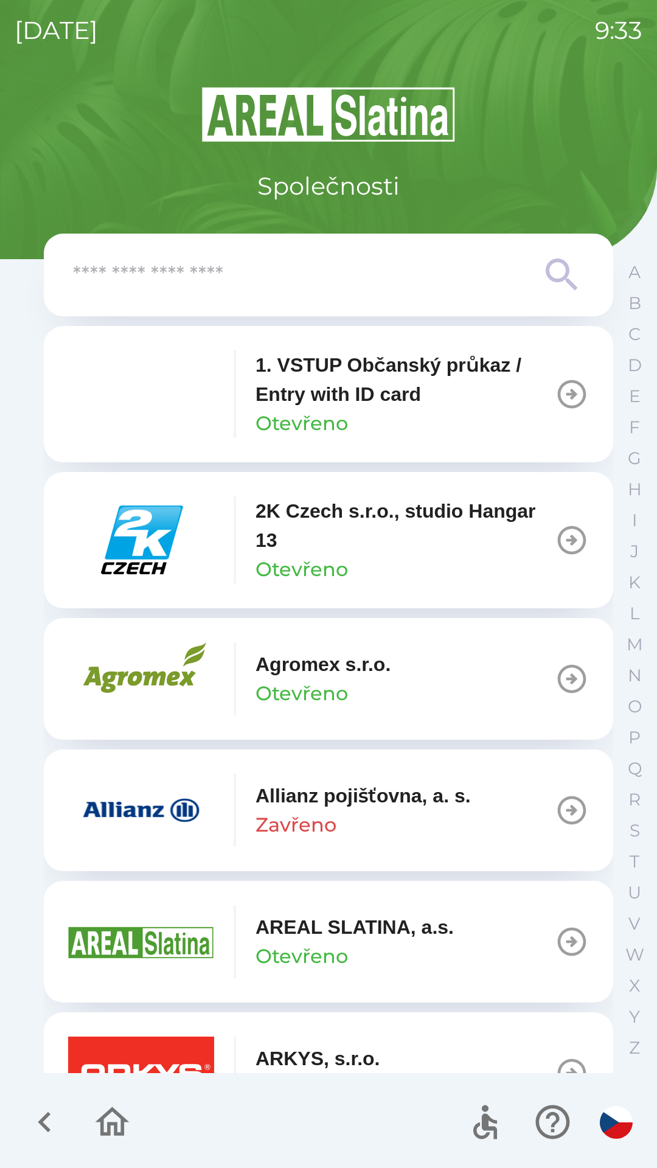
click at [259, 276] on input "text" at bounding box center [304, 275] width 462 height 33
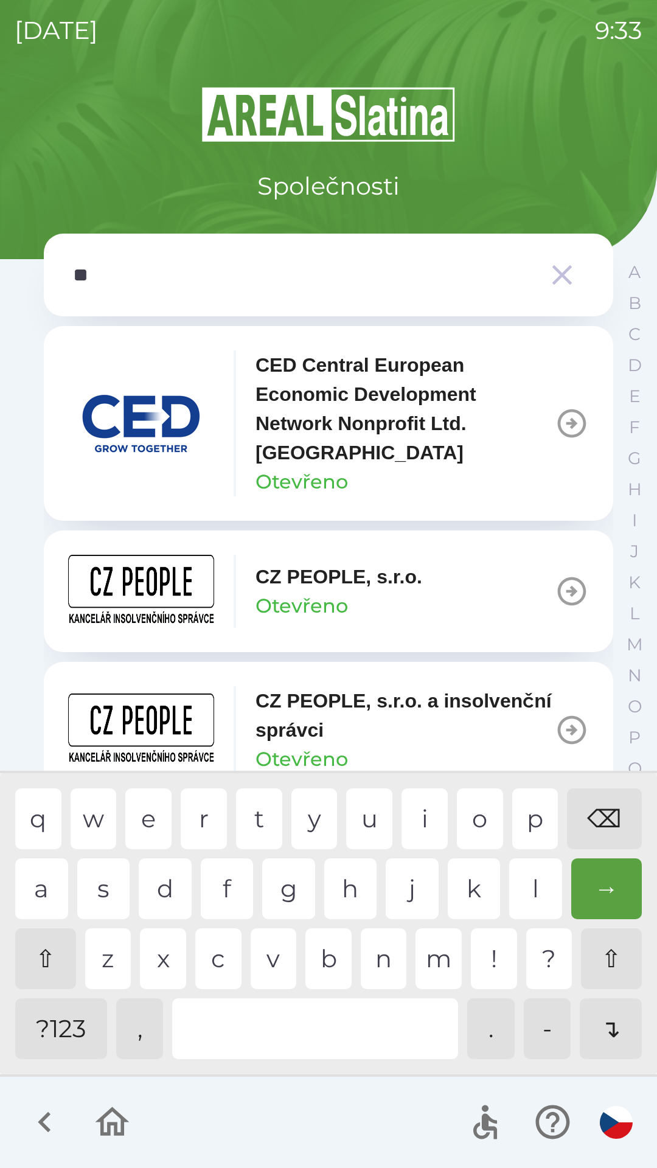
click at [528, 830] on div "p" at bounding box center [535, 818] width 46 height 61
type input "***"
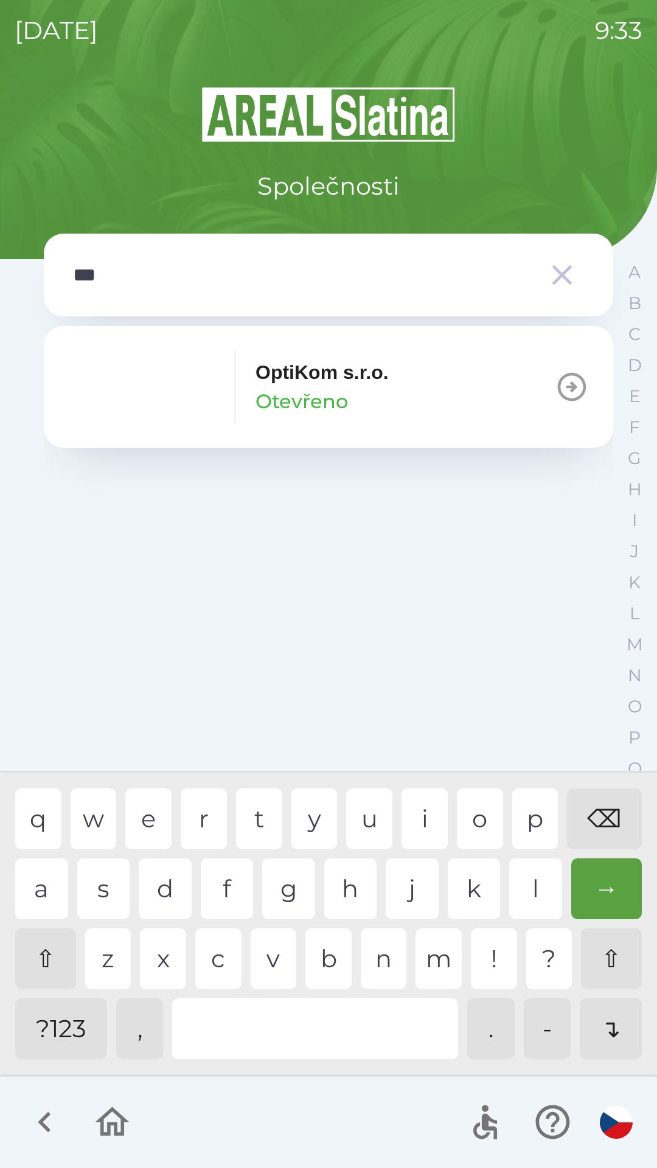
click at [232, 373] on div "OptiKom s.r.o. Otevřeno" at bounding box center [228, 386] width 321 height 73
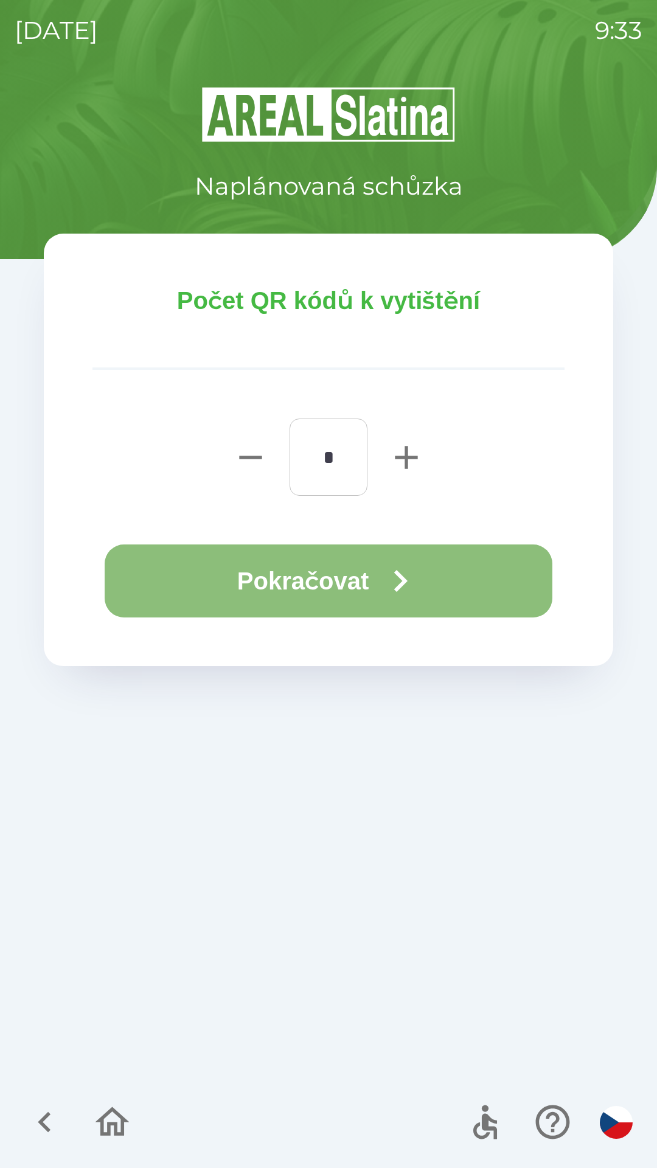
click at [259, 583] on button "Pokračovat" at bounding box center [329, 580] width 448 height 73
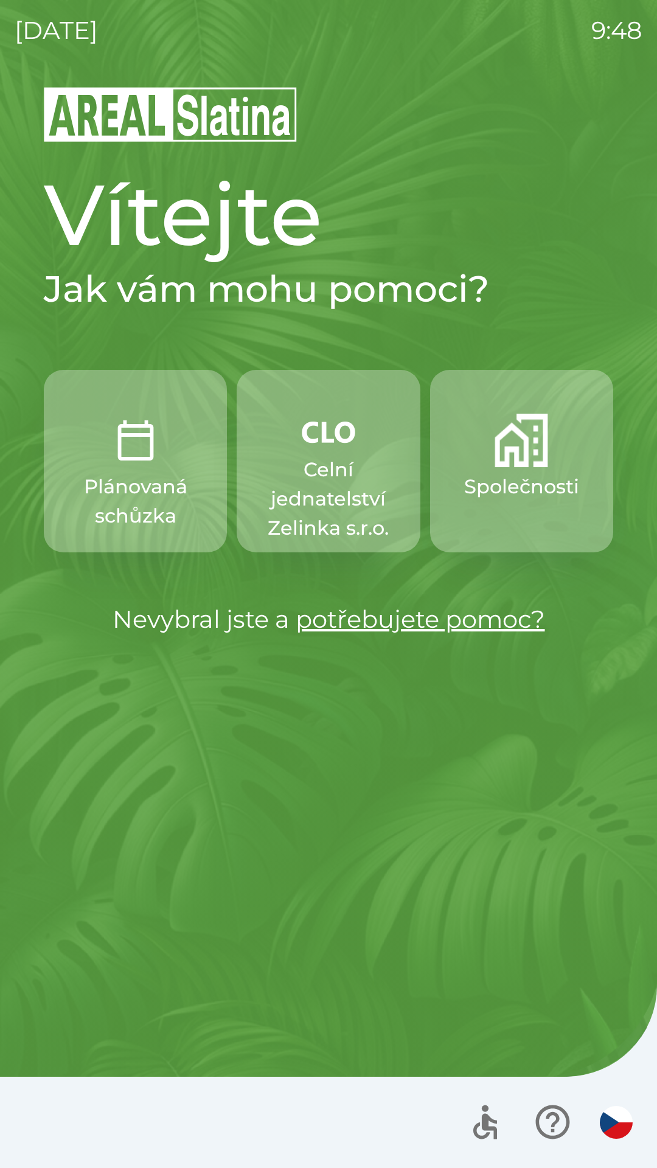
click at [321, 462] on p "Celní jednatelství Zelinka s.r.o." at bounding box center [328, 499] width 125 height 88
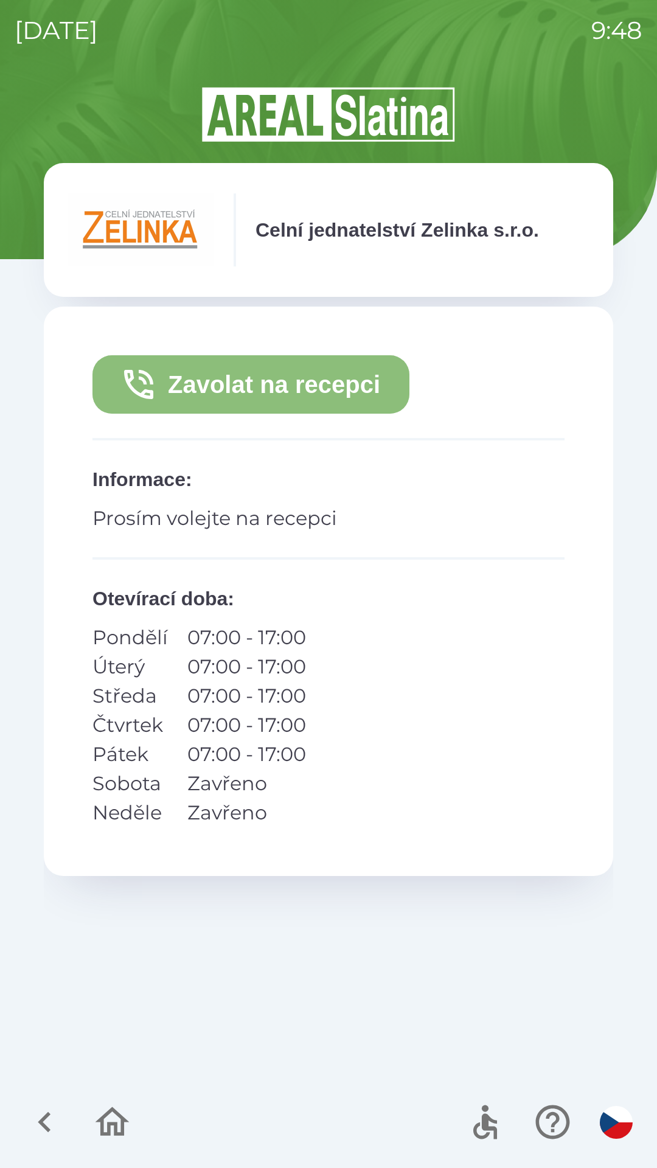
click at [366, 375] on button "Zavolat na recepci" at bounding box center [250, 384] width 317 height 58
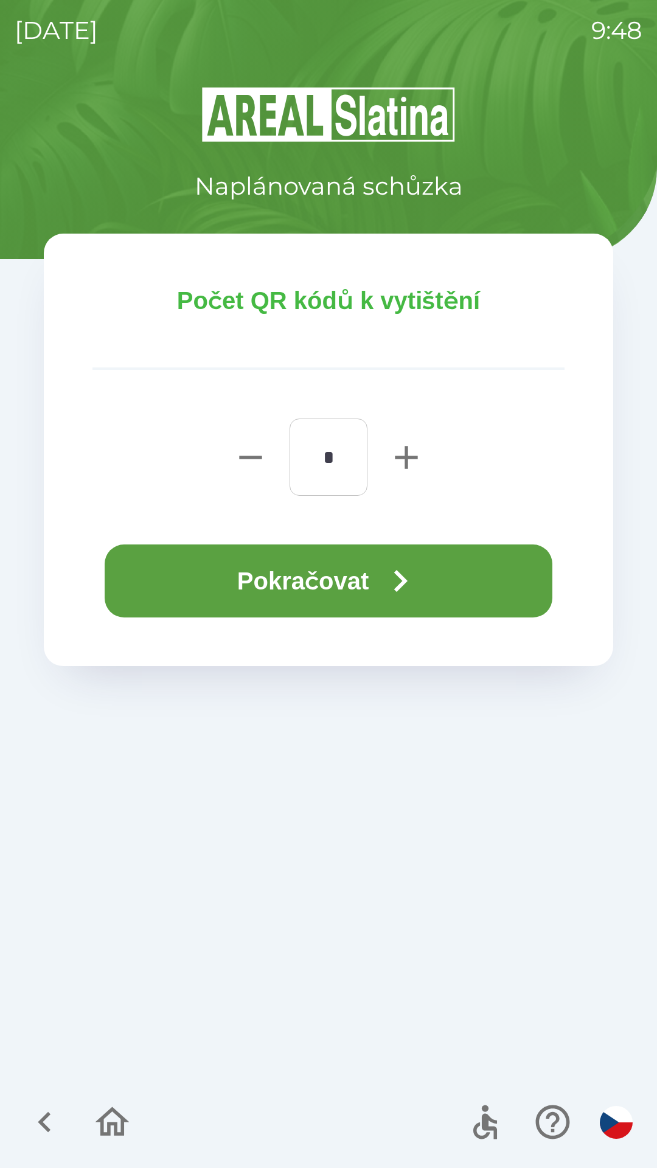
click at [441, 585] on button "Pokračovat" at bounding box center [329, 580] width 448 height 73
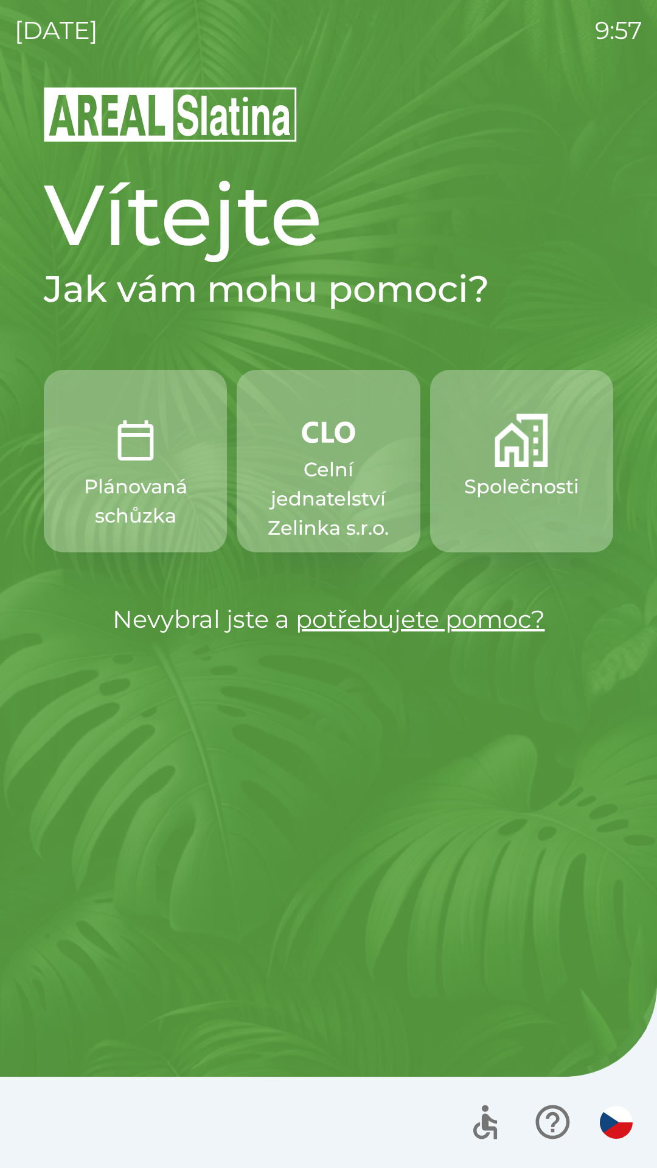
click at [342, 482] on p "Celní jednatelství Zelinka s.r.o." at bounding box center [328, 499] width 125 height 88
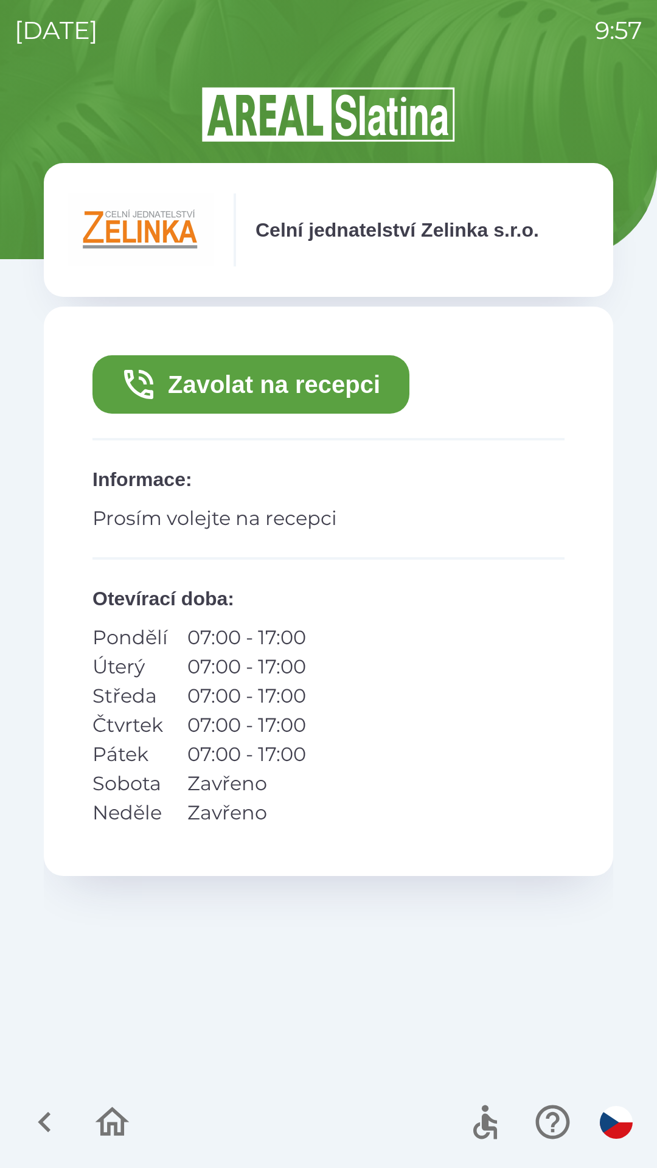
click at [321, 385] on button "Zavolat na recepci" at bounding box center [250, 384] width 317 height 58
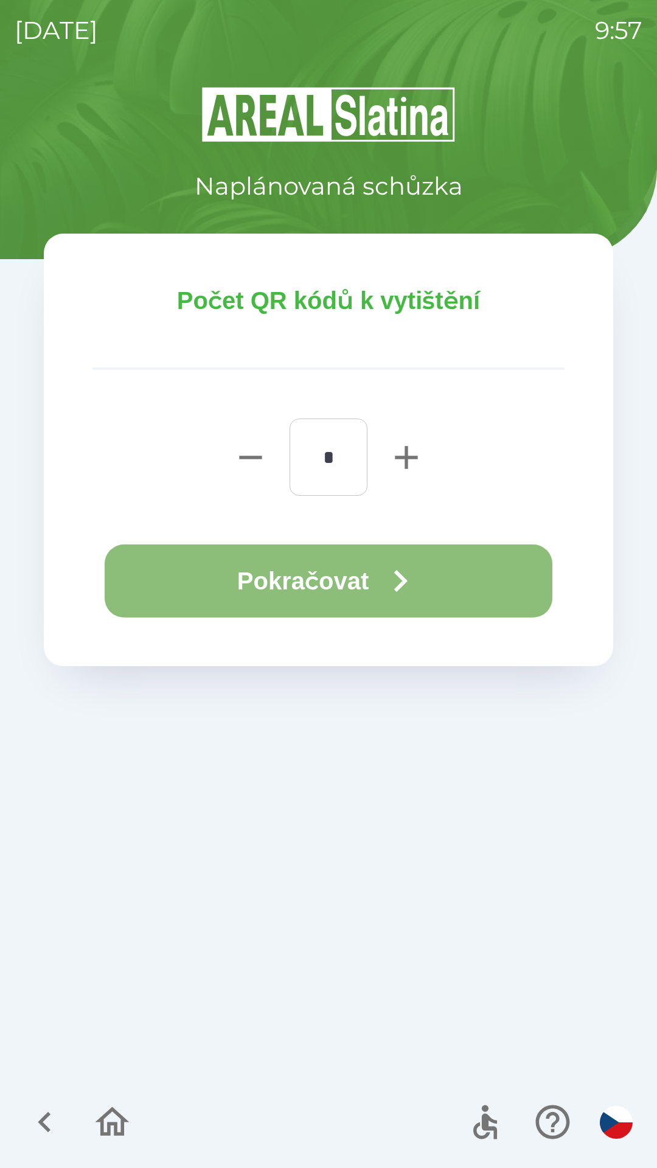
click at [345, 585] on button "Pokračovat" at bounding box center [329, 580] width 448 height 73
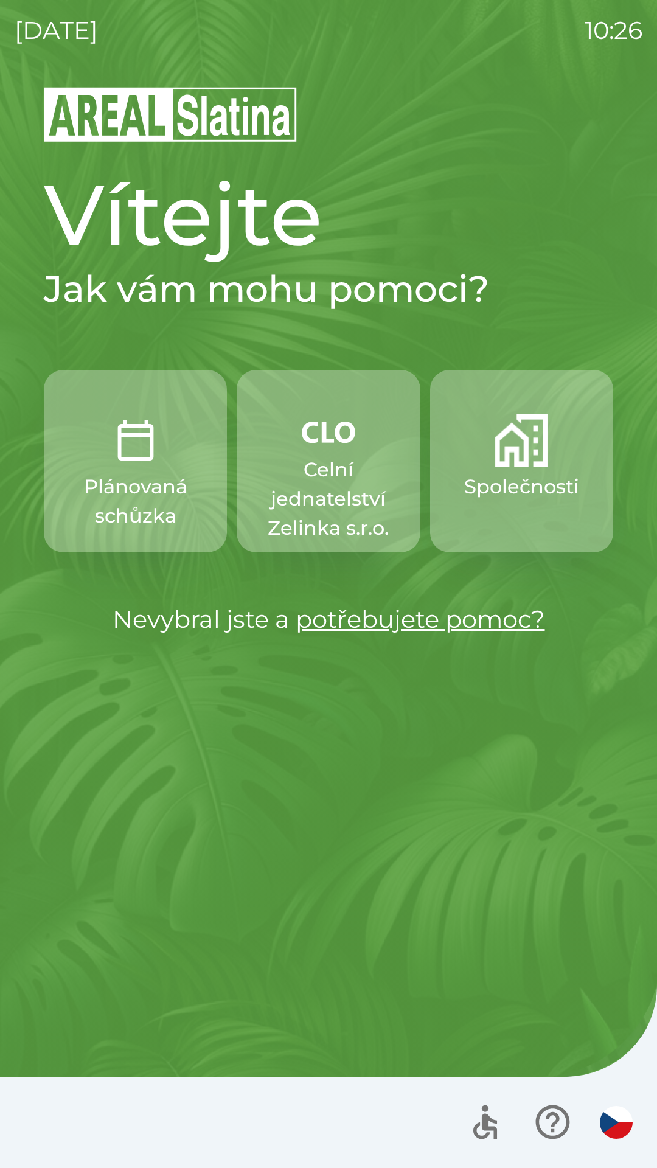
click at [341, 478] on p "Celní jednatelství Zelinka s.r.o." at bounding box center [328, 499] width 125 height 88
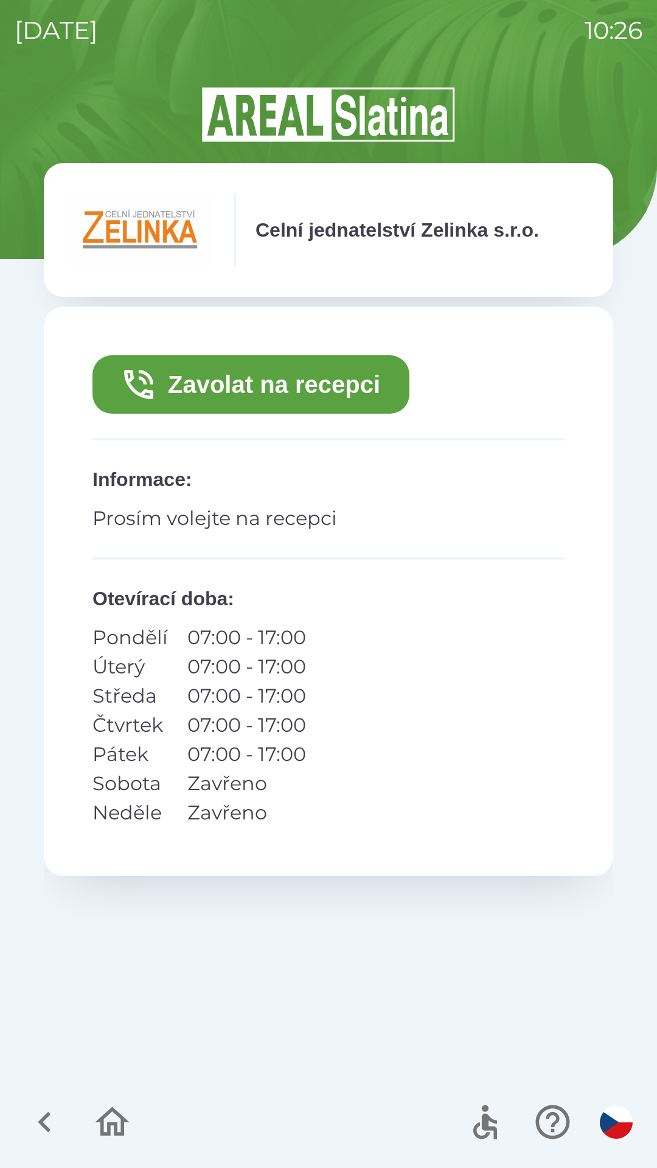
click at [341, 387] on button "Zavolat na recepci" at bounding box center [250, 384] width 317 height 58
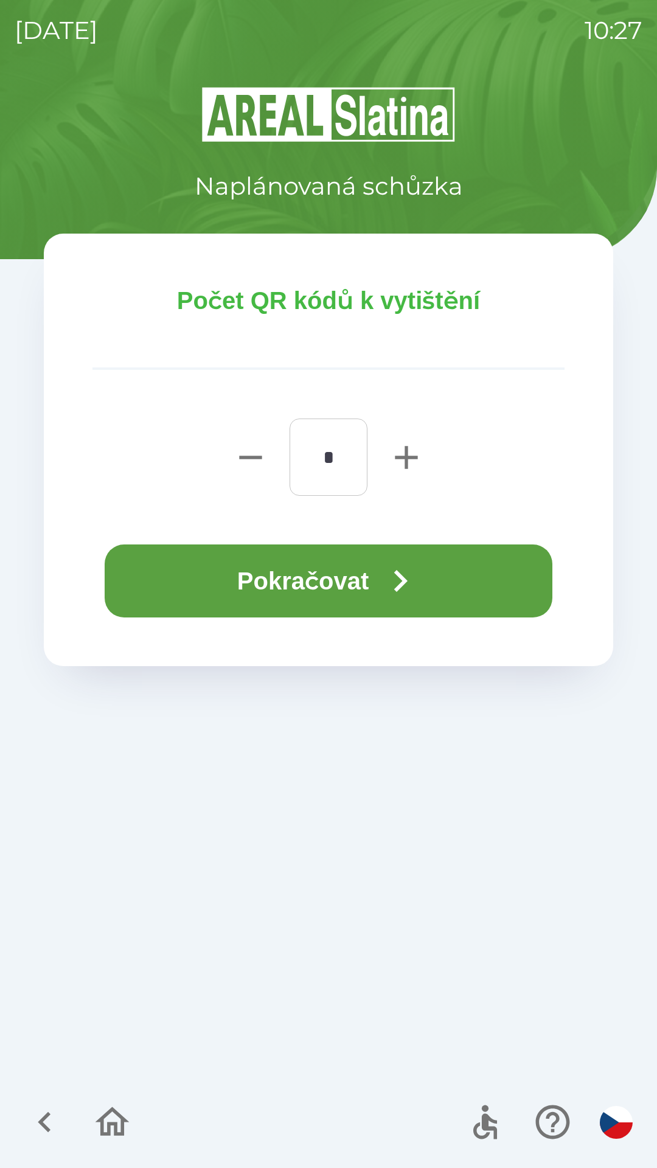
click at [406, 582] on icon "button" at bounding box center [400, 581] width 13 height 22
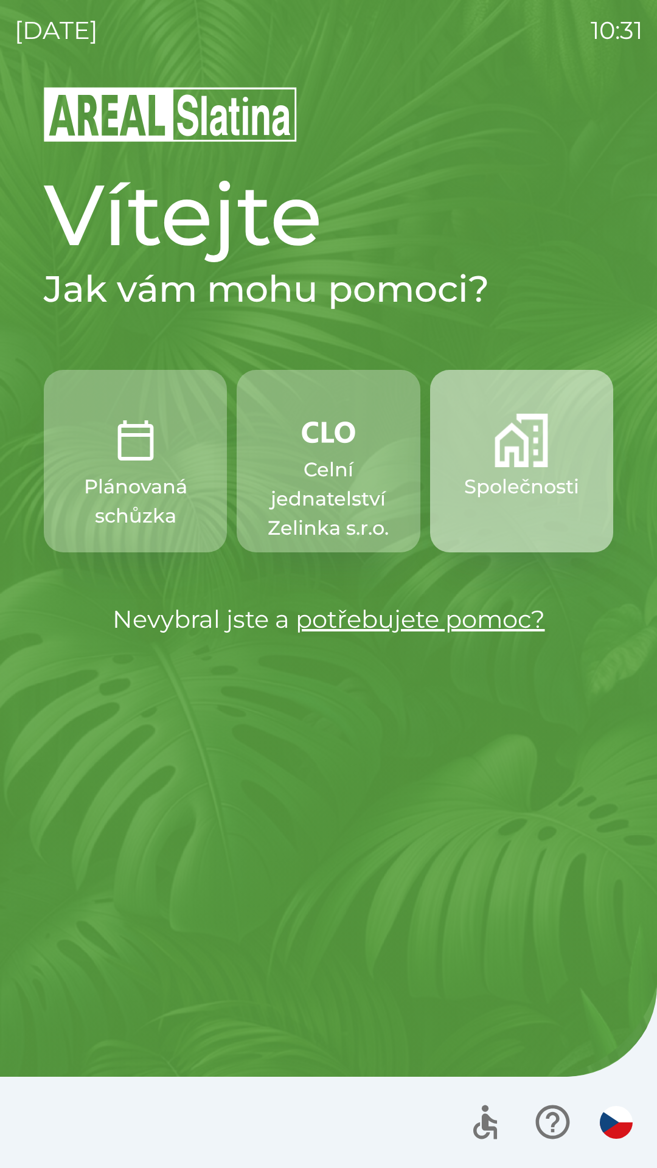
click at [507, 473] on p "Společnosti" at bounding box center [521, 486] width 115 height 29
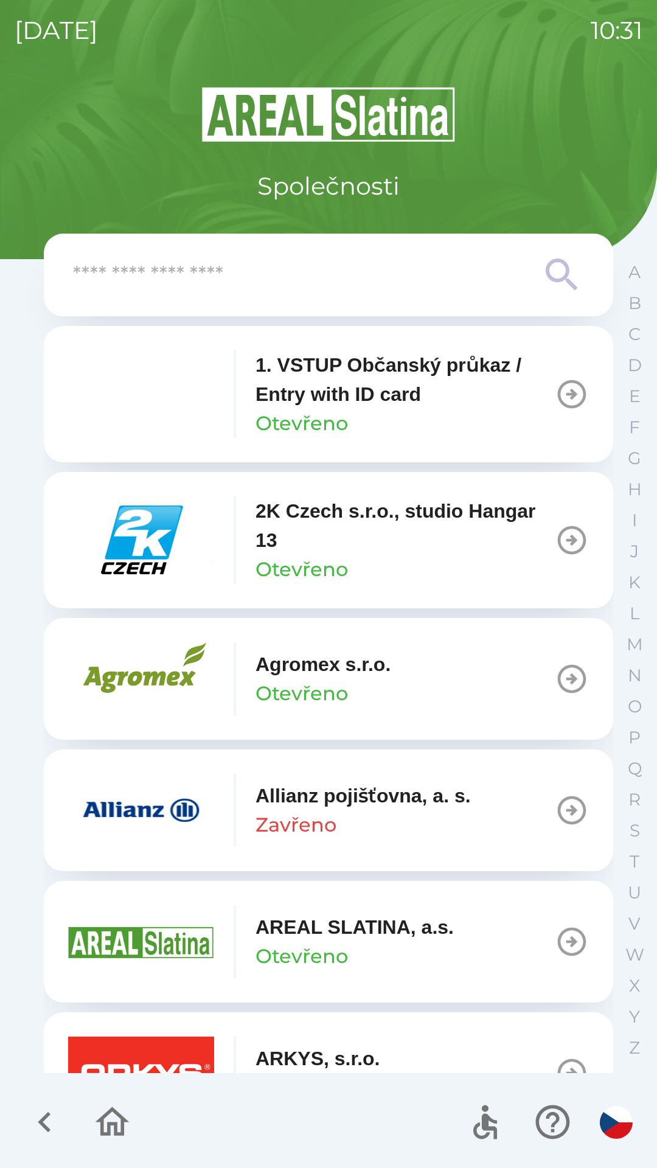
click at [551, 274] on icon at bounding box center [562, 275] width 44 height 44
click at [100, 276] on input "text" at bounding box center [304, 275] width 462 height 33
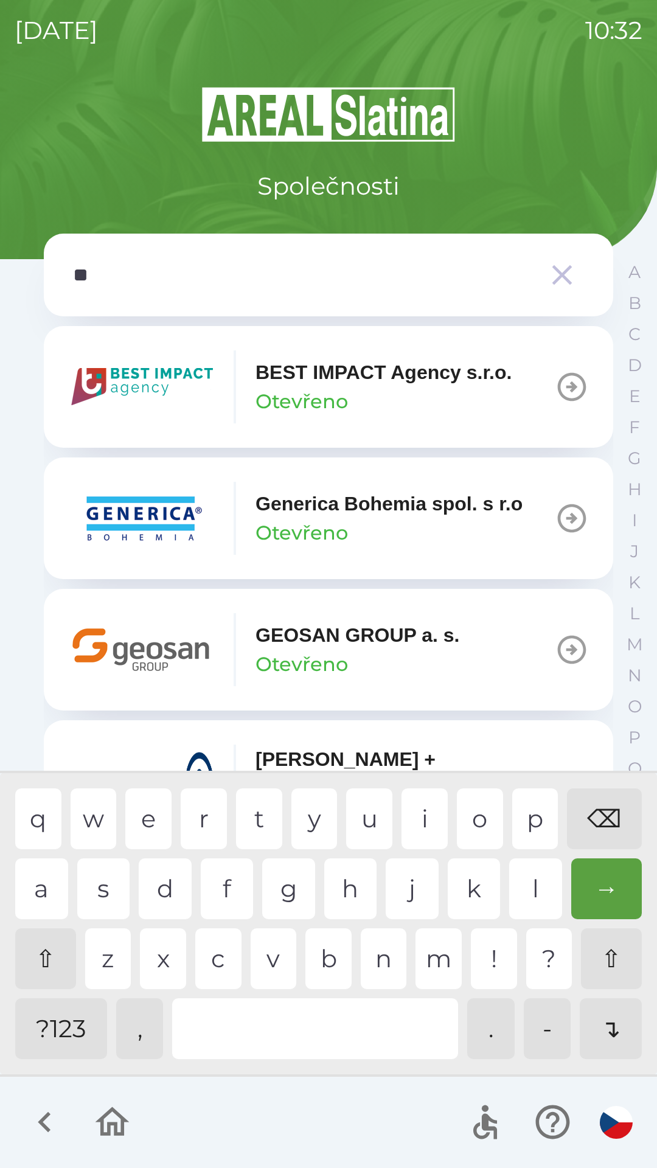
type input "***"
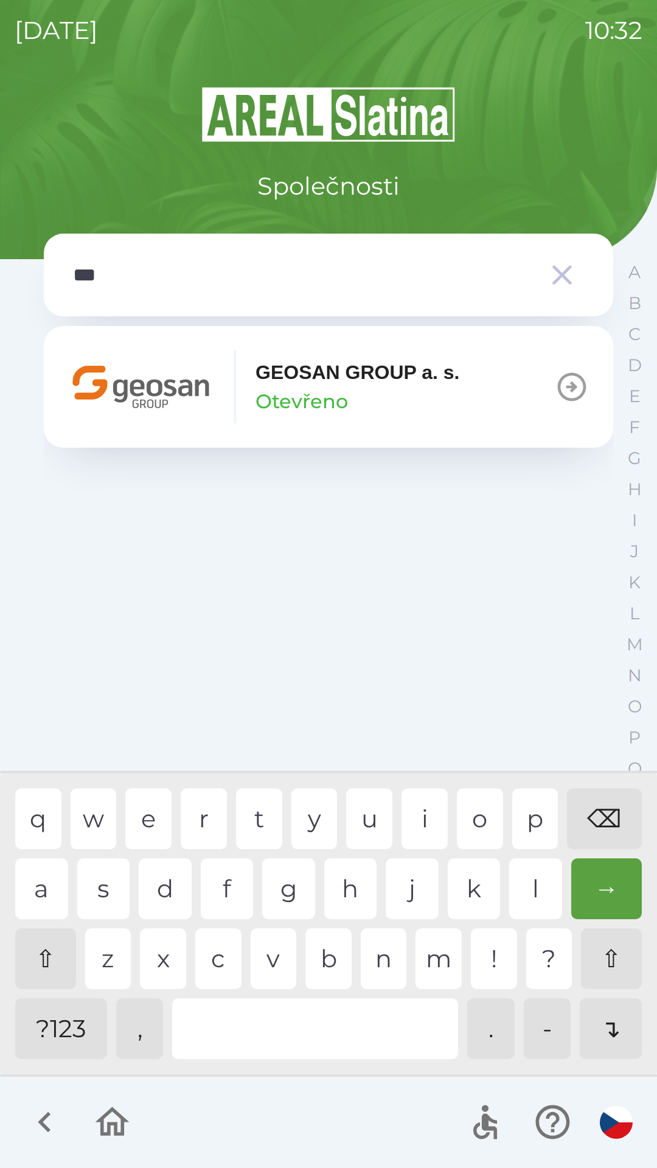
click at [299, 387] on p "Otevřeno" at bounding box center [302, 401] width 92 height 29
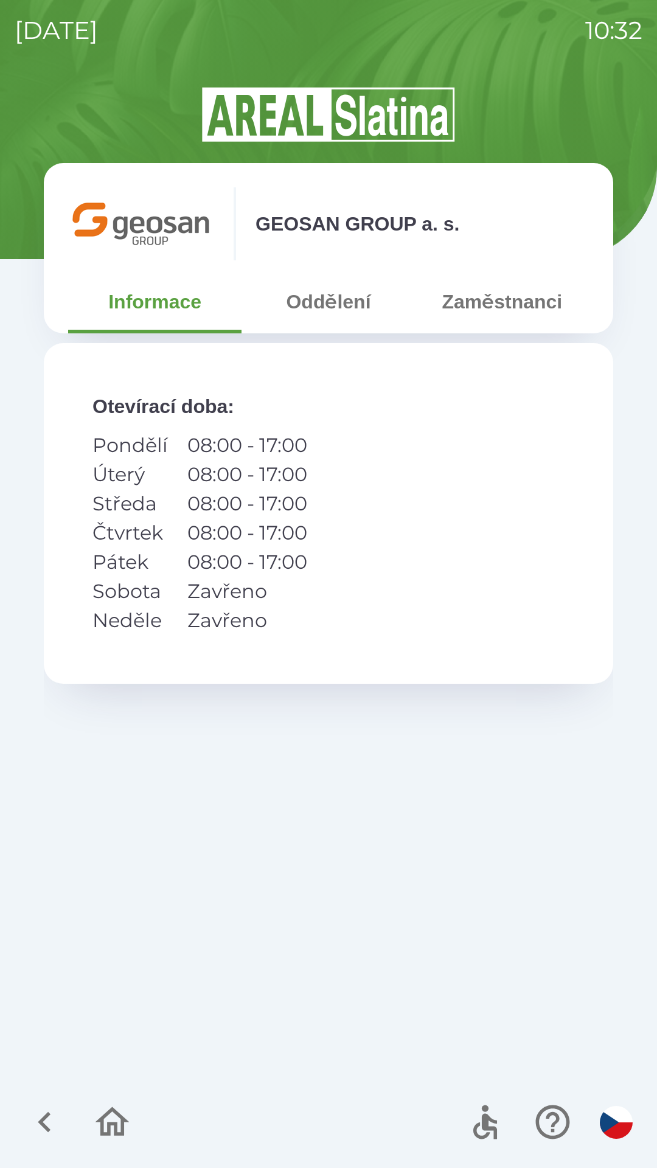
click at [471, 312] on button "Zaměstnanci" at bounding box center [502, 302] width 173 height 44
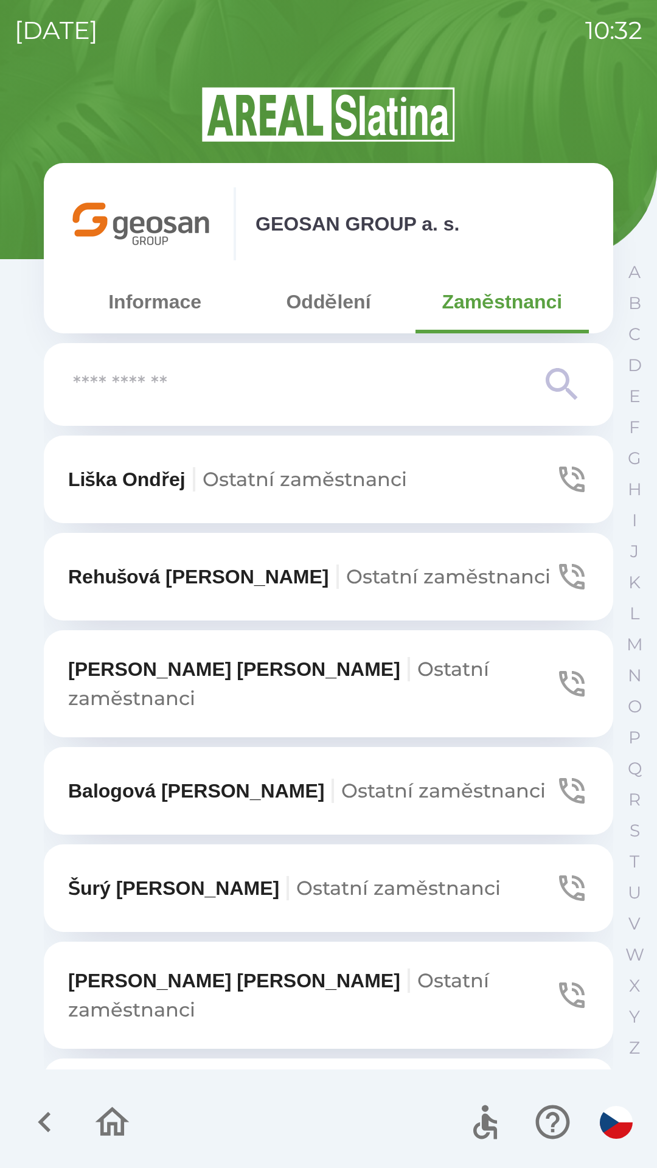
click at [546, 387] on icon at bounding box center [562, 385] width 44 height 44
click at [554, 383] on icon at bounding box center [562, 385] width 44 height 44
click at [113, 392] on input "text" at bounding box center [304, 384] width 462 height 33
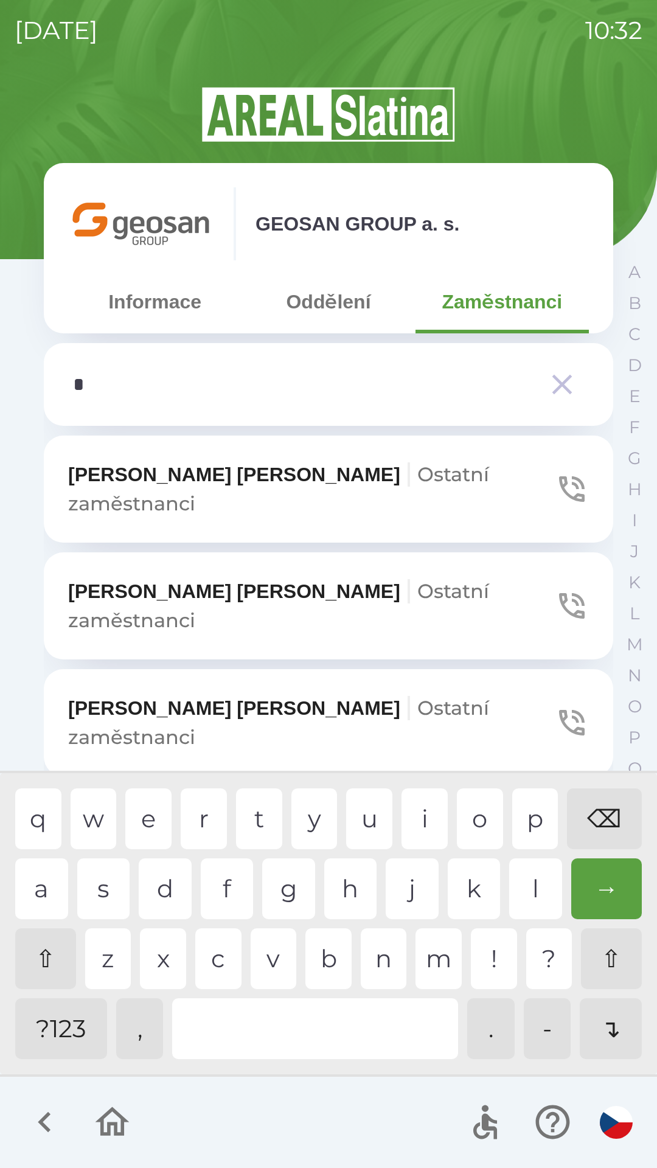
click at [110, 955] on div "z" at bounding box center [108, 958] width 46 height 61
type input "**"
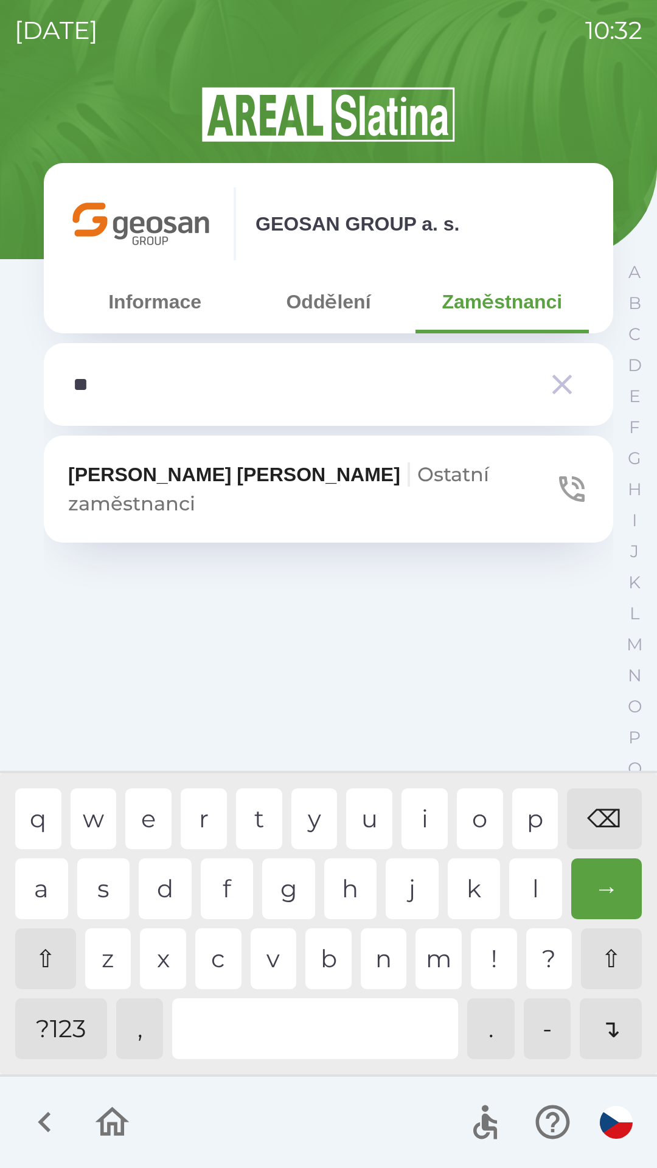
click at [145, 829] on div "e" at bounding box center [148, 818] width 46 height 61
click at [147, 486] on p "Zezulová [PERSON_NAME] zaměstnanci" at bounding box center [311, 489] width 487 height 58
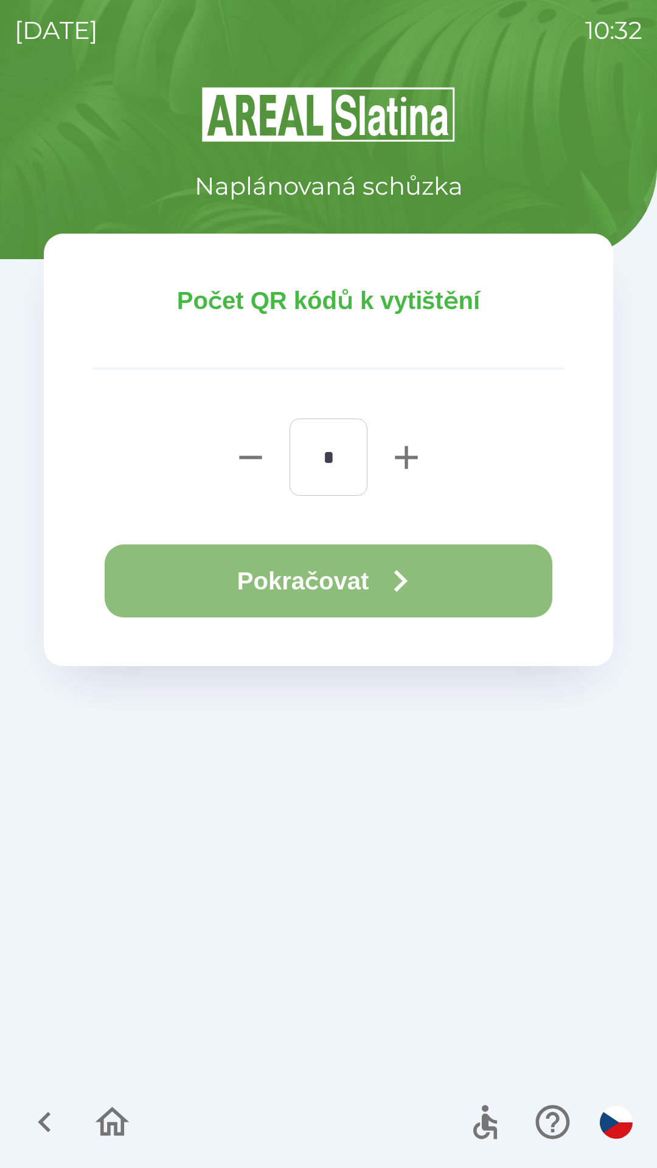
click at [242, 573] on button "Pokračovat" at bounding box center [329, 580] width 448 height 73
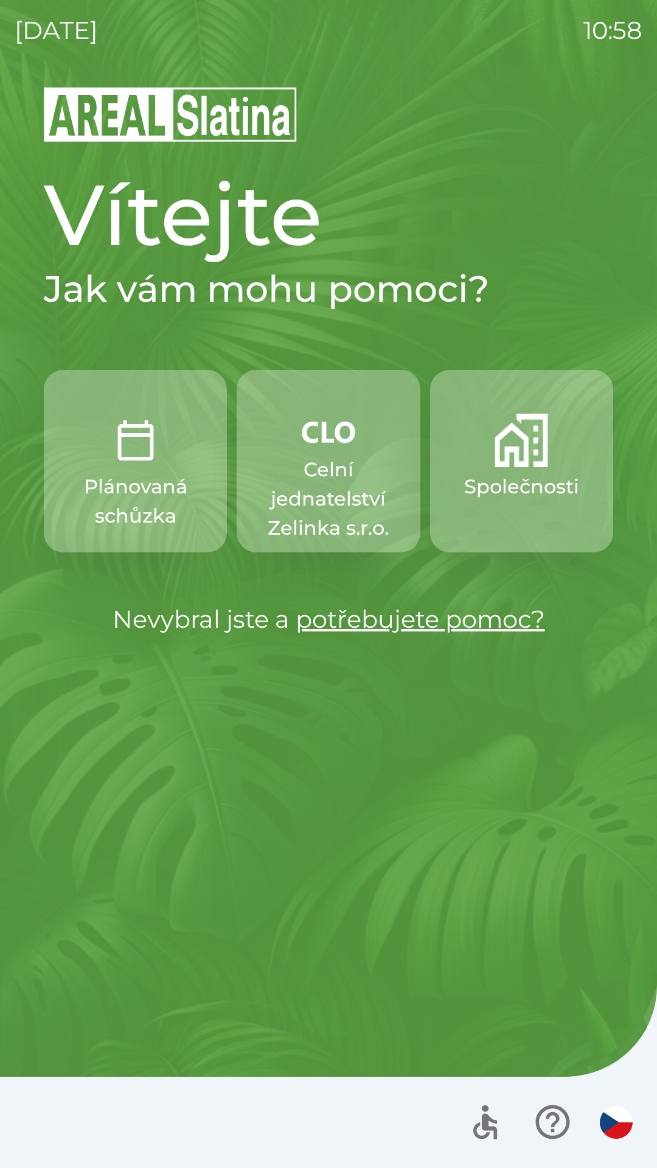
click at [517, 457] on img "button" at bounding box center [522, 441] width 54 height 54
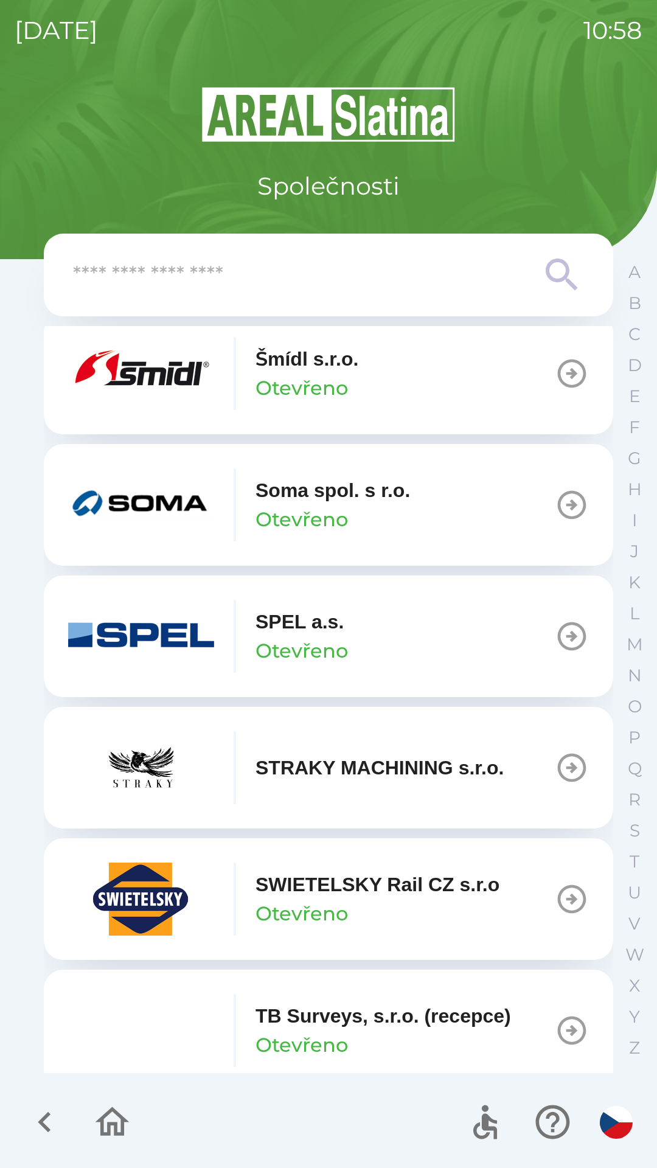
scroll to position [7298, 0]
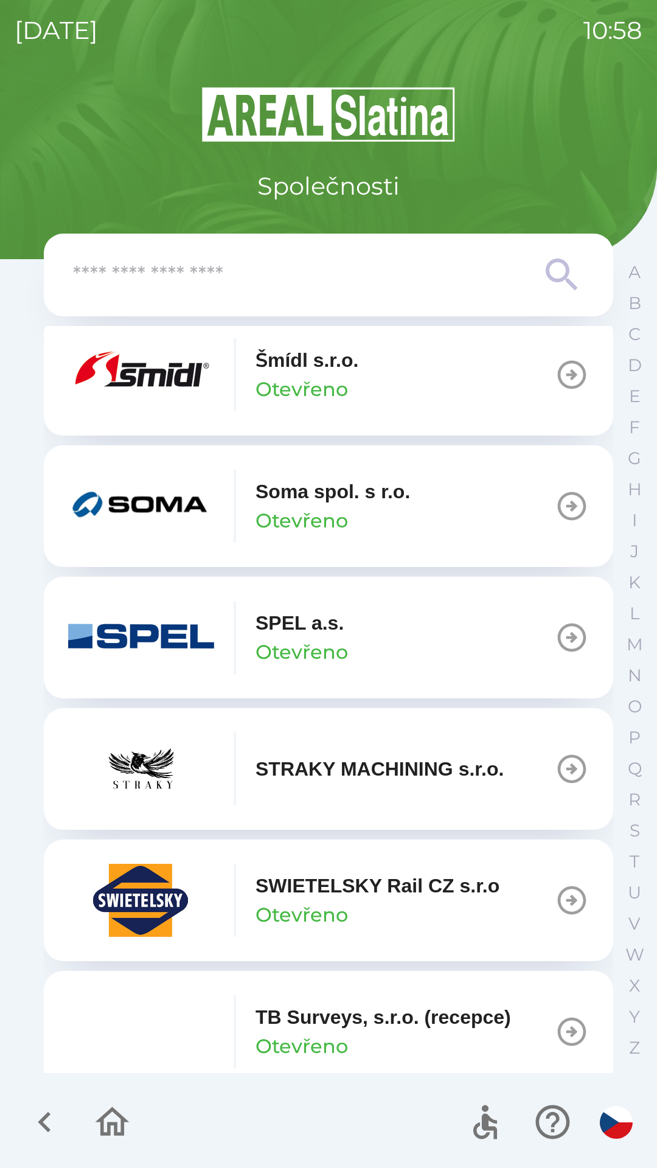
click at [556, 392] on icon "button" at bounding box center [572, 375] width 34 height 34
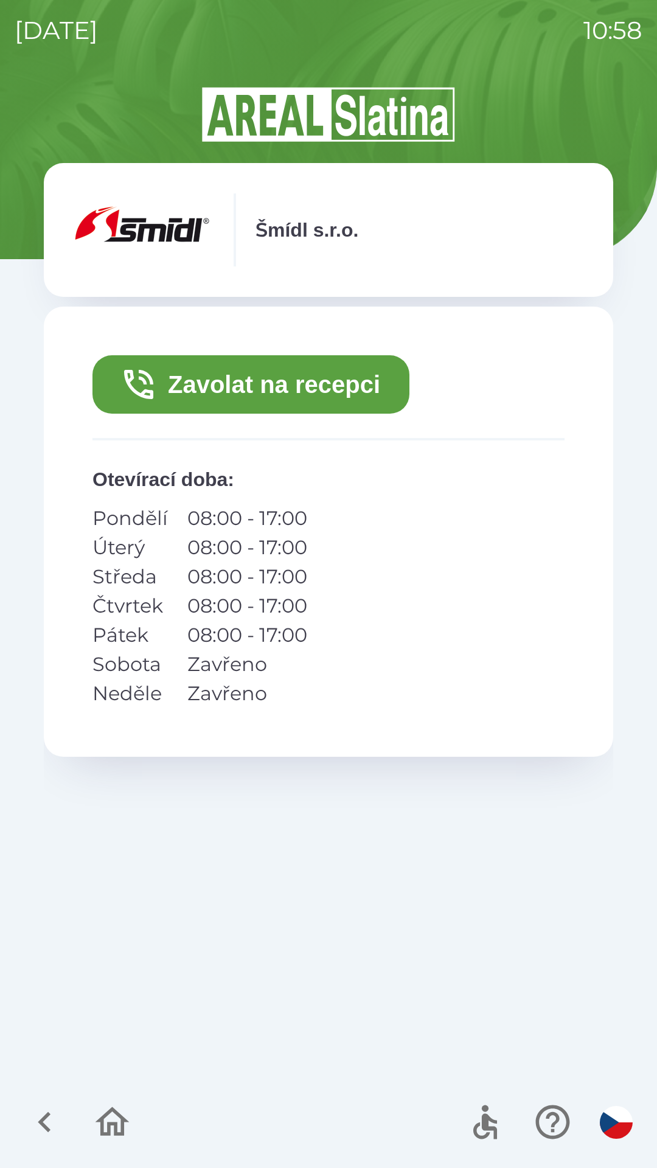
click at [330, 369] on button "Zavolat na recepci" at bounding box center [250, 384] width 317 height 58
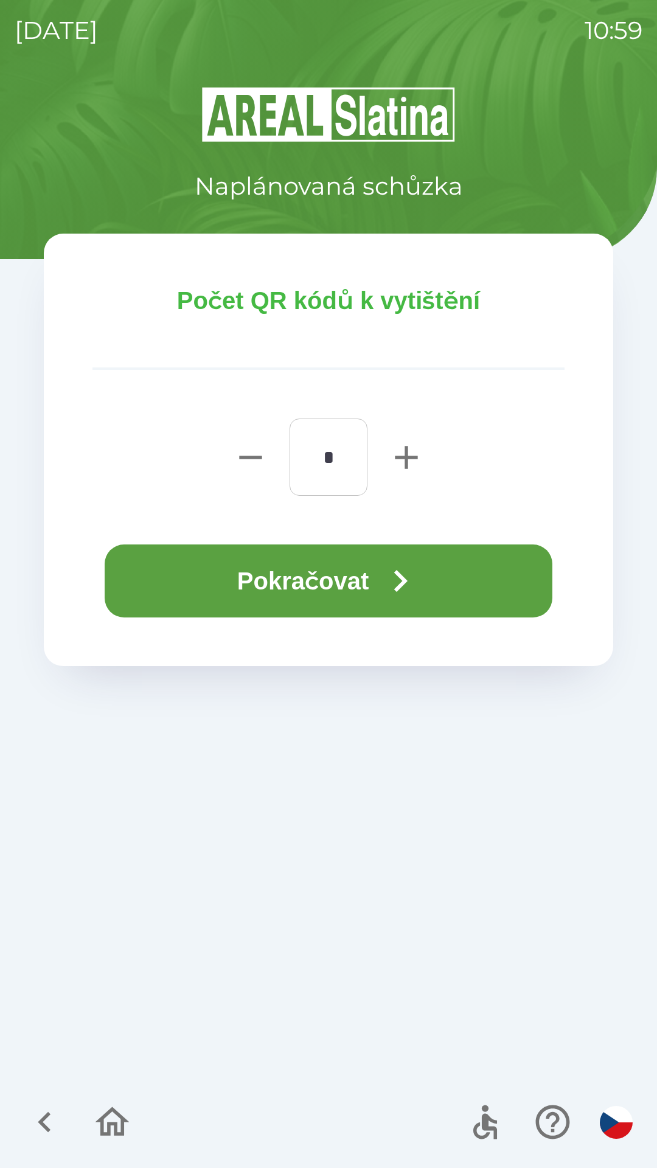
click at [403, 456] on icon "button" at bounding box center [406, 457] width 23 height 23
click at [408, 454] on icon "button" at bounding box center [406, 457] width 23 height 23
type input "*"
click at [373, 582] on button "Pokračovat" at bounding box center [329, 580] width 448 height 73
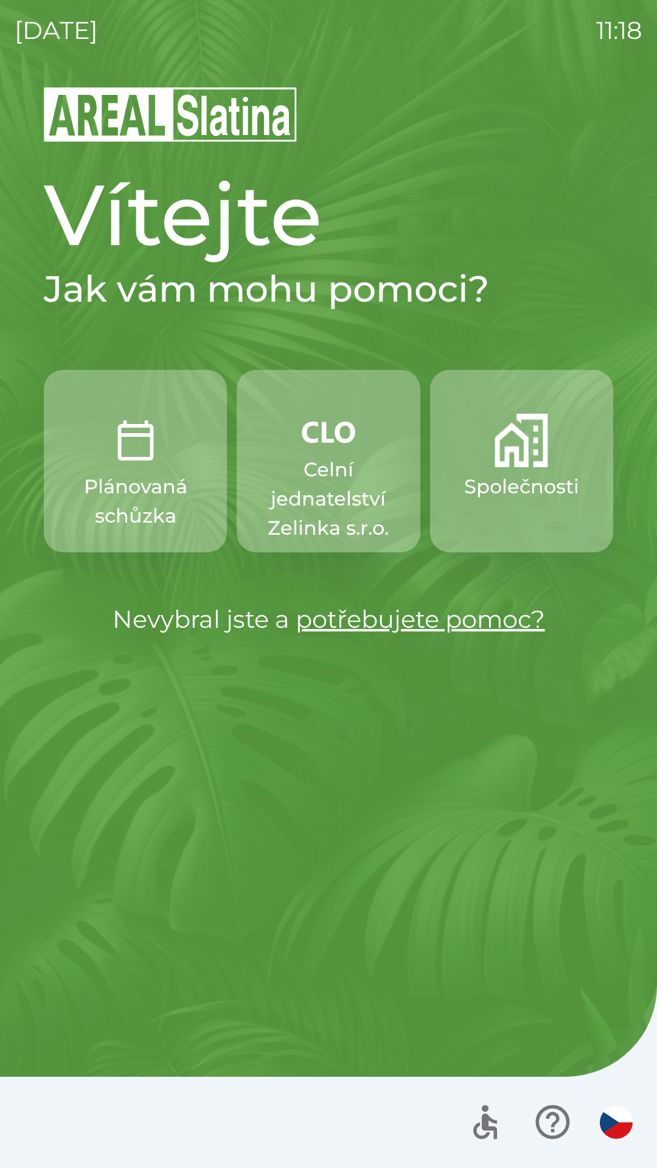
click at [322, 471] on p "Celní jednatelství Zelinka s.r.o." at bounding box center [328, 499] width 125 height 88
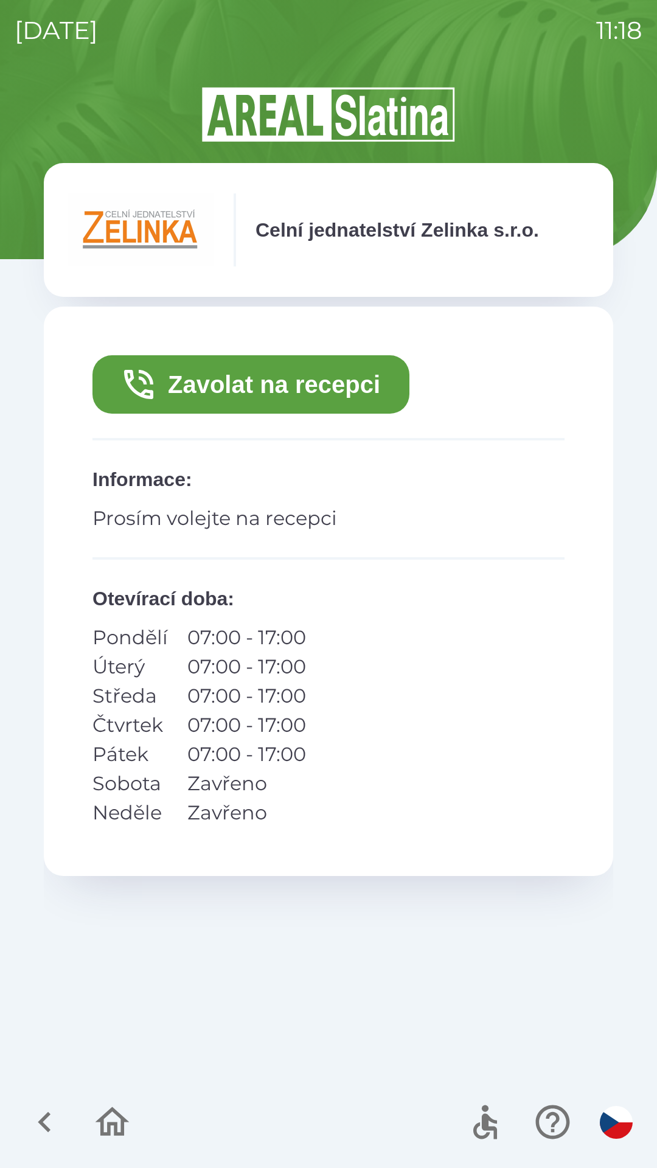
click at [305, 392] on button "Zavolat na recepci" at bounding box center [250, 384] width 317 height 58
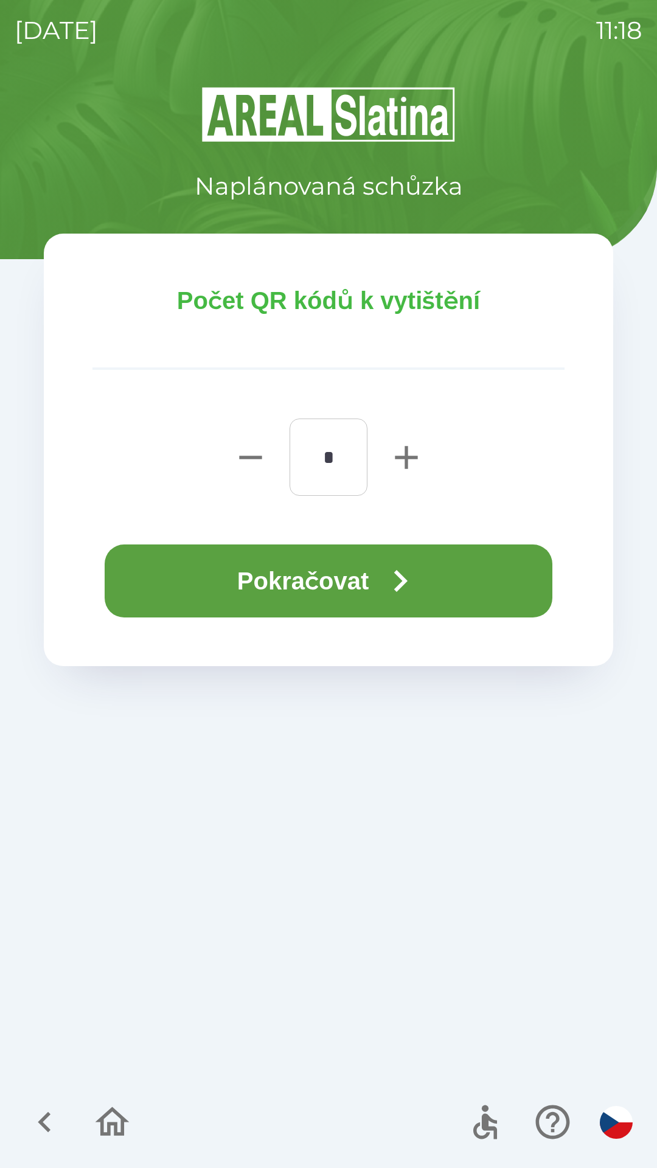
click at [416, 573] on icon "button" at bounding box center [400, 581] width 44 height 44
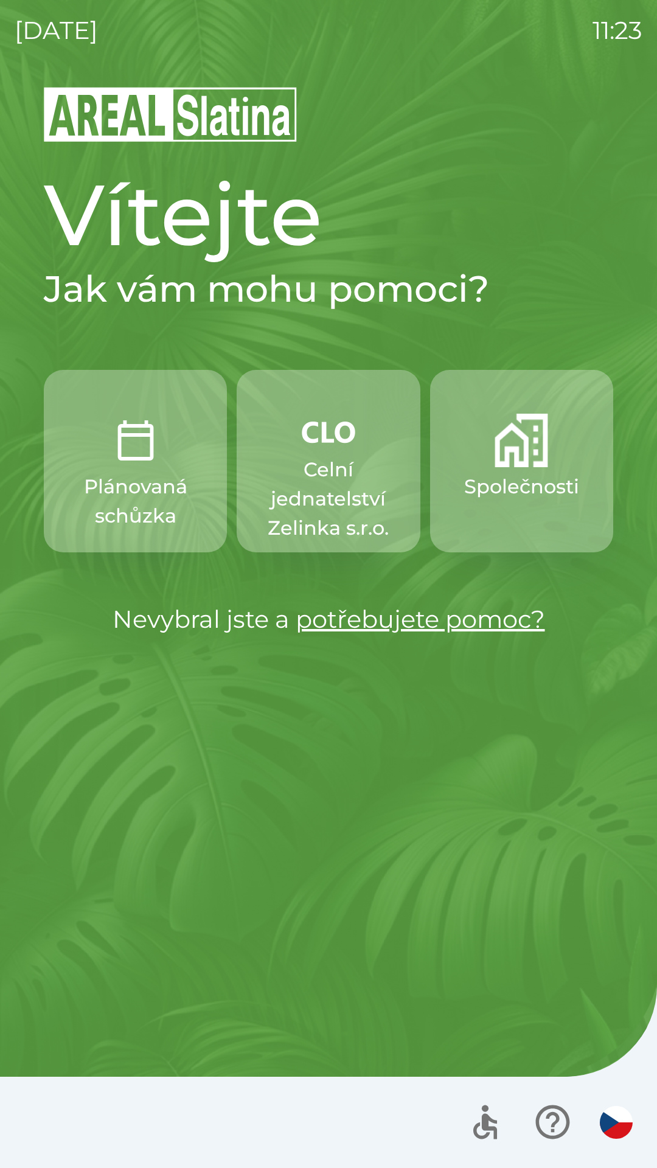
click at [341, 470] on p "Celní jednatelství Zelinka s.r.o." at bounding box center [328, 499] width 125 height 88
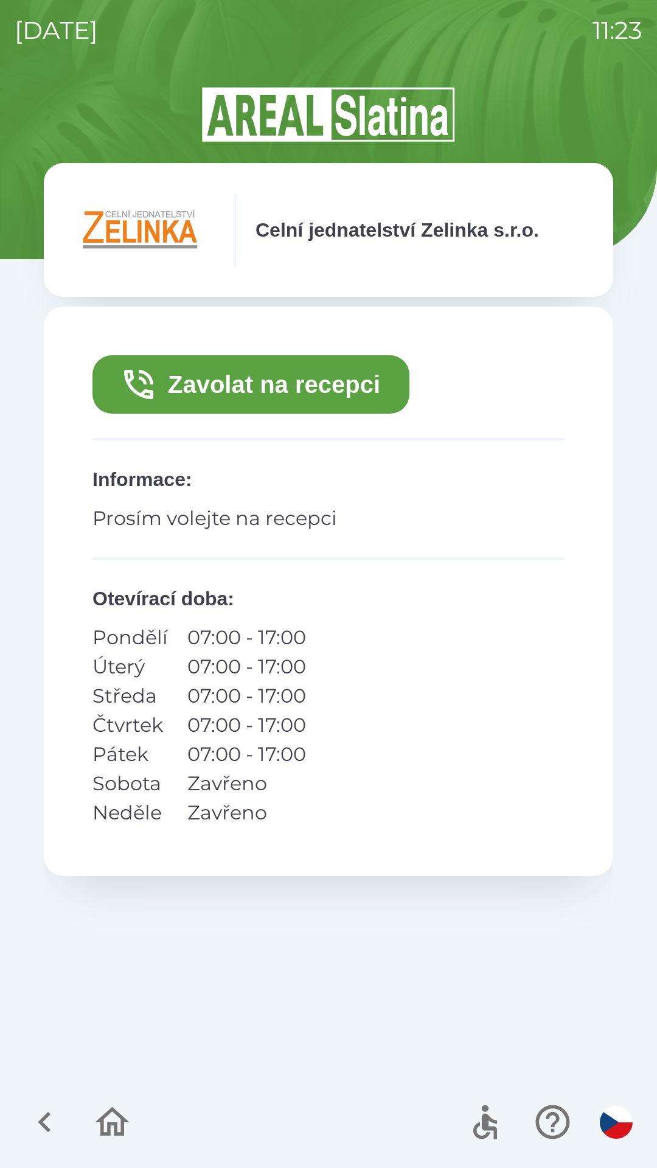
click at [257, 380] on button "Zavolat na recepci" at bounding box center [250, 384] width 317 height 58
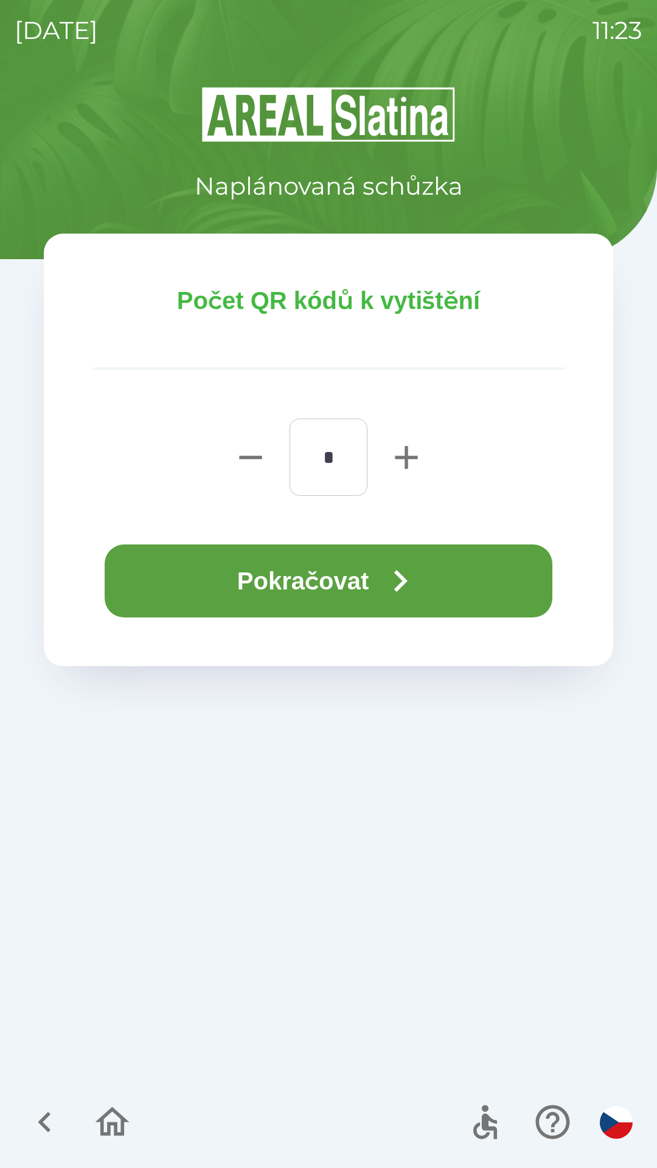
click at [403, 457] on icon "button" at bounding box center [406, 457] width 23 height 23
type input "*"
click at [360, 584] on button "Pokračovat" at bounding box center [329, 580] width 448 height 73
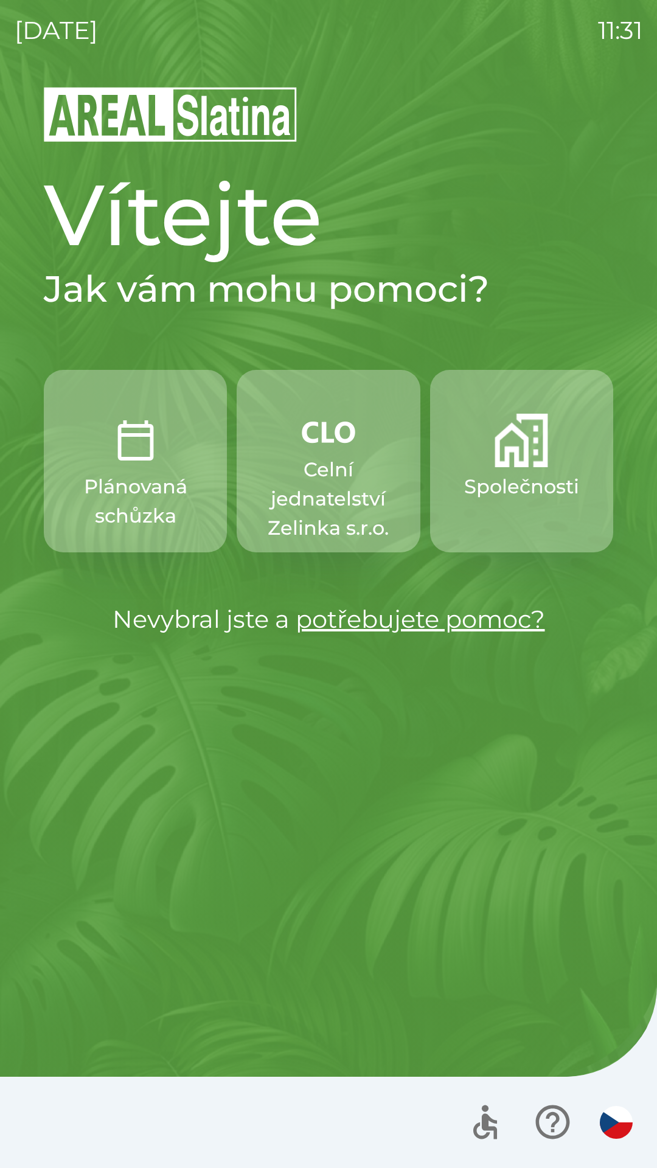
click at [515, 447] on img "button" at bounding box center [522, 441] width 54 height 54
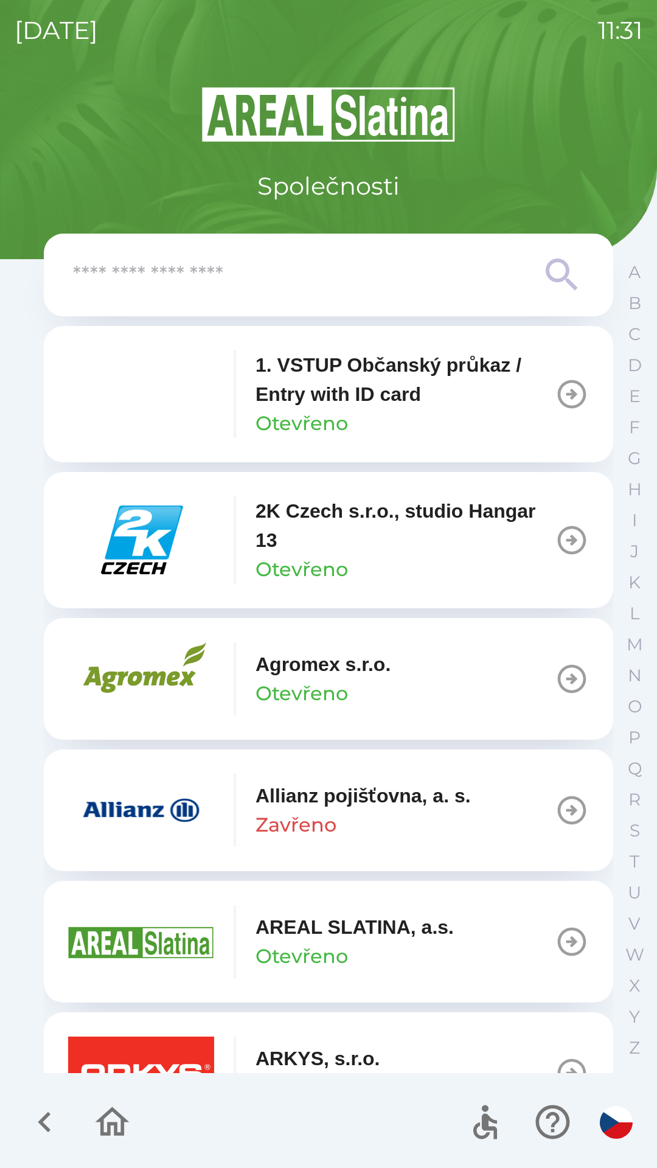
click at [392, 274] on input "text" at bounding box center [304, 275] width 462 height 33
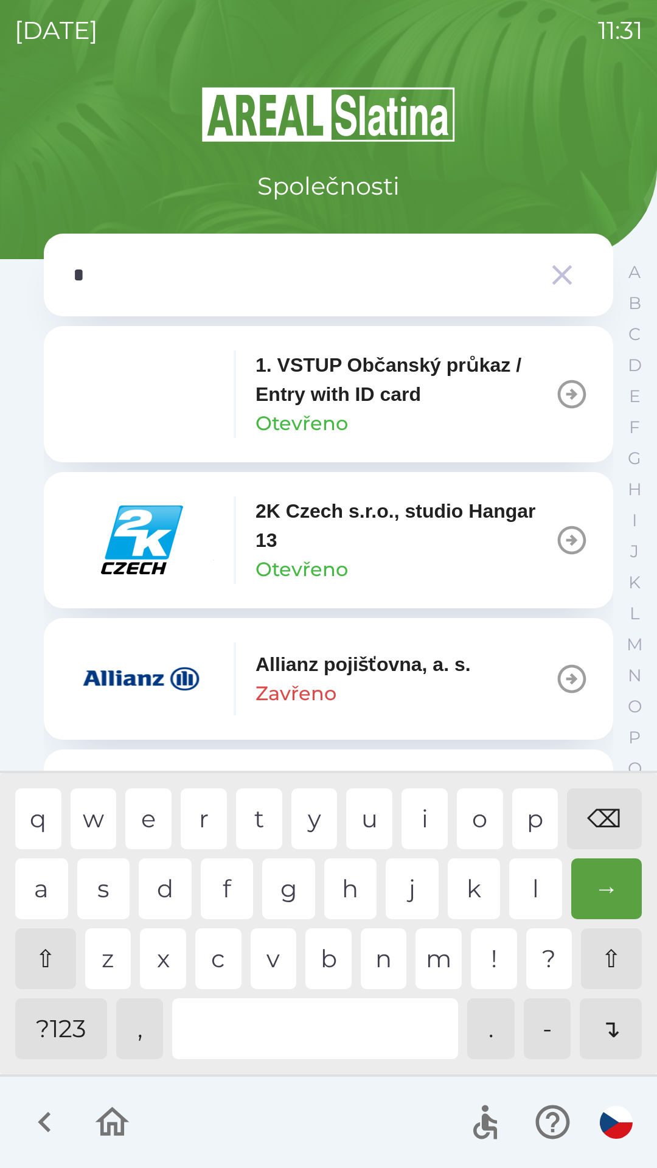
click at [108, 952] on div "z" at bounding box center [108, 958] width 46 height 61
type input "**"
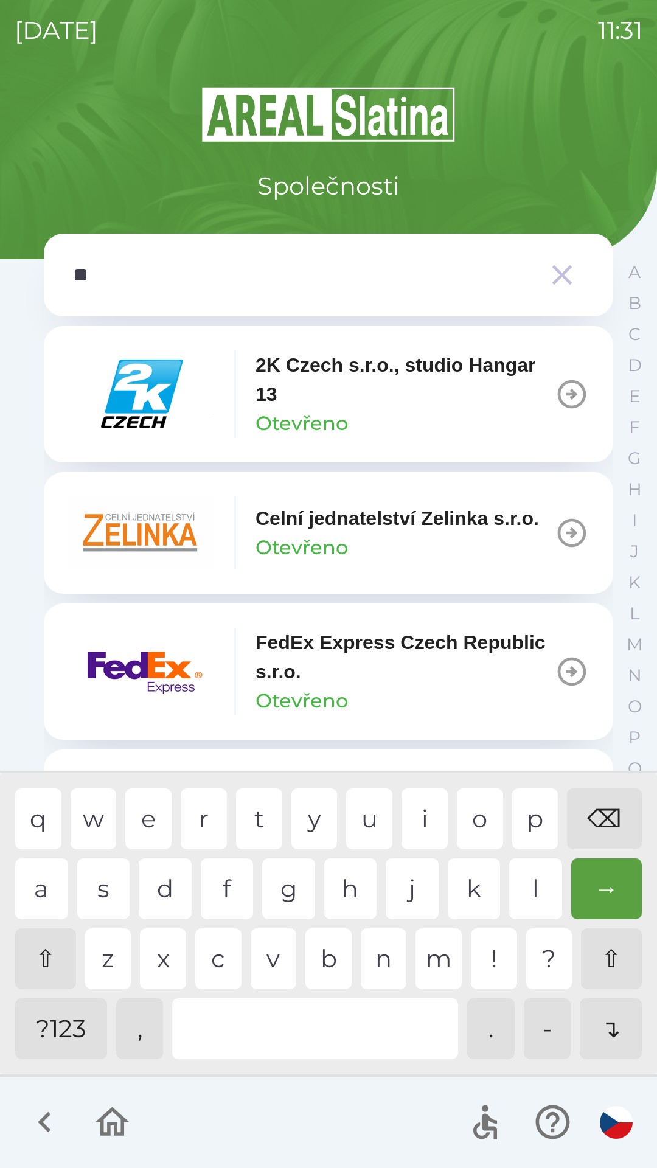
click at [144, 815] on div "e" at bounding box center [148, 818] width 46 height 61
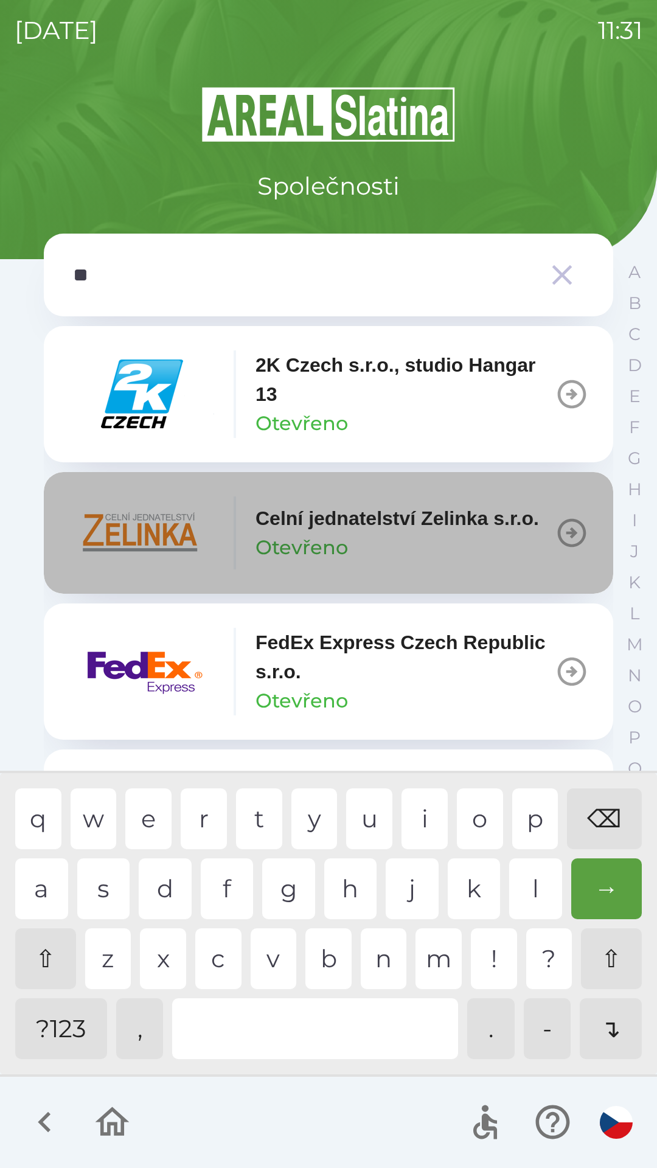
click at [344, 533] on p "Celní jednatelství Zelinka s.r.o." at bounding box center [398, 518] width 284 height 29
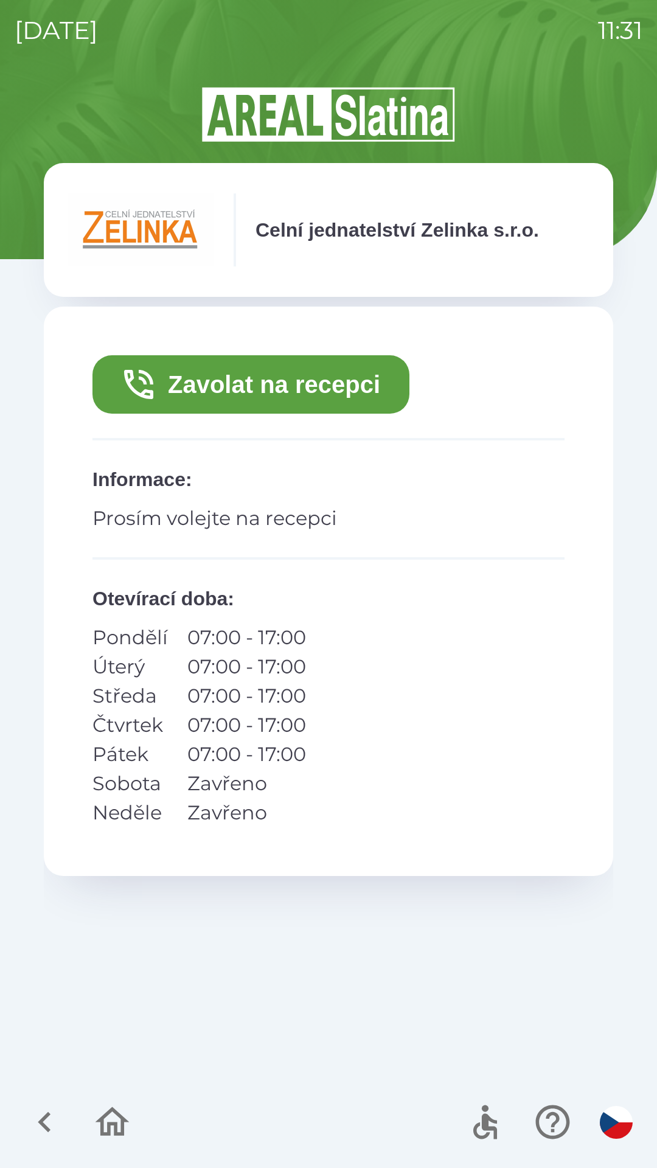
click at [155, 391] on icon "button" at bounding box center [138, 384] width 39 height 39
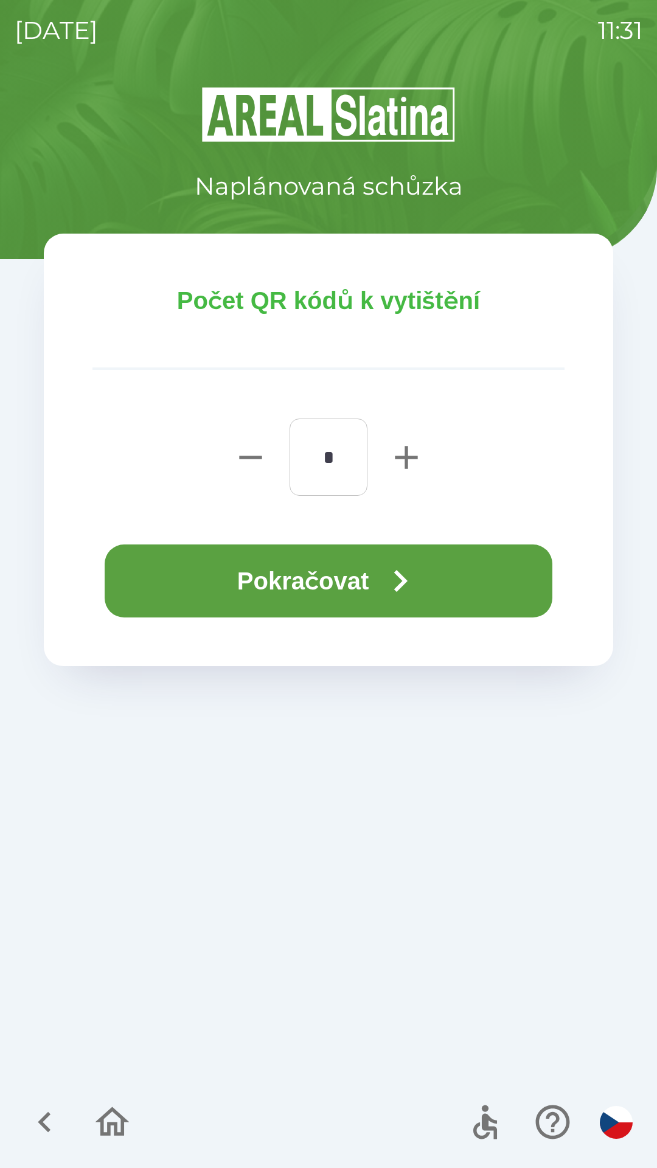
click at [218, 580] on button "Pokračovat" at bounding box center [329, 580] width 448 height 73
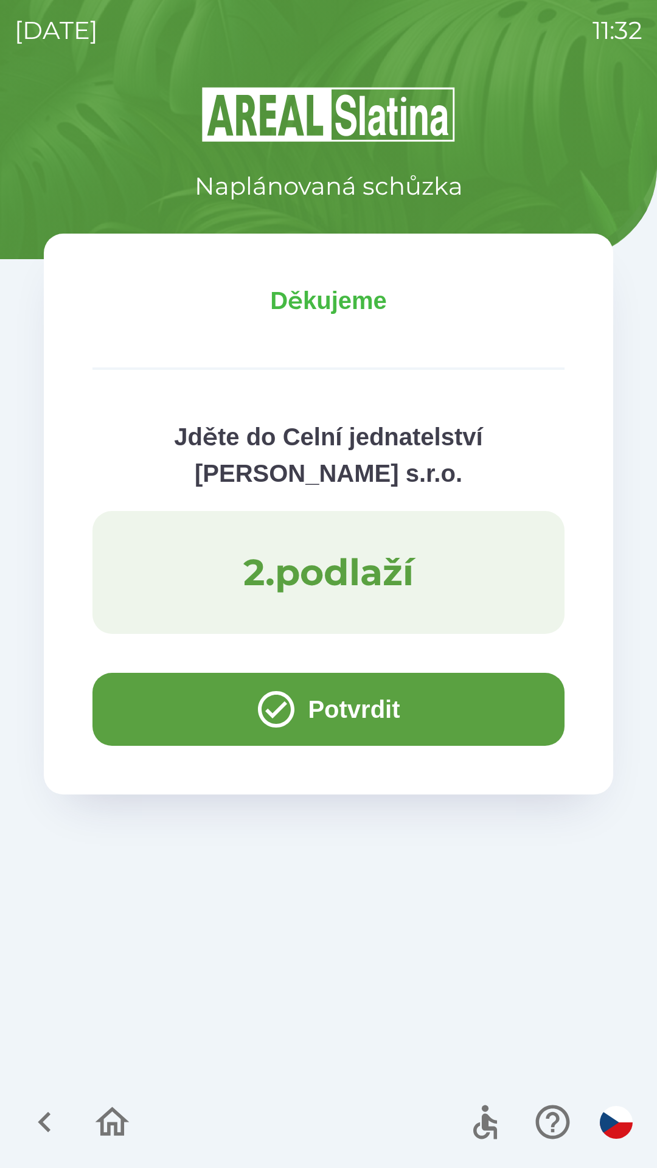
click at [162, 694] on button "Potvrdit" at bounding box center [328, 709] width 472 height 73
